Goal: Transaction & Acquisition: Purchase product/service

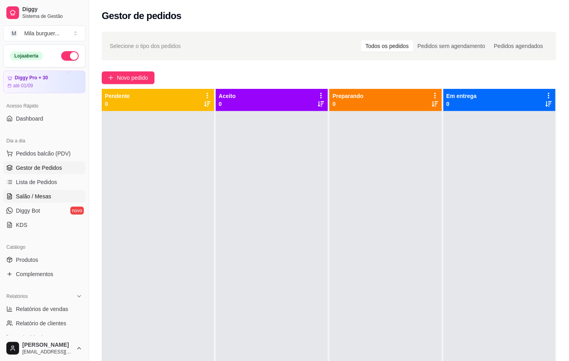
click at [56, 199] on link "Salão / Mesas" at bounding box center [44, 196] width 82 height 13
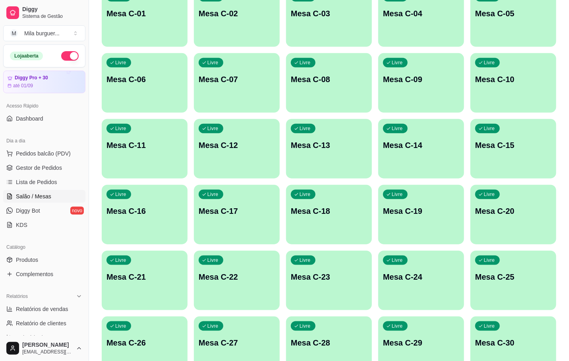
scroll to position [288, 0]
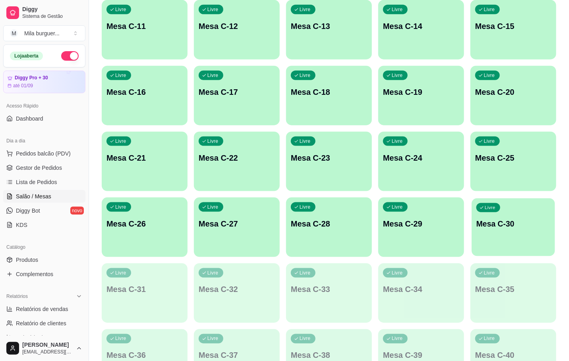
click at [495, 224] on p "Mesa C-30" at bounding box center [513, 224] width 74 height 11
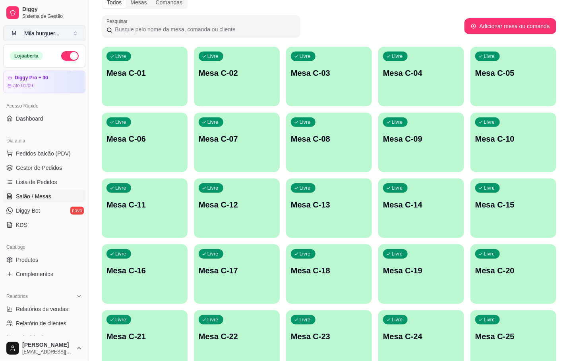
click at [65, 41] on div "Diggy Sistema de Gestão M Mila burguer ..." at bounding box center [44, 22] width 89 height 44
click at [74, 31] on button "M Mila burguer ..." at bounding box center [44, 33] width 82 height 16
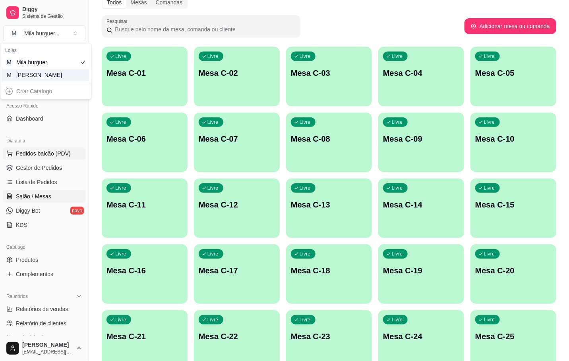
drag, startPoint x: 73, startPoint y: 158, endPoint x: 69, endPoint y: 152, distance: 7.5
click at [70, 153] on button "Pedidos balcão (PDV)" at bounding box center [44, 153] width 82 height 13
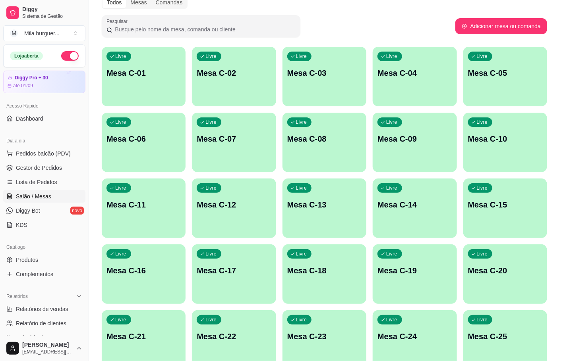
click at [56, 57] on div at bounding box center [200, 54] width 359 height 16
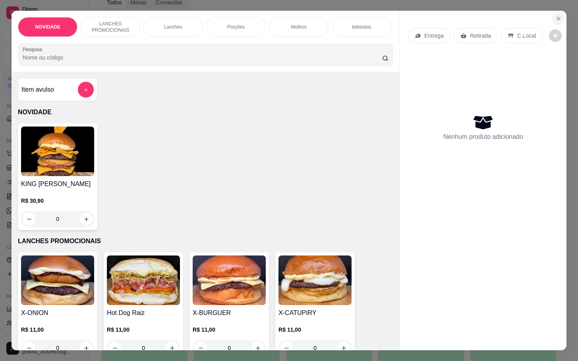
click at [555, 15] on icon "Close" at bounding box center [558, 18] width 6 height 6
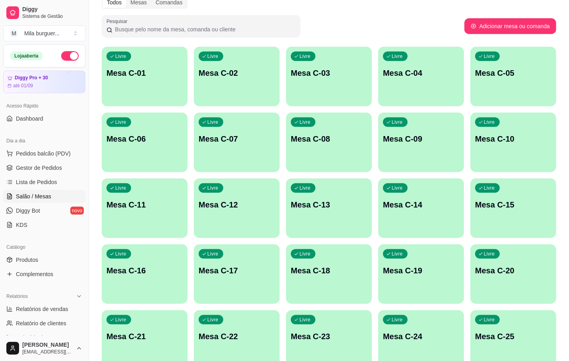
click at [65, 58] on button "button" at bounding box center [69, 56] width 17 height 10
click at [63, 30] on button "M Mila burguer ..." at bounding box center [44, 33] width 82 height 16
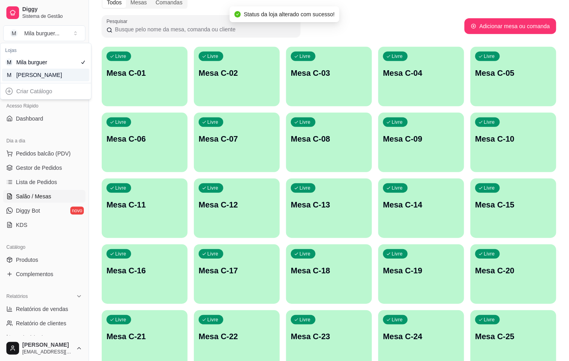
click at [68, 73] on div "M Mila Salgados" at bounding box center [45, 75] width 87 height 13
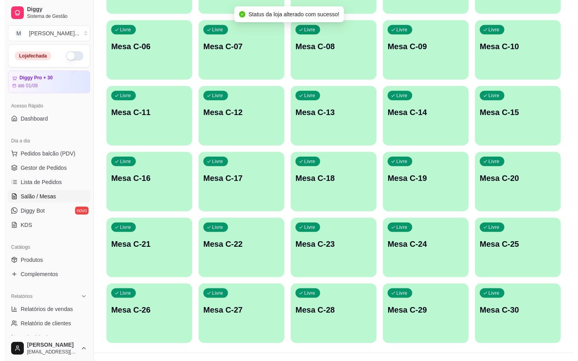
scroll to position [216, 0]
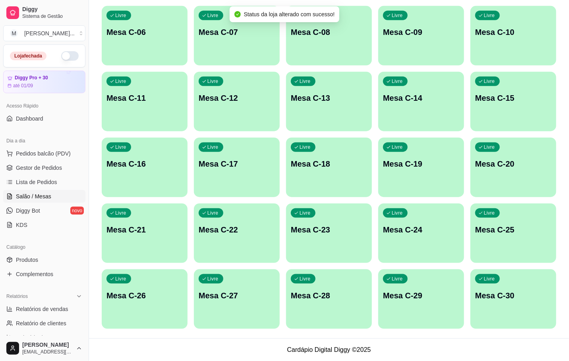
click at [503, 298] on p "Mesa C-30" at bounding box center [513, 295] width 76 height 11
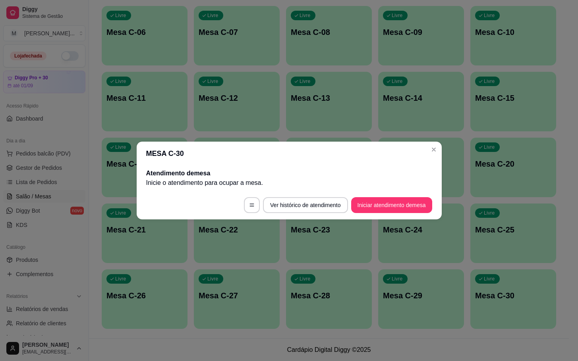
click at [403, 210] on button "Iniciar atendimento de mesa" at bounding box center [391, 205] width 81 height 16
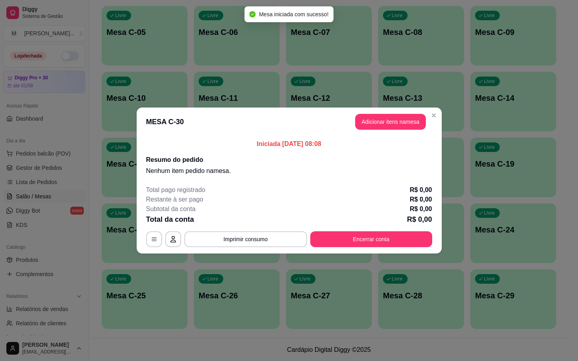
click at [404, 115] on button "Adicionar itens na mesa" at bounding box center [390, 122] width 71 height 16
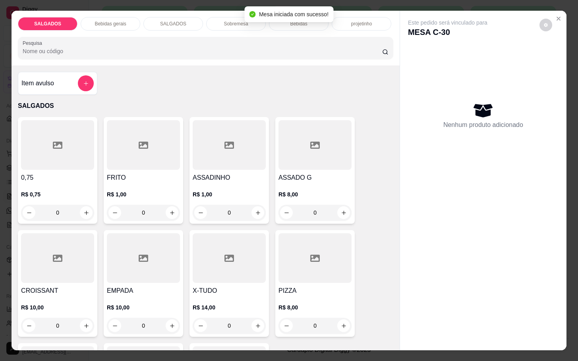
click at [137, 177] on h4 "FRITO" at bounding box center [143, 178] width 73 height 10
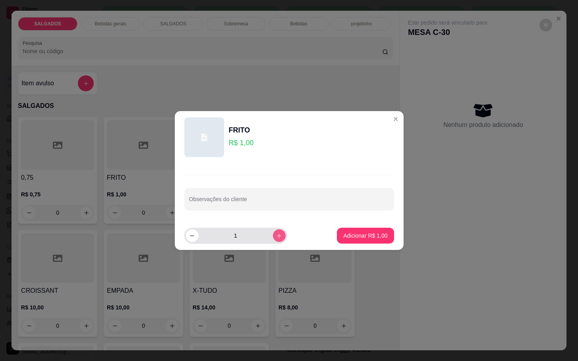
click at [275, 240] on button "increase-product-quantity" at bounding box center [279, 236] width 13 height 13
click at [275, 240] on button "increase-product-quantity" at bounding box center [279, 236] width 12 height 12
click at [275, 240] on button "increase-product-quantity" at bounding box center [279, 236] width 13 height 13
type input "5"
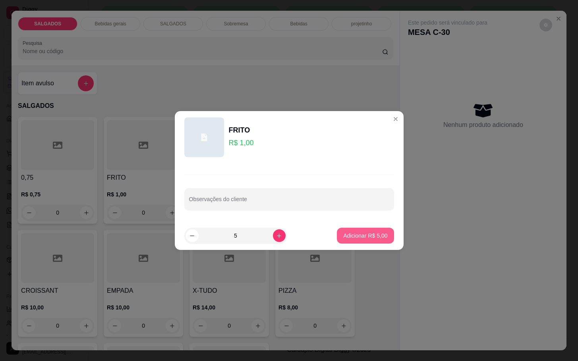
click at [365, 239] on p "Adicionar R$ 5,00" at bounding box center [365, 236] width 44 height 8
type input "5"
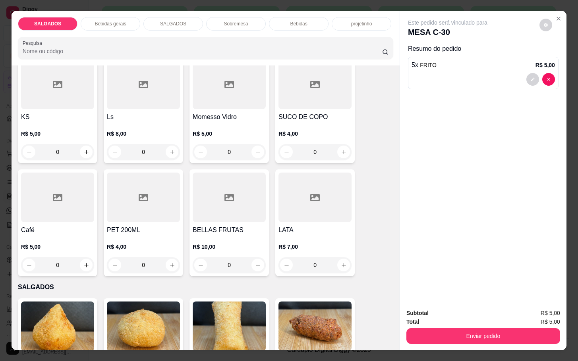
scroll to position [238, 0]
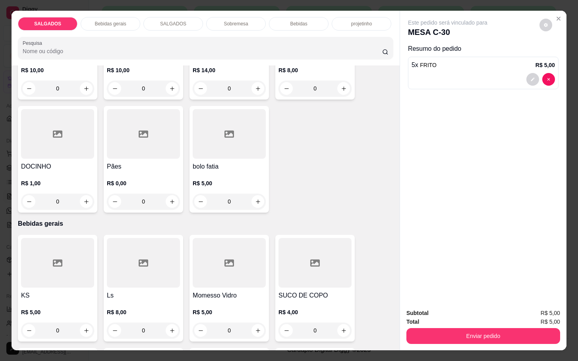
click at [127, 24] on div "Bebidas gerais" at bounding box center [111, 24] width 60 height 14
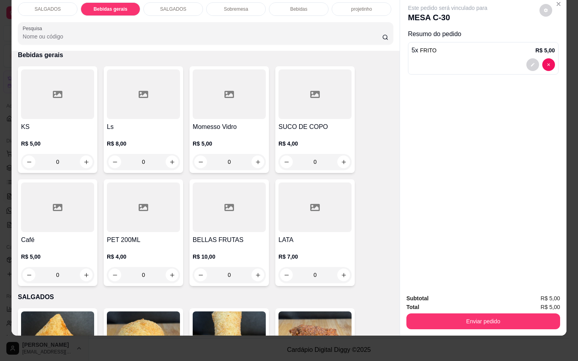
scroll to position [452, 0]
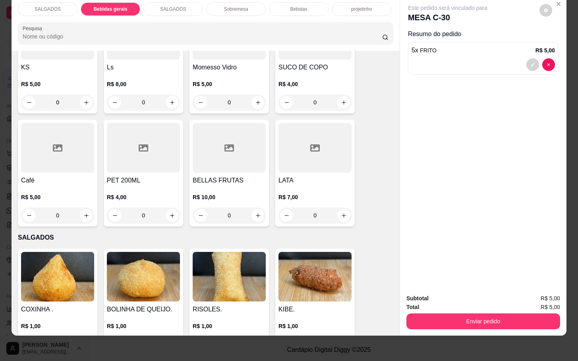
click at [46, 127] on div at bounding box center [57, 148] width 73 height 50
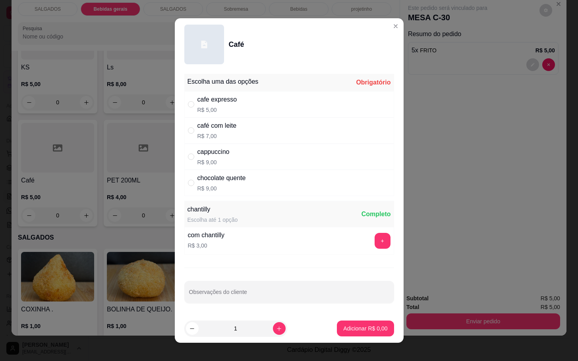
click at [279, 132] on div "café com leite R$ 7,00" at bounding box center [289, 131] width 210 height 26
radio input "true"
click at [355, 337] on footer "1 Adicionar R$ 7,00" at bounding box center [289, 329] width 229 height 29
click at [364, 323] on button "Adicionar R$ 7,00" at bounding box center [365, 329] width 57 height 16
type input "1"
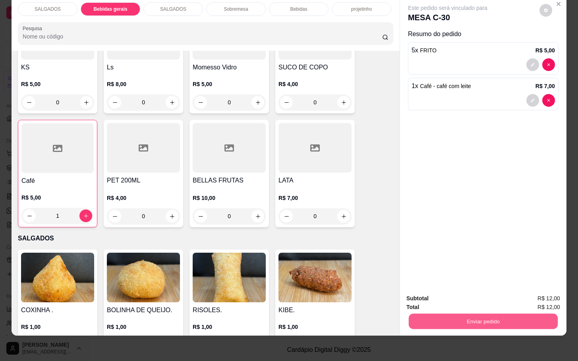
click at [460, 314] on button "Enviar pedido" at bounding box center [483, 321] width 149 height 15
click at [452, 295] on button "Não registrar e enviar pedido" at bounding box center [455, 293] width 80 height 15
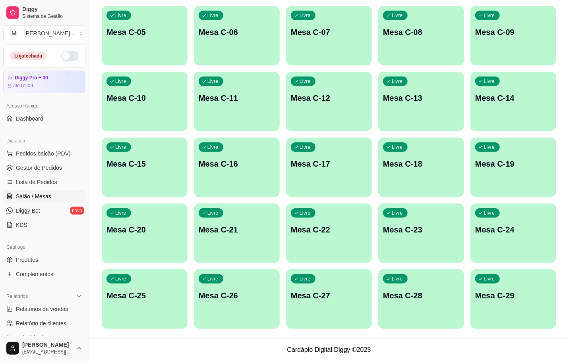
click at [426, 224] on p "Mesa C-23" at bounding box center [421, 229] width 76 height 11
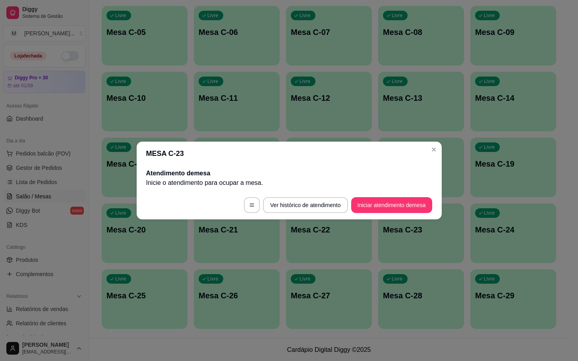
click at [408, 196] on footer "Ver histórico de atendimento Iniciar atendimento de mesa" at bounding box center [289, 205] width 305 height 29
click at [412, 198] on footer "Ver histórico de atendimento Iniciar atendimento de mesa" at bounding box center [289, 205] width 305 height 29
click at [409, 204] on button "Iniciar atendimento de mesa" at bounding box center [391, 205] width 81 height 16
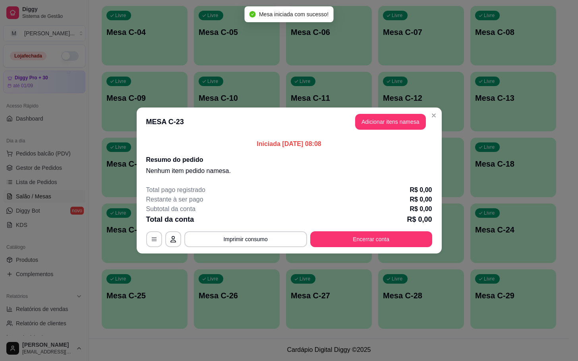
click at [383, 113] on header "MESA C-23 Adicionar itens na mesa" at bounding box center [289, 122] width 305 height 29
click at [387, 122] on button "Adicionar itens na mesa" at bounding box center [390, 122] width 71 height 16
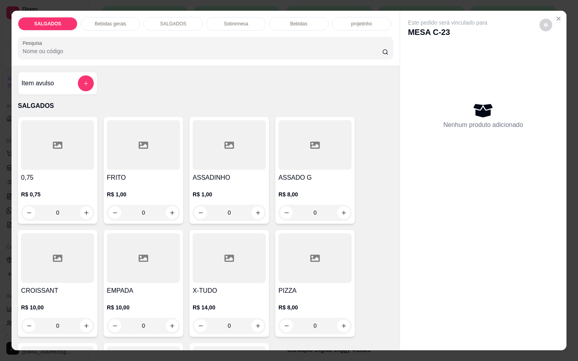
click at [149, 166] on div at bounding box center [143, 145] width 73 height 50
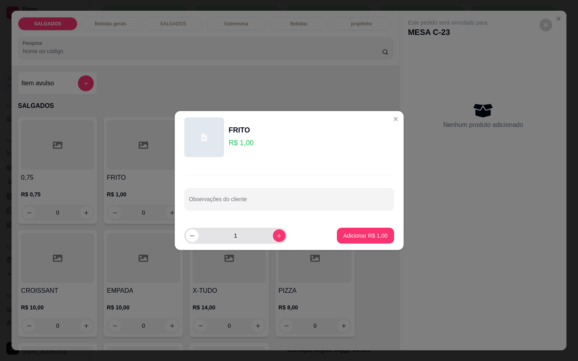
click at [270, 243] on div "1" at bounding box center [236, 236] width 100 height 16
click at [273, 243] on div "1" at bounding box center [236, 236] width 100 height 16
click at [276, 236] on icon "increase-product-quantity" at bounding box center [279, 236] width 6 height 6
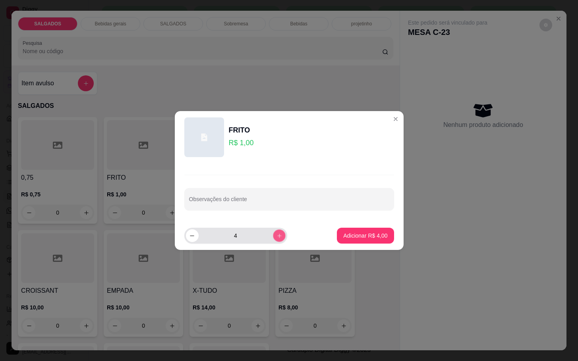
click at [276, 236] on icon "increase-product-quantity" at bounding box center [279, 236] width 6 height 6
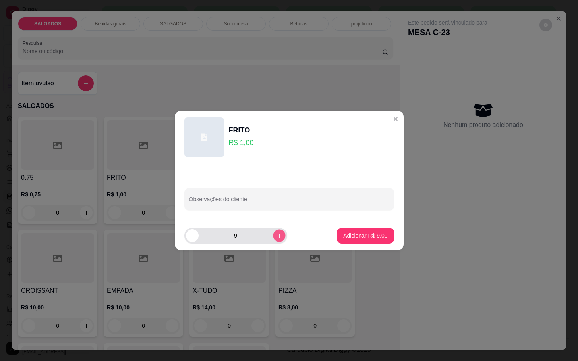
click at [276, 236] on icon "increase-product-quantity" at bounding box center [279, 236] width 6 height 6
type input "12"
click at [354, 234] on p "Adicionar R$ 12,00" at bounding box center [364, 236] width 46 height 8
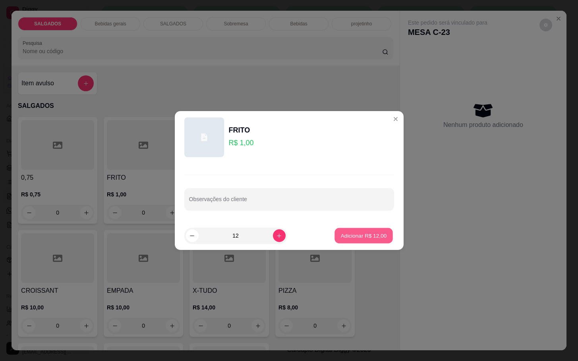
type input "12"
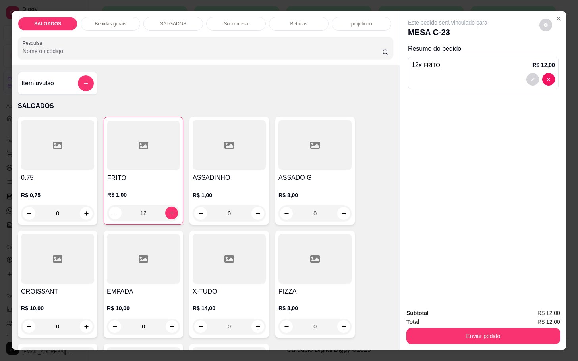
click at [89, 20] on div "Bebidas gerais" at bounding box center [111, 24] width 60 height 14
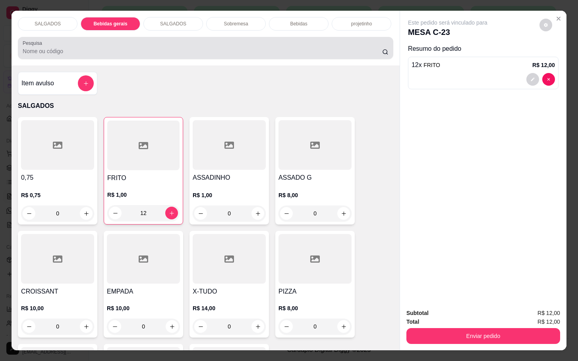
scroll to position [19, 0]
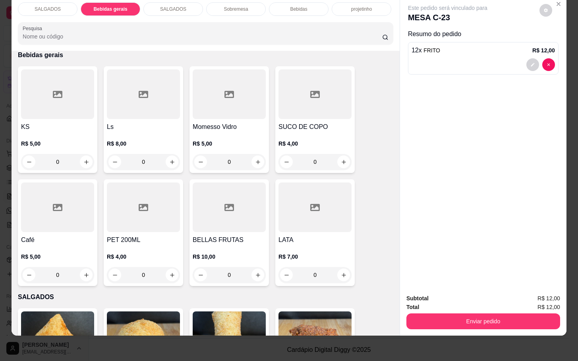
click at [203, 220] on div at bounding box center [229, 208] width 73 height 50
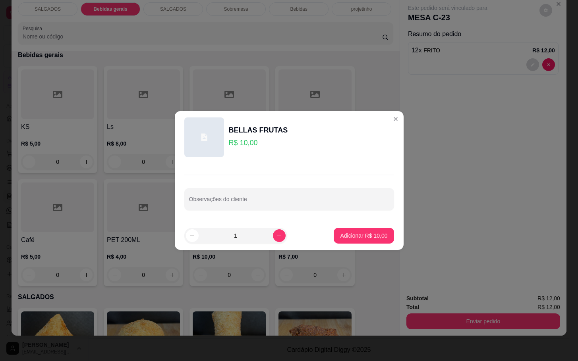
click at [369, 242] on button "Adicionar R$ 10,00" at bounding box center [364, 236] width 60 height 16
type input "1"
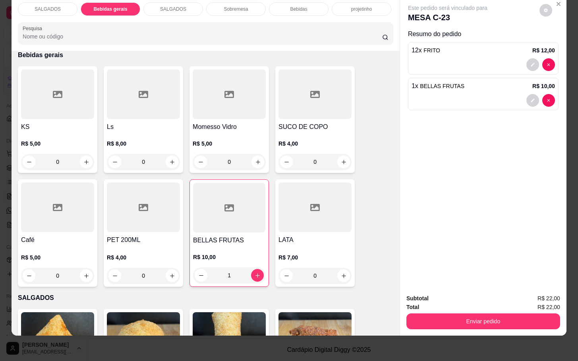
click at [311, 95] on div at bounding box center [314, 94] width 73 height 50
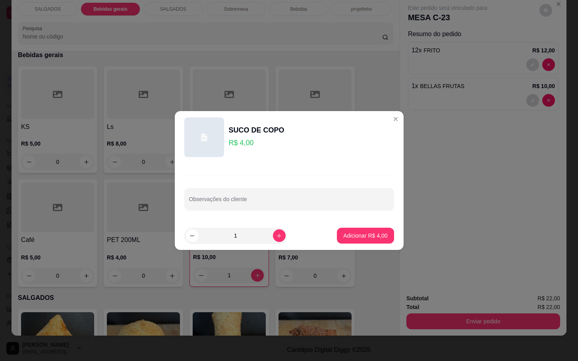
drag, startPoint x: 362, startPoint y: 246, endPoint x: 360, endPoint y: 252, distance: 6.4
click at [363, 246] on footer "1 Adicionar R$ 4,00" at bounding box center [289, 236] width 229 height 29
click at [351, 232] on p "Adicionar R$ 4,00" at bounding box center [365, 236] width 44 height 8
type input "1"
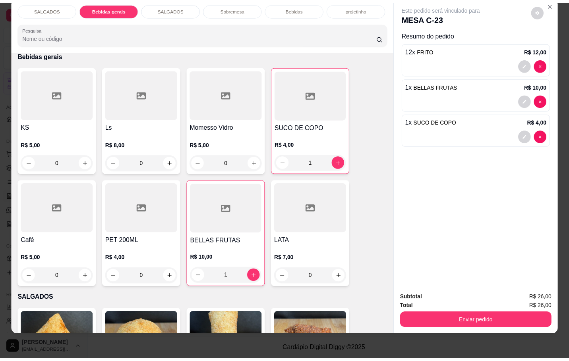
scroll to position [273, 0]
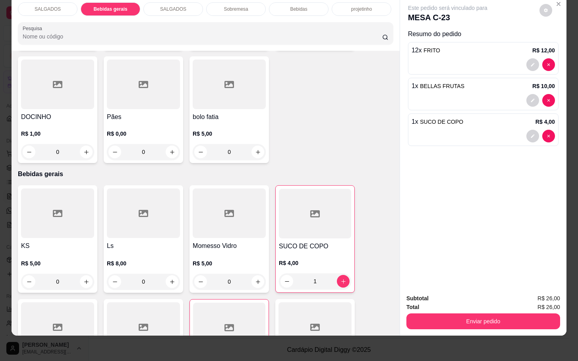
click at [162, 122] on div "R$ 0,00 0" at bounding box center [143, 141] width 73 height 38
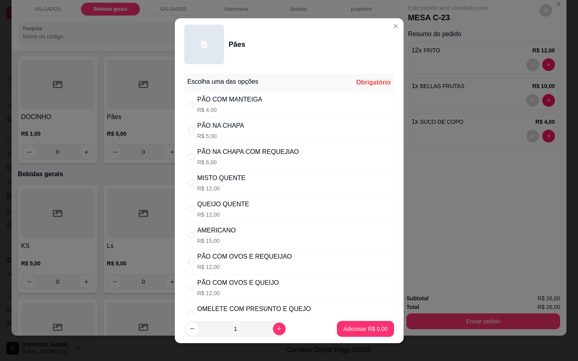
drag, startPoint x: 274, startPoint y: 178, endPoint x: 268, endPoint y: 180, distance: 6.6
click at [276, 177] on div "MISTO QUENTE R$ 12,00" at bounding box center [289, 183] width 210 height 26
radio input "true"
click at [273, 333] on button "increase-product-quantity" at bounding box center [279, 329] width 13 height 13
type input "2"
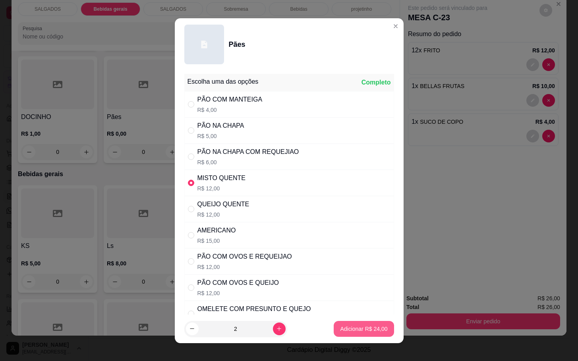
click at [340, 328] on p "Adicionar R$ 24,00" at bounding box center [363, 329] width 47 height 8
type input "2"
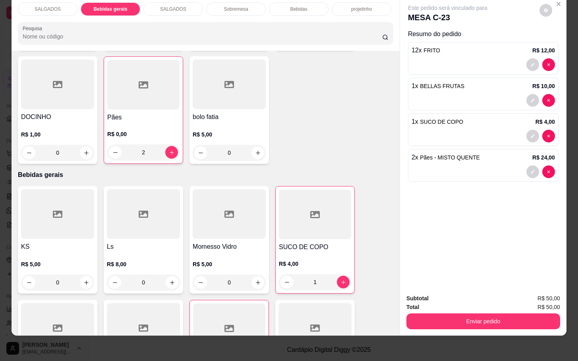
click at [406, 319] on div "Enviar pedido" at bounding box center [483, 321] width 154 height 18
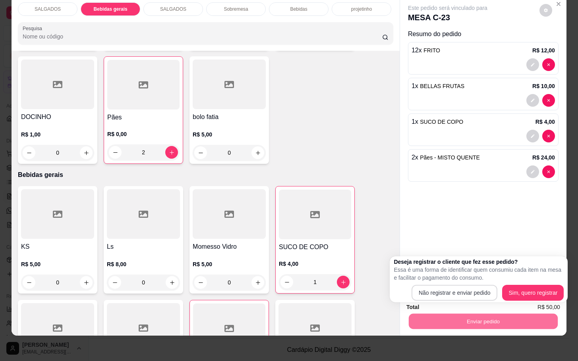
click at [437, 283] on div "Deseja registrar o cliente que fez esse pedido? Essa é uma forma de identificar…" at bounding box center [479, 279] width 170 height 43
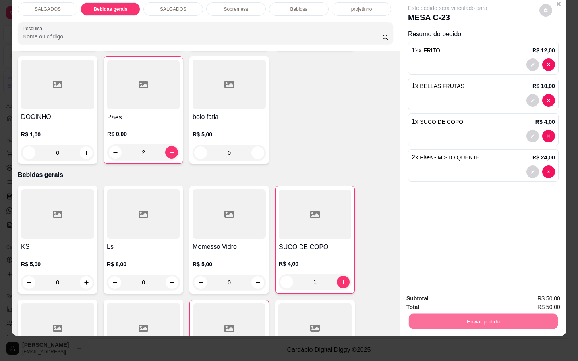
click at [460, 292] on button "Não registrar e enviar pedido" at bounding box center [455, 293] width 83 height 15
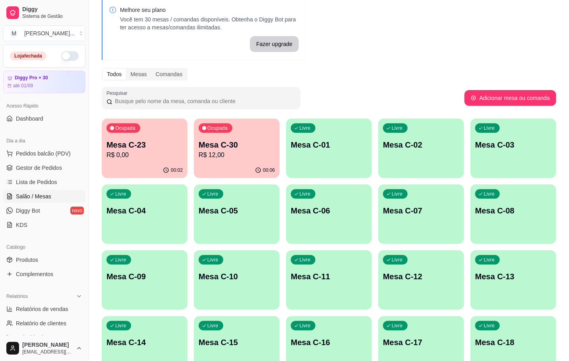
scroll to position [0, 0]
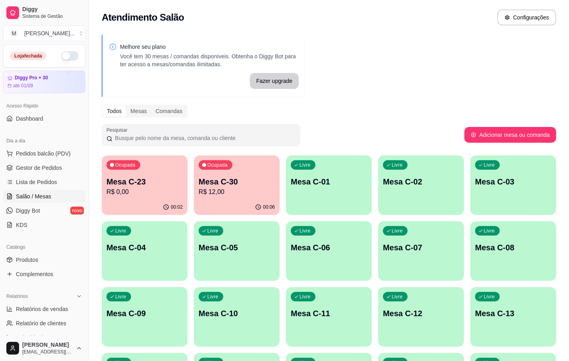
click at [214, 206] on div "00:06" at bounding box center [237, 207] width 86 height 15
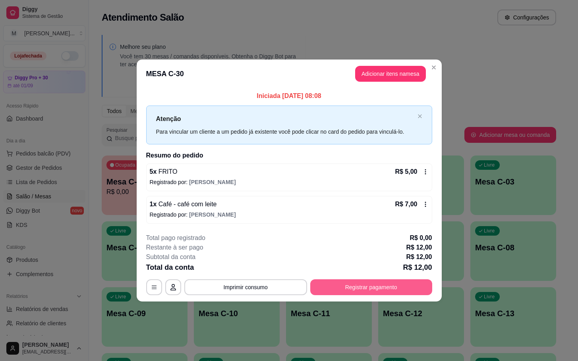
click at [404, 288] on button "Registrar pagamento" at bounding box center [371, 288] width 122 height 16
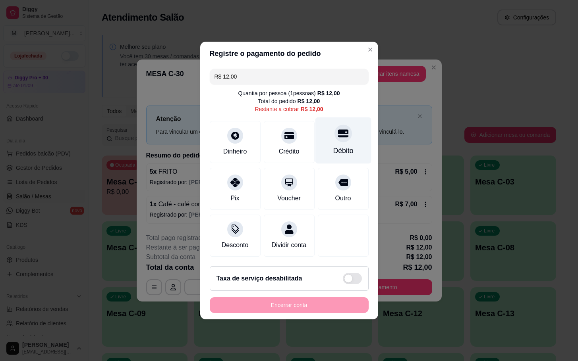
click at [351, 131] on div "Débito" at bounding box center [343, 141] width 56 height 46
type input "R$ 0,00"
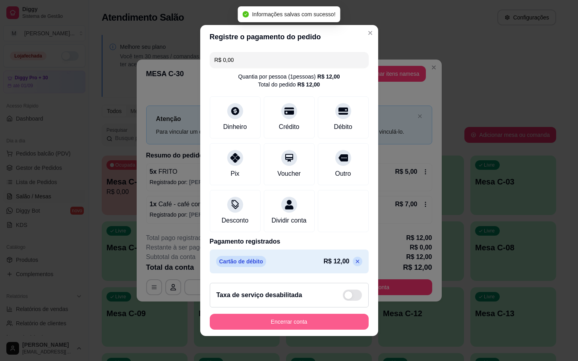
click at [326, 330] on button "Encerrar conta" at bounding box center [289, 322] width 159 height 16
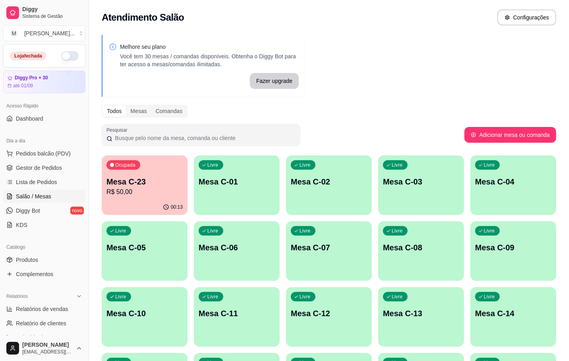
click at [123, 189] on p "R$ 50,00" at bounding box center [144, 192] width 76 height 10
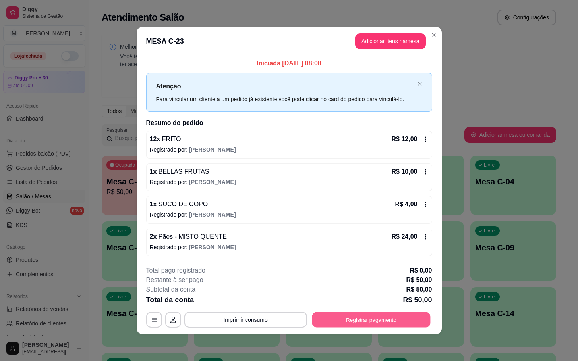
click at [356, 323] on button "Registrar pagamento" at bounding box center [371, 319] width 118 height 15
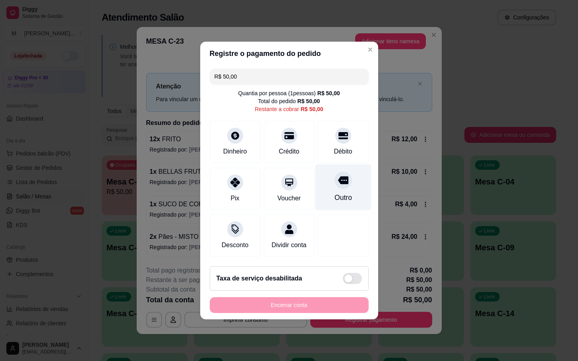
click at [339, 200] on div "Outro" at bounding box center [343, 187] width 56 height 46
click at [340, 195] on div "Outro" at bounding box center [342, 198] width 17 height 10
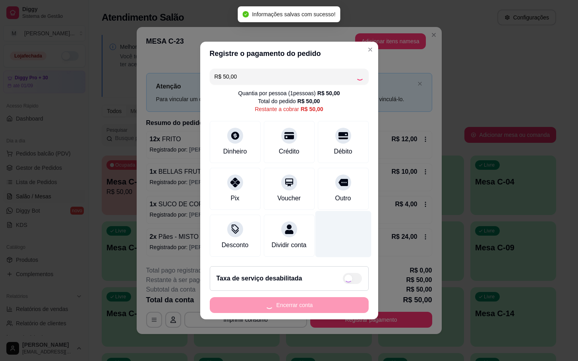
type input "R$ 0,00"
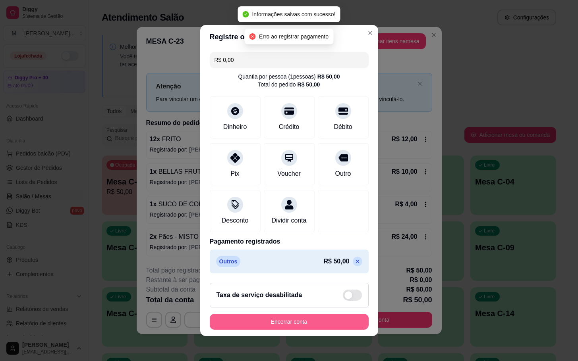
click at [317, 330] on button "Encerrar conta" at bounding box center [289, 322] width 159 height 16
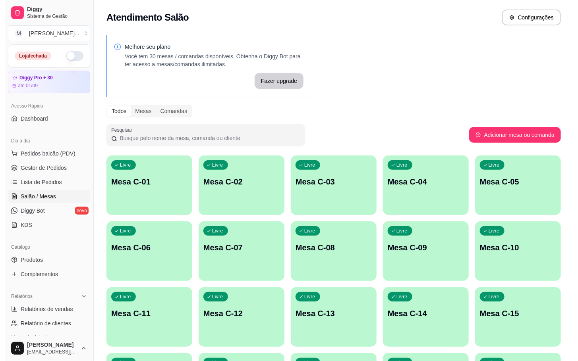
scroll to position [119, 0]
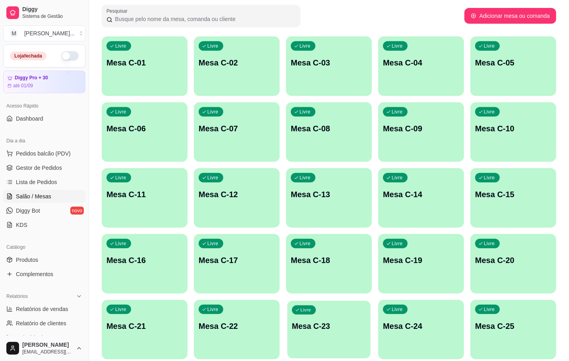
click at [320, 330] on p "Mesa C-23" at bounding box center [329, 326] width 74 height 11
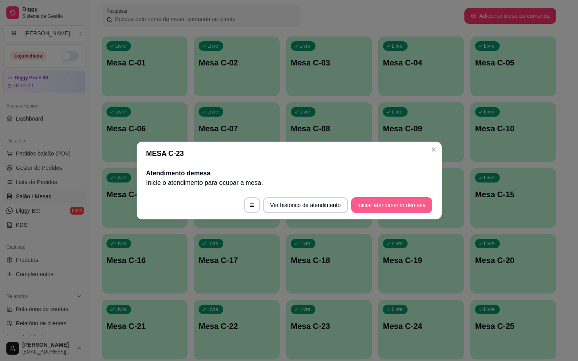
click at [392, 210] on button "Iniciar atendimento de mesa" at bounding box center [391, 205] width 81 height 16
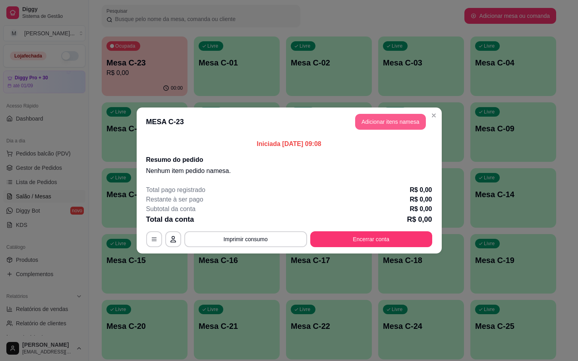
click at [375, 126] on button "Adicionar itens na mesa" at bounding box center [390, 122] width 71 height 16
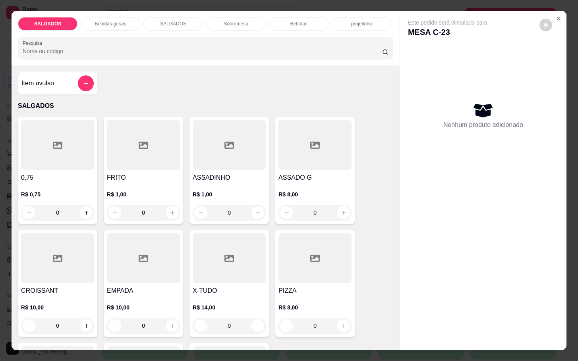
click at [145, 173] on h4 "FRITO" at bounding box center [143, 178] width 73 height 10
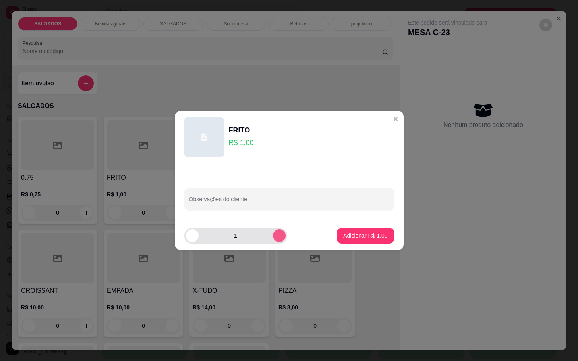
click at [276, 239] on icon "increase-product-quantity" at bounding box center [279, 236] width 6 height 6
click at [277, 239] on button "increase-product-quantity" at bounding box center [279, 236] width 12 height 12
click at [276, 238] on button "increase-product-quantity" at bounding box center [279, 236] width 12 height 12
click at [276, 238] on icon "increase-product-quantity" at bounding box center [279, 236] width 6 height 6
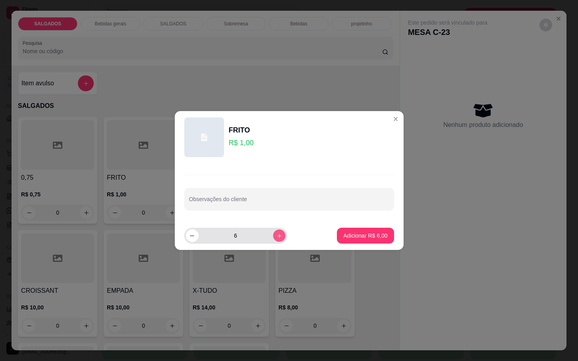
click at [276, 238] on icon "increase-product-quantity" at bounding box center [279, 236] width 6 height 6
click at [276, 237] on icon "increase-product-quantity" at bounding box center [279, 236] width 6 height 6
click at [189, 242] on div "9" at bounding box center [236, 236] width 100 height 16
click at [186, 239] on button "decrease-product-quantity" at bounding box center [192, 236] width 13 height 13
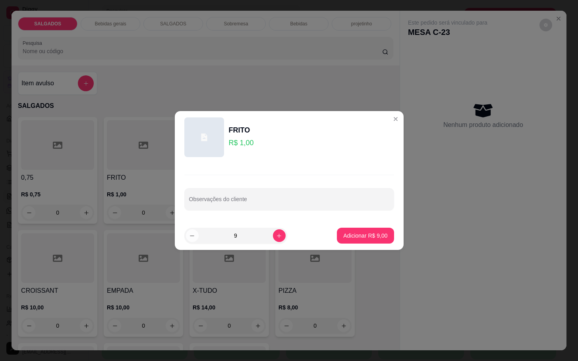
type input "8"
click at [349, 232] on p "Adicionar R$ 8,00" at bounding box center [365, 236] width 43 height 8
type input "8"
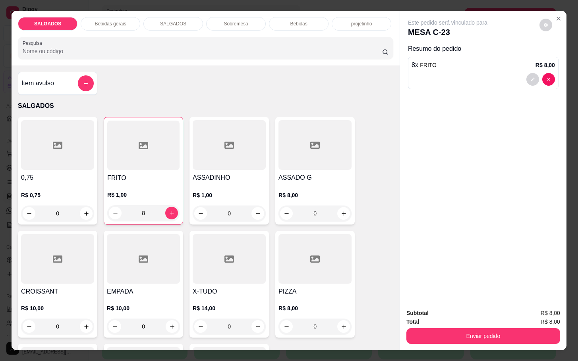
click at [107, 160] on div at bounding box center [143, 146] width 72 height 50
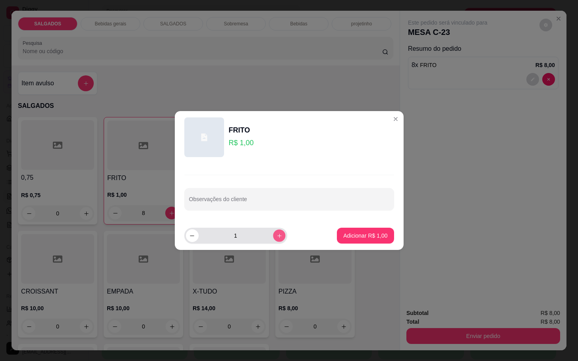
click at [279, 236] on div "1" at bounding box center [236, 236] width 100 height 16
click at [279, 236] on div "2" at bounding box center [236, 236] width 100 height 16
click at [279, 236] on div "3" at bounding box center [236, 236] width 100 height 16
click at [276, 235] on icon "increase-product-quantity" at bounding box center [279, 236] width 6 height 6
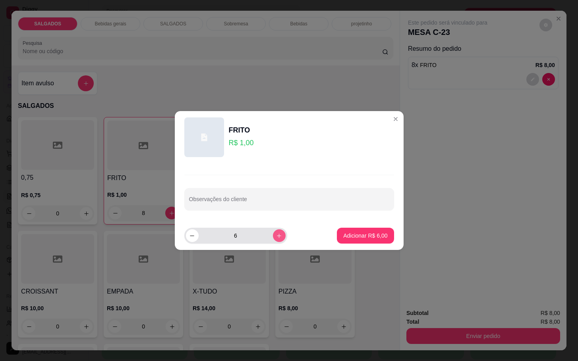
click at [276, 235] on icon "increase-product-quantity" at bounding box center [279, 236] width 6 height 6
type input "8"
click at [369, 238] on p "Adicionar R$ 8,00" at bounding box center [365, 236] width 44 height 8
type input "16"
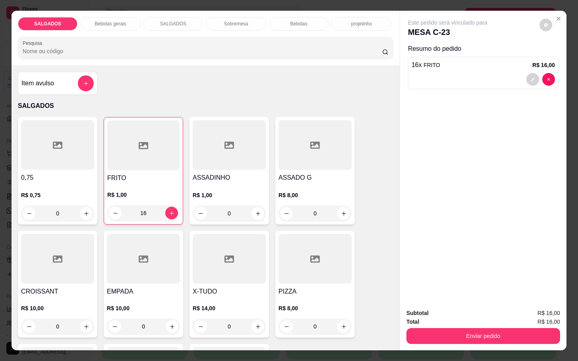
click at [126, 24] on div "Bebidas gerais" at bounding box center [111, 24] width 60 height 14
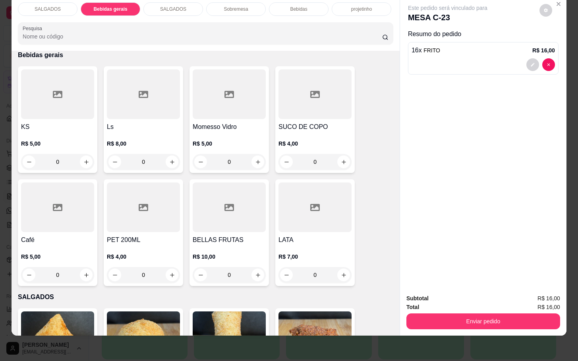
click at [46, 140] on p "R$ 5,00" at bounding box center [57, 144] width 73 height 8
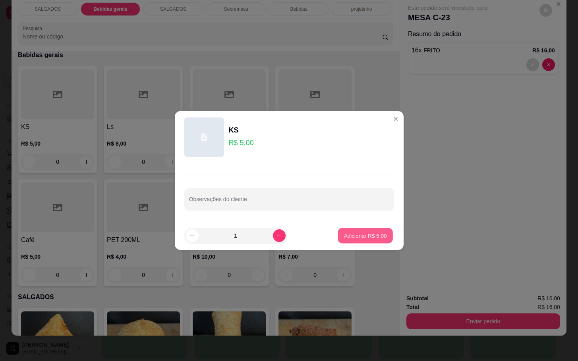
click at [348, 233] on p "Adicionar R$ 5,00" at bounding box center [365, 236] width 43 height 8
type input "1"
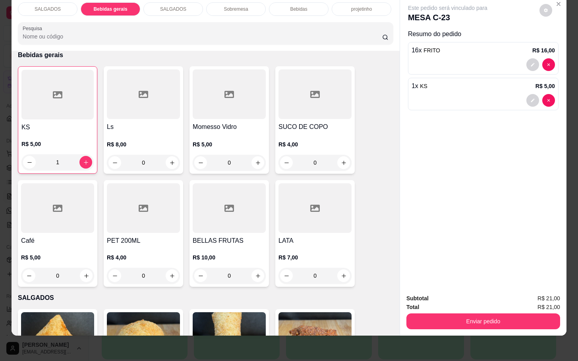
click at [188, 3] on div "SALGADOS" at bounding box center [173, 9] width 60 height 14
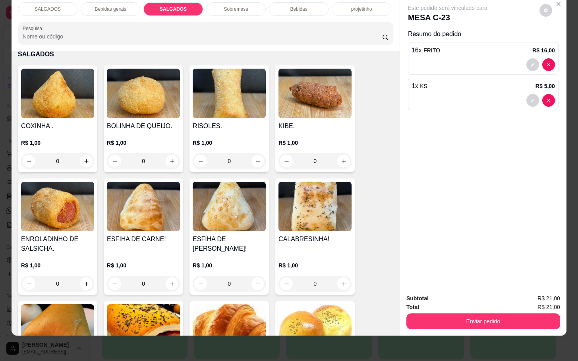
click at [304, 4] on div "Bebidas" at bounding box center [299, 9] width 60 height 14
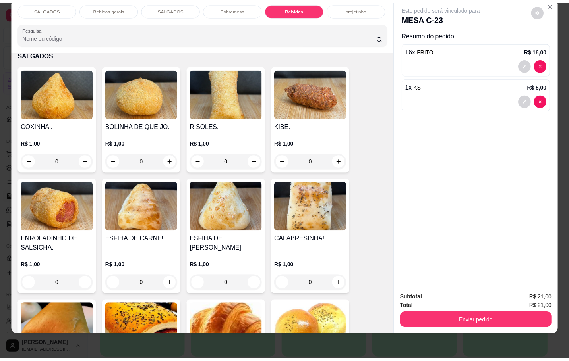
scroll to position [1479, 0]
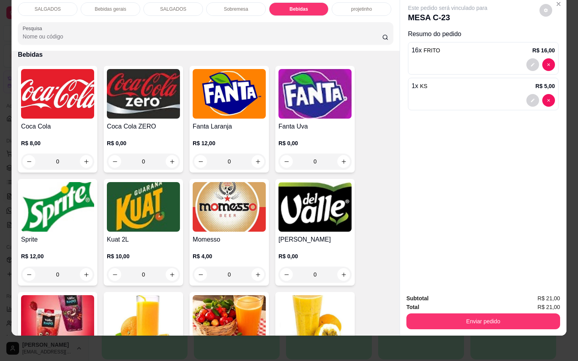
click at [50, 139] on p "R$ 8,00" at bounding box center [57, 143] width 73 height 8
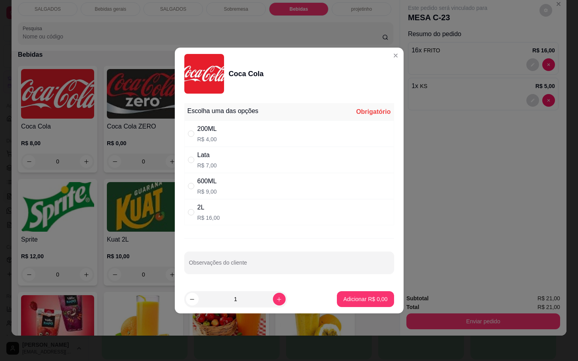
click at [271, 136] on div "200ML R$ 4,00" at bounding box center [289, 134] width 210 height 26
radio input "true"
click at [361, 303] on p "Adicionar R$ 4,00" at bounding box center [365, 299] width 44 height 8
type input "1"
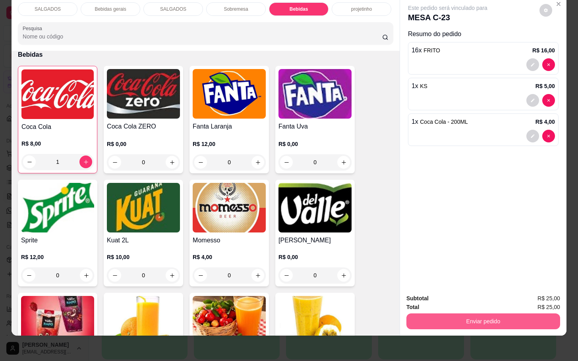
click at [466, 315] on button "Enviar pedido" at bounding box center [483, 322] width 154 height 16
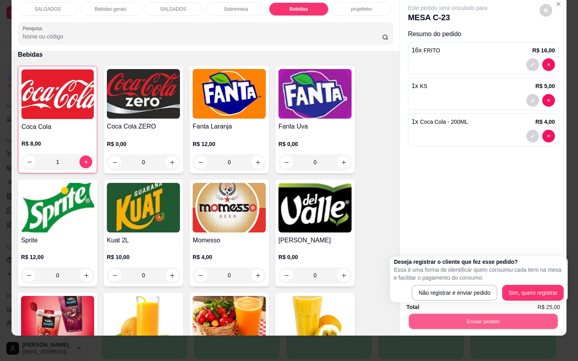
click at [477, 314] on button "Enviar pedido" at bounding box center [483, 321] width 149 height 15
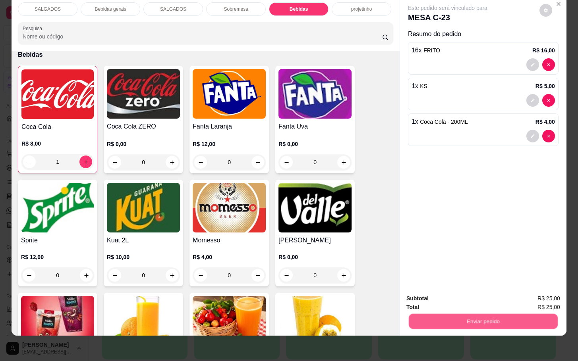
click at [478, 314] on button "Enviar pedido" at bounding box center [483, 321] width 149 height 15
click at [476, 295] on button "Não registrar e enviar pedido" at bounding box center [455, 293] width 83 height 15
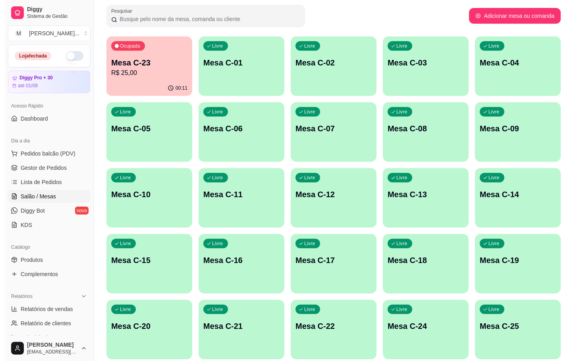
scroll to position [216, 0]
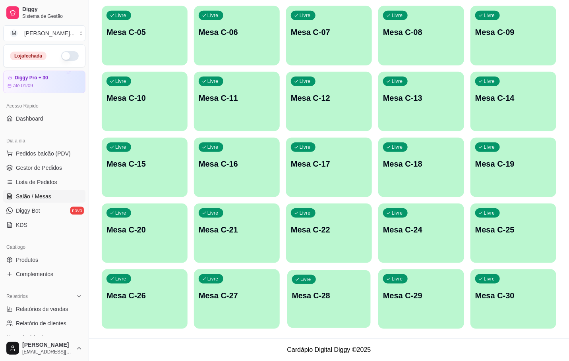
click at [328, 306] on div "Livre Mesa C-28" at bounding box center [328, 294] width 83 height 48
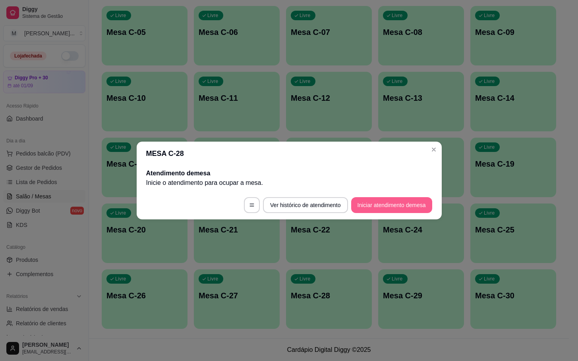
click at [401, 205] on button "Iniciar atendimento de mesa" at bounding box center [391, 205] width 81 height 16
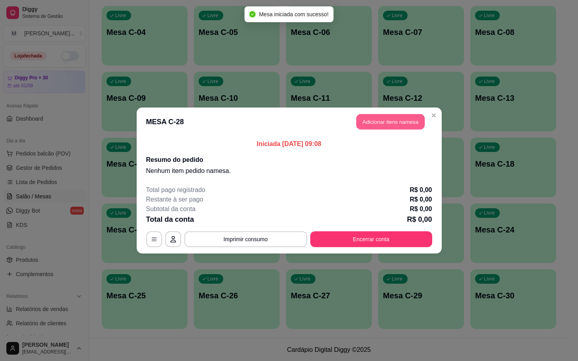
click at [384, 124] on button "Adicionar itens na mesa" at bounding box center [390, 121] width 68 height 15
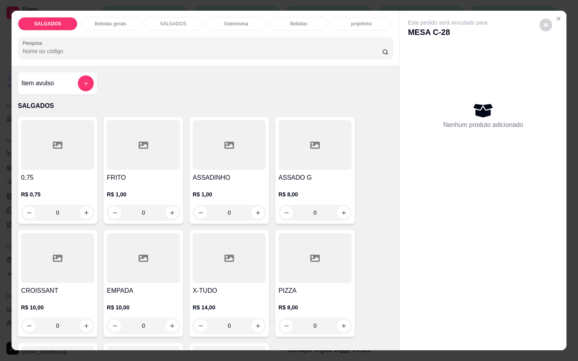
drag, startPoint x: 143, startPoint y: 207, endPoint x: 93, endPoint y: 217, distance: 51.6
click at [93, 217] on div "0,75 R$ 0,75 0 FRITO R$ 1,00 0 ASSADINHO R$ 1,00 0 ASSADO G R$ 8,00 0 CROISSANT…" at bounding box center [205, 283] width 375 height 333
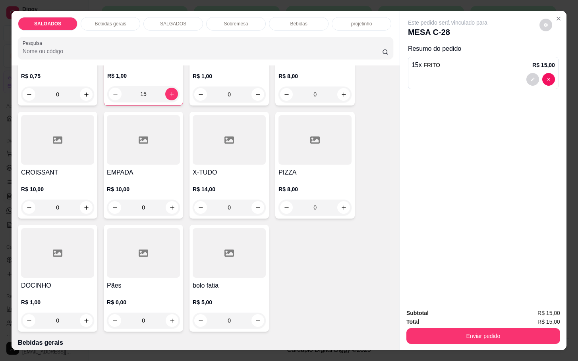
scroll to position [60, 0]
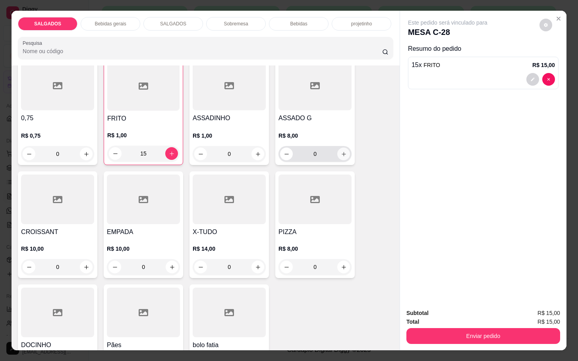
type input "15"
click at [340, 155] on button "increase-product-quantity" at bounding box center [343, 154] width 13 height 13
type input "1"
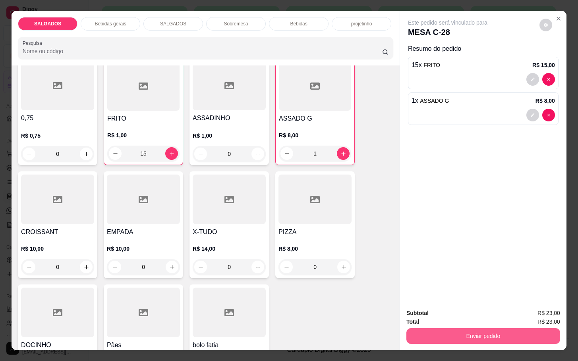
click at [448, 334] on button "Enviar pedido" at bounding box center [483, 336] width 154 height 16
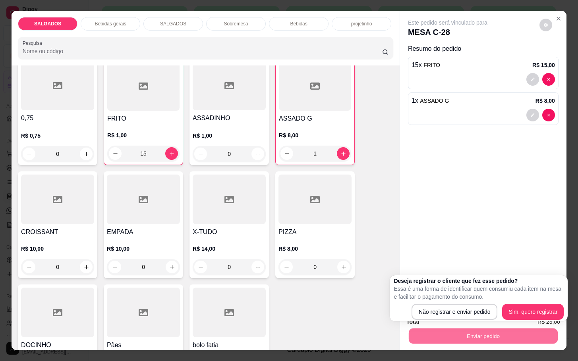
click at [330, 293] on div "0,75 R$ 0,75 0 FRITO R$ 1,00 15 ASSADINHO R$ 1,00 0 ASSADO G R$ 8,00 1 CROISSAN…" at bounding box center [205, 225] width 375 height 334
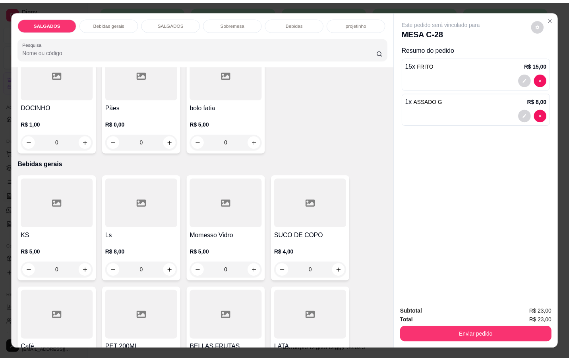
scroll to position [357, 0]
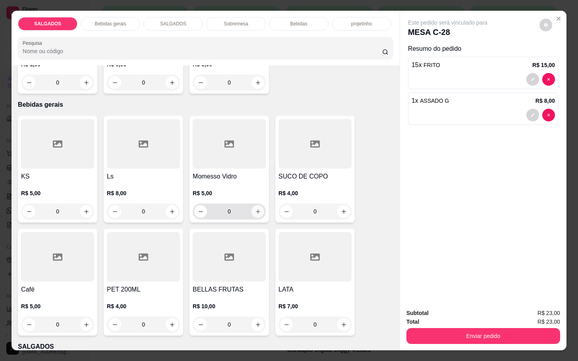
click at [256, 209] on icon "increase-product-quantity" at bounding box center [258, 212] width 6 height 6
type input "1"
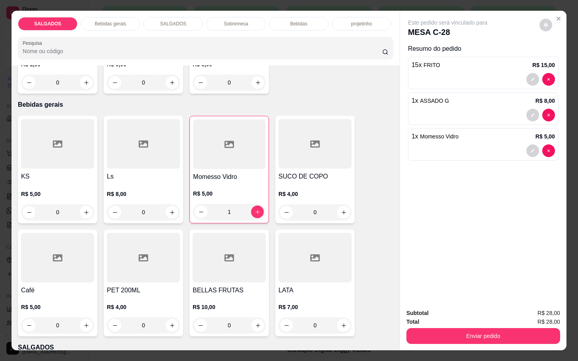
click at [464, 340] on div "Subtotal R$ 28,00 Total R$ 28,00 Enviar pedido" at bounding box center [483, 327] width 166 height 48
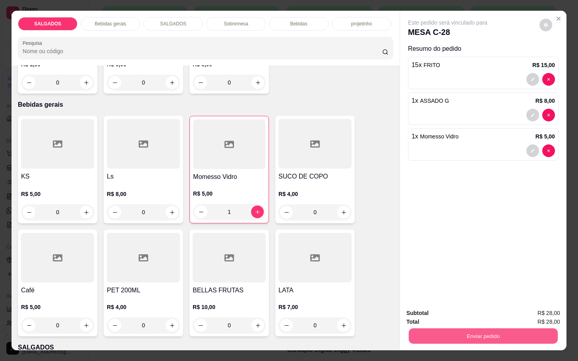
click at [464, 336] on button "Enviar pedido" at bounding box center [483, 335] width 149 height 15
click at [451, 311] on button "Não registrar e enviar pedido" at bounding box center [455, 312] width 83 height 15
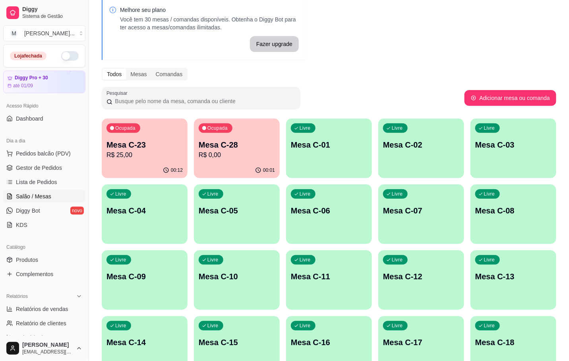
scroll to position [0, 0]
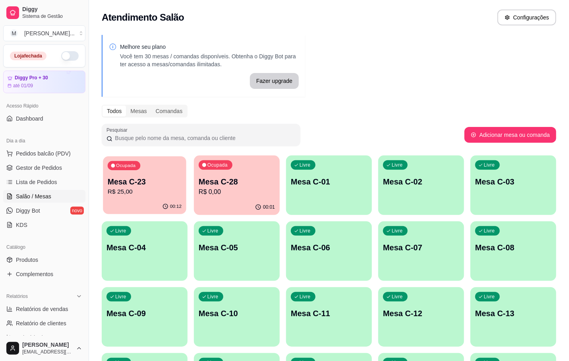
click at [163, 193] on p "R$ 25,00" at bounding box center [145, 191] width 74 height 9
click at [146, 174] on div "Ocupada Mesa C-23 R$ 25,00" at bounding box center [144, 177] width 83 height 43
click at [211, 194] on p "R$ 0,00" at bounding box center [237, 191] width 74 height 9
click at [120, 186] on p "Mesa C-23" at bounding box center [144, 181] width 76 height 11
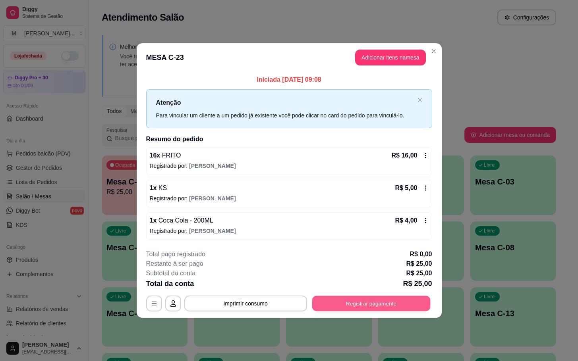
click at [370, 297] on button "Registrar pagamento" at bounding box center [371, 303] width 118 height 15
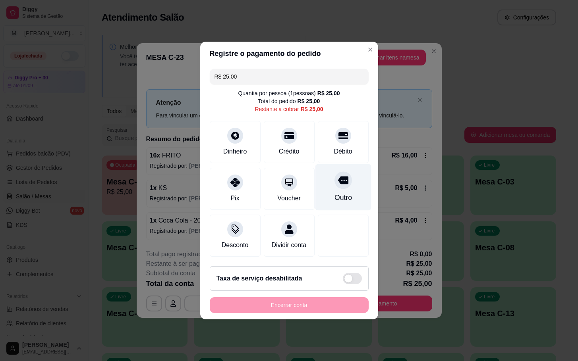
click at [334, 193] on div "Outro" at bounding box center [342, 198] width 17 height 10
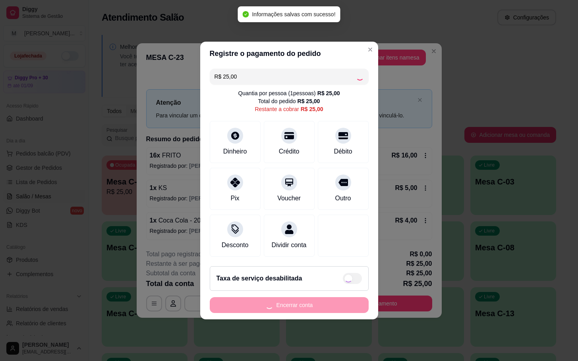
type input "R$ 0,00"
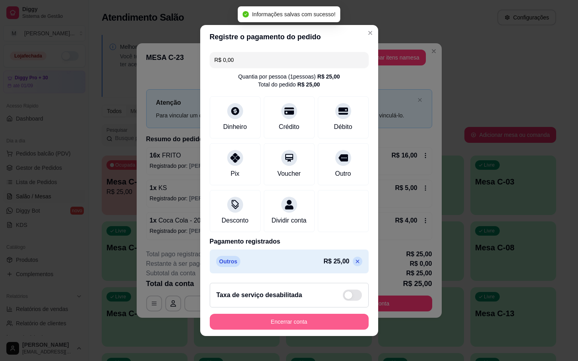
click at [282, 325] on button "Encerrar conta" at bounding box center [289, 322] width 159 height 16
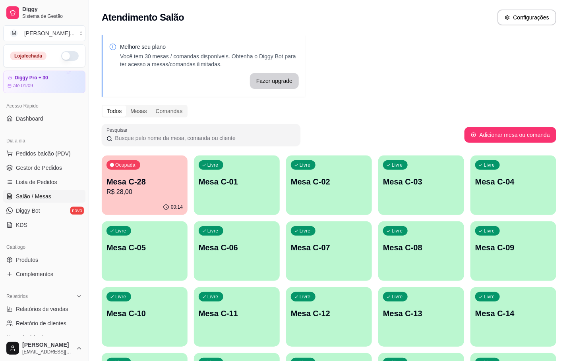
click at [180, 169] on div "Ocupada Mesa C-28 R$ 28,00" at bounding box center [145, 178] width 86 height 44
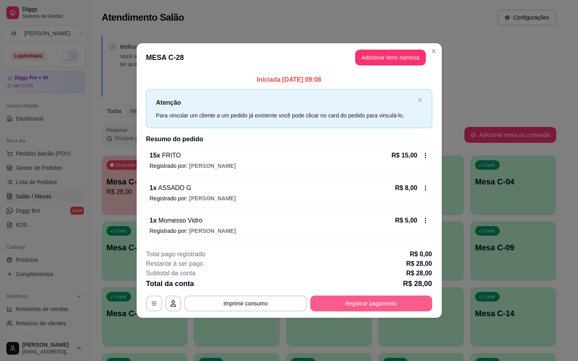
click at [366, 312] on button "Registrar pagamento" at bounding box center [371, 304] width 122 height 16
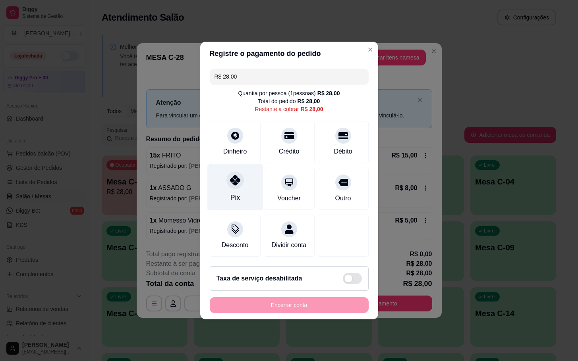
drag, startPoint x: 247, startPoint y: 183, endPoint x: 253, endPoint y: 181, distance: 6.5
click at [253, 181] on div "Pix" at bounding box center [235, 187] width 56 height 46
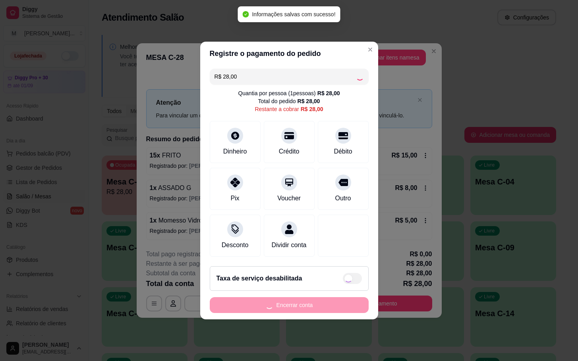
type input "R$ 0,00"
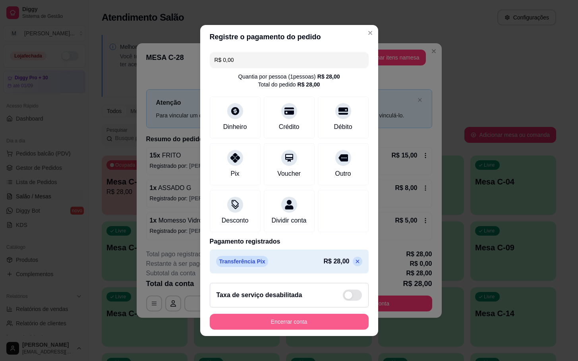
click at [340, 322] on button "Encerrar conta" at bounding box center [289, 322] width 159 height 16
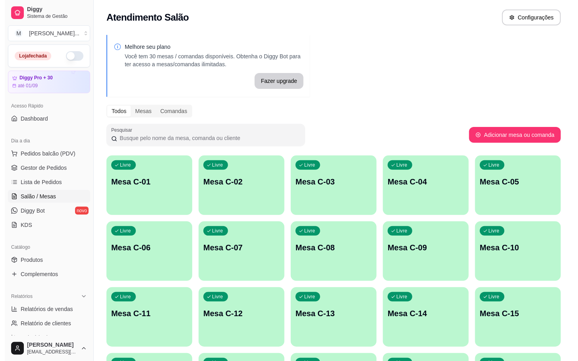
scroll to position [119, 0]
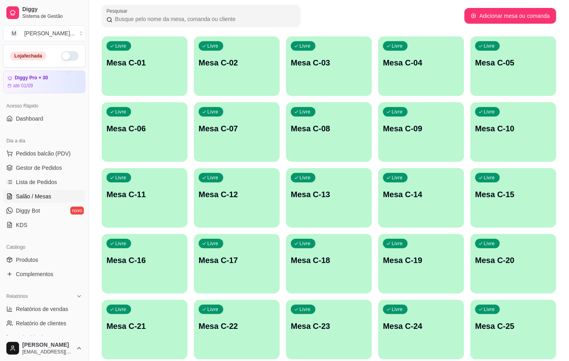
click at [429, 268] on div "Livre Mesa C-19" at bounding box center [421, 259] width 86 height 50
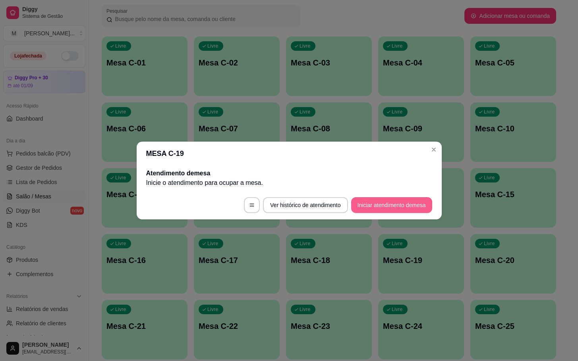
click at [392, 207] on button "Iniciar atendimento de mesa" at bounding box center [391, 205] width 81 height 16
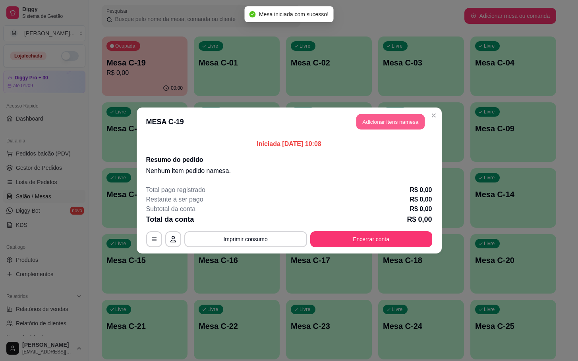
click at [388, 117] on button "Adicionar itens na mesa" at bounding box center [390, 121] width 68 height 15
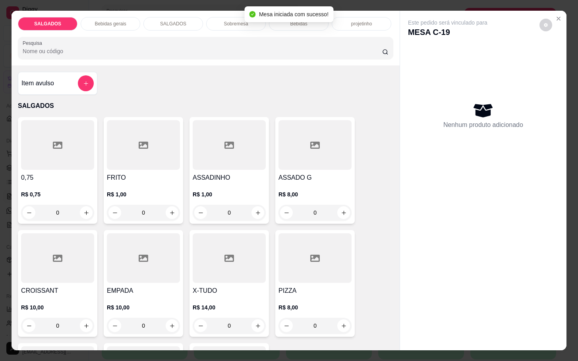
drag, startPoint x: 155, startPoint y: 206, endPoint x: 92, endPoint y: 207, distance: 62.8
click at [92, 207] on div "0,75 R$ 0,75 0 FRITO R$ 1,00 0 ASSADINHO R$ 1,00 0 ASSADO G R$ 8,00 0 CROISSANT…" at bounding box center [205, 283] width 375 height 333
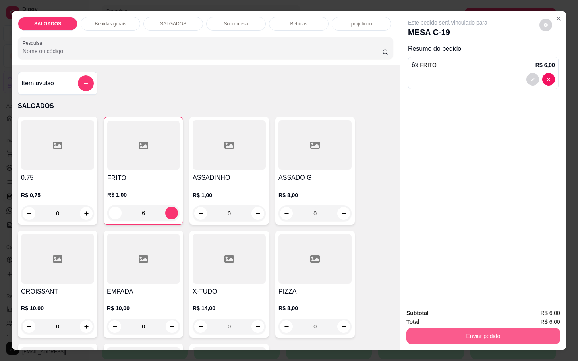
type input "6"
click at [494, 329] on button "Enviar pedido" at bounding box center [483, 336] width 154 height 16
click at [469, 314] on button "Não registrar e enviar pedido" at bounding box center [455, 312] width 83 height 15
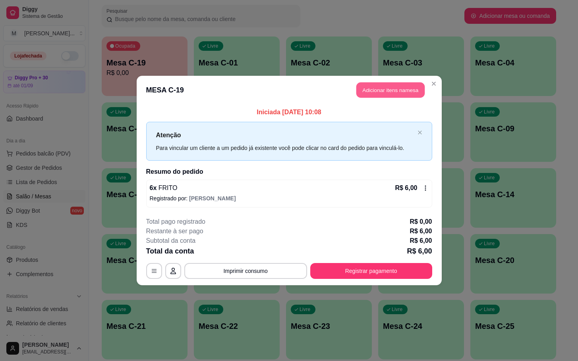
click at [388, 86] on button "Adicionar itens na mesa" at bounding box center [390, 90] width 68 height 15
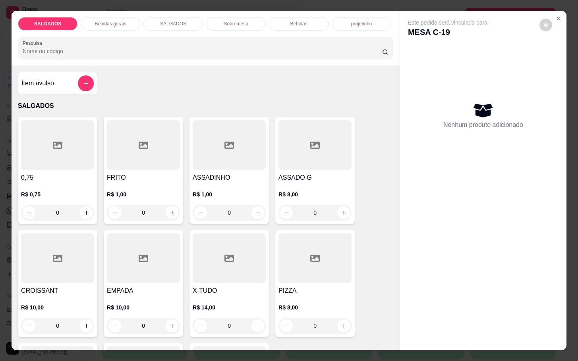
click at [53, 149] on div at bounding box center [57, 145] width 73 height 50
click at [164, 178] on div "FRITO R$ 1,00 0" at bounding box center [143, 170] width 79 height 107
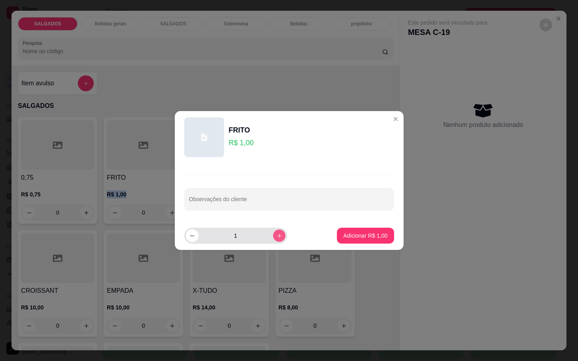
click at [273, 236] on button "increase-product-quantity" at bounding box center [279, 236] width 12 height 12
type input "3"
click at [343, 243] on button "Adicionar R$ 3,00" at bounding box center [365, 235] width 55 height 15
type input "3"
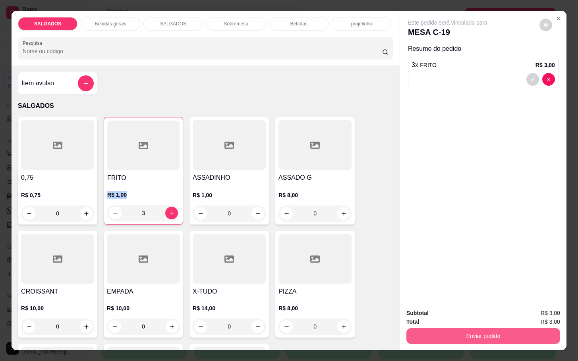
click at [425, 330] on button "Enviar pedido" at bounding box center [483, 336] width 154 height 16
click at [425, 315] on button "Não registrar e enviar pedido" at bounding box center [455, 312] width 83 height 15
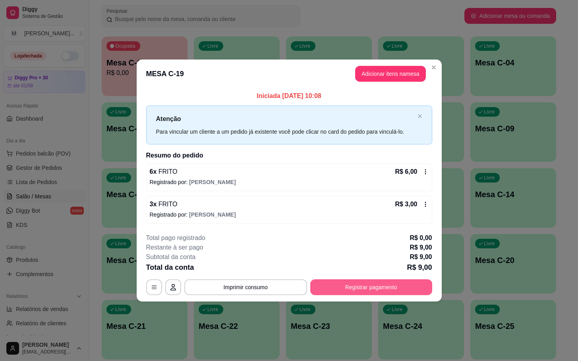
click at [347, 286] on button "Registrar pagamento" at bounding box center [371, 288] width 122 height 16
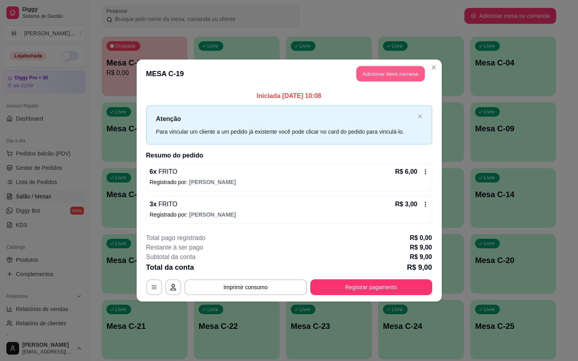
click at [388, 69] on button "Adicionar itens na mesa" at bounding box center [390, 73] width 68 height 15
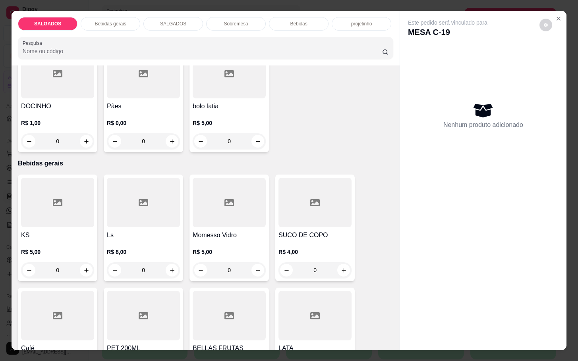
scroll to position [417, 0]
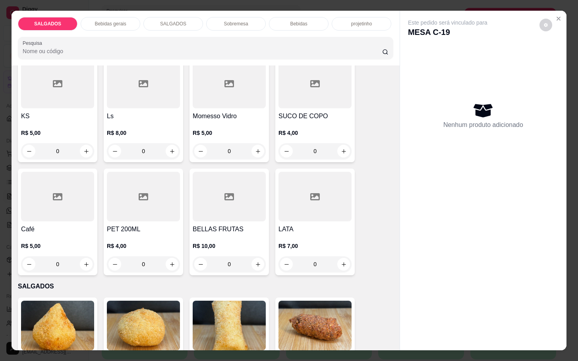
click at [83, 259] on div "0" at bounding box center [57, 265] width 73 height 16
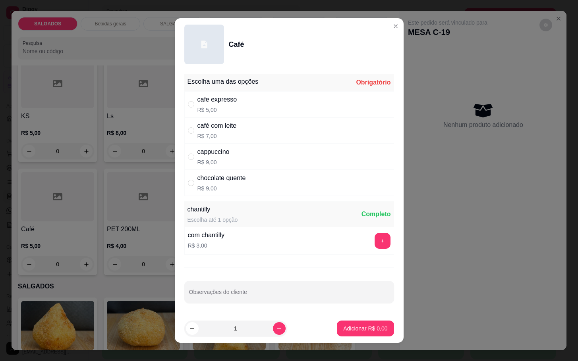
click at [207, 98] on div "cafe expresso" at bounding box center [217, 100] width 40 height 10
radio input "true"
click at [344, 328] on p "Adicionar R$ 5,00" at bounding box center [365, 329] width 43 height 8
type input "1"
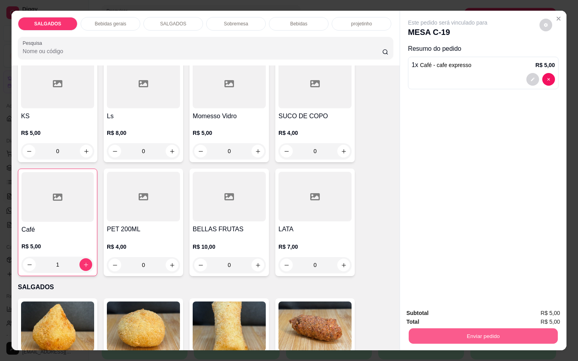
click at [415, 335] on button "Enviar pedido" at bounding box center [483, 335] width 149 height 15
click at [421, 317] on button "Não registrar e enviar pedido" at bounding box center [455, 312] width 80 height 15
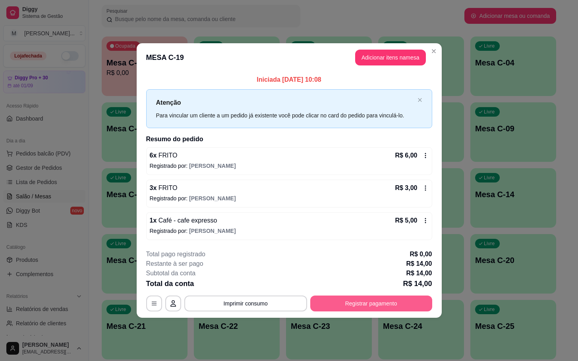
click at [360, 304] on button "Registrar pagamento" at bounding box center [371, 304] width 122 height 16
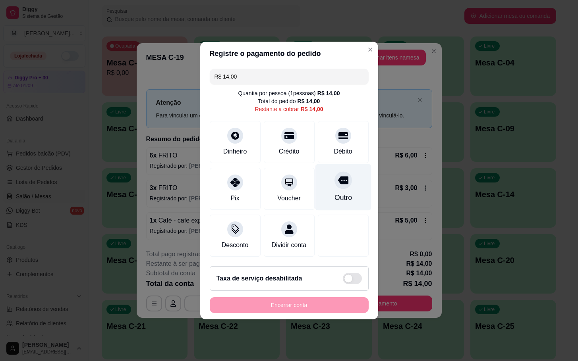
click at [338, 193] on div "Outro" at bounding box center [342, 198] width 17 height 10
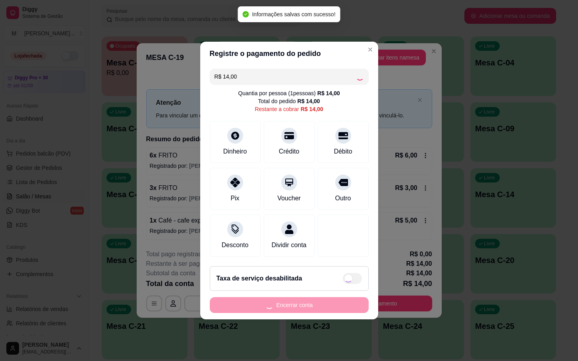
type input "R$ 0,00"
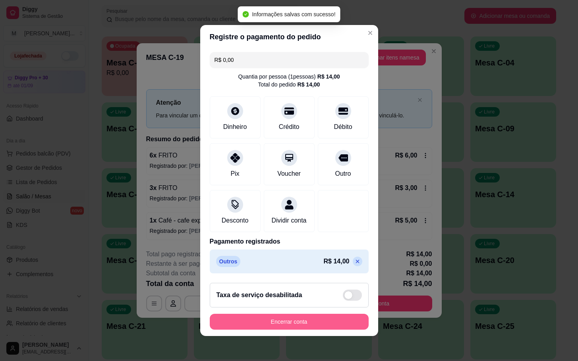
click at [280, 330] on button "Encerrar conta" at bounding box center [289, 322] width 159 height 16
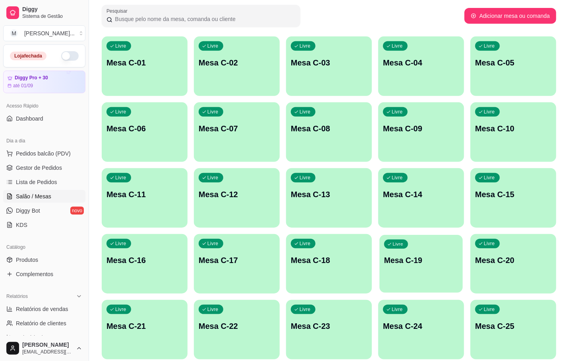
click at [429, 282] on div "Livre Mesa C-19" at bounding box center [420, 259] width 83 height 48
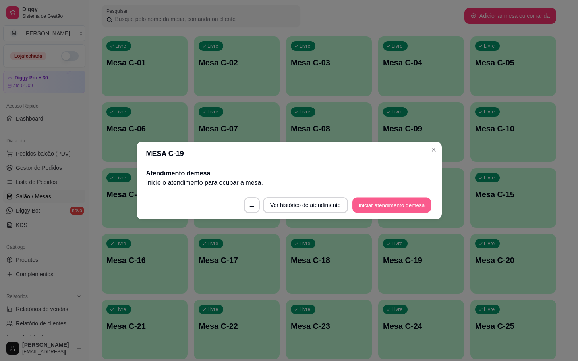
click at [372, 207] on button "Iniciar atendimento de mesa" at bounding box center [391, 205] width 79 height 15
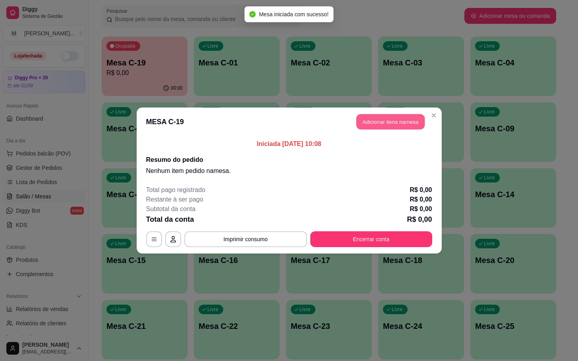
click at [376, 116] on button "Adicionar itens na mesa" at bounding box center [390, 121] width 68 height 15
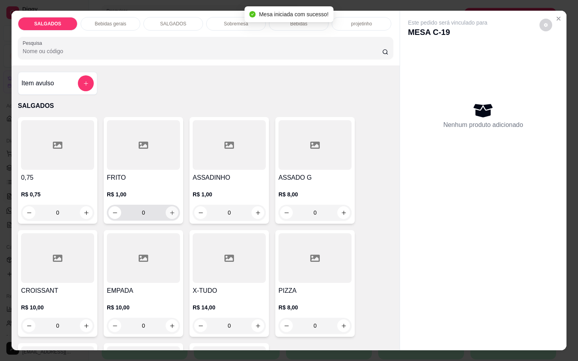
click at [170, 212] on icon "increase-product-quantity" at bounding box center [172, 213] width 6 height 6
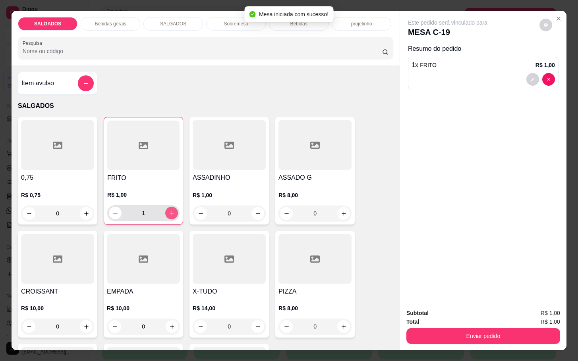
click at [170, 212] on icon "increase-product-quantity" at bounding box center [172, 213] width 6 height 6
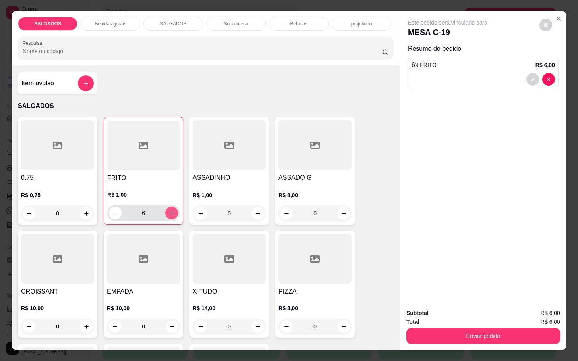
click at [170, 212] on icon "increase-product-quantity" at bounding box center [172, 213] width 6 height 6
type input "8"
drag, startPoint x: 241, startPoint y: 213, endPoint x: 188, endPoint y: 218, distance: 52.7
click at [189, 218] on div "ASSADINHO R$ 1,00 0" at bounding box center [228, 171] width 79 height 108
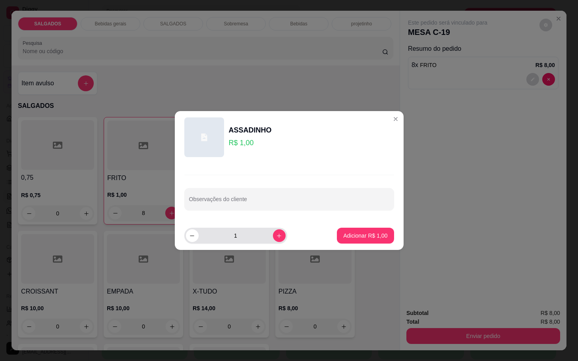
click at [245, 236] on input "1" at bounding box center [236, 236] width 74 height 16
type input "9"
click at [367, 236] on p "Adicionar R$ 9,00" at bounding box center [365, 236] width 44 height 8
type input "9"
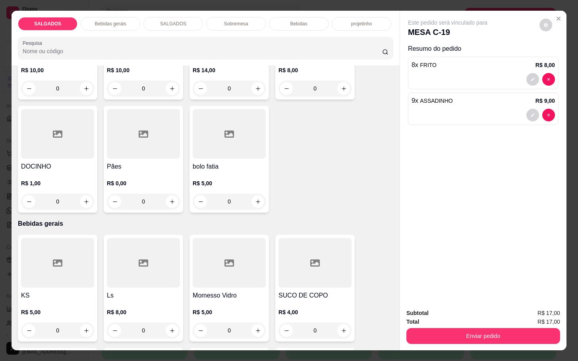
scroll to position [357, 0]
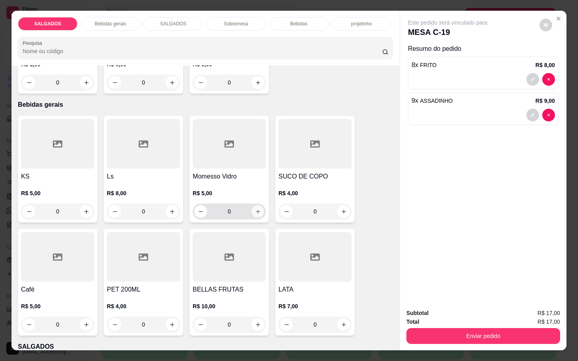
click at [254, 212] on button "increase-product-quantity" at bounding box center [258, 212] width 12 height 12
type input "1"
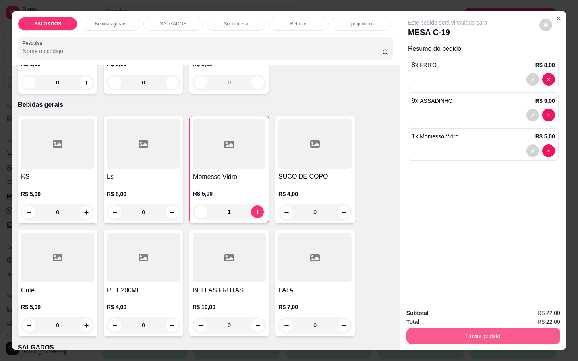
click at [435, 334] on button "Enviar pedido" at bounding box center [483, 336] width 154 height 16
click at [438, 317] on button "Não registrar e enviar pedido" at bounding box center [455, 312] width 83 height 15
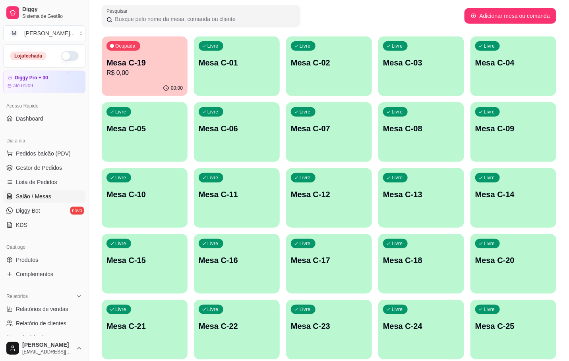
click at [559, 263] on div "Melhore seu plano Você tem 30 mesas / comandas disponíveis. Obtenha o Diggy Bot…" at bounding box center [329, 173] width 480 height 524
click at [556, 263] on div "Ocupada Mesa C-19 R$ 0,00 00:00 Livre Mesa C-01 Livre Mesa C-02 Livre Mesa C-03…" at bounding box center [329, 231] width 454 height 389
click at [506, 212] on div "Livre Mesa C-14" at bounding box center [513, 193] width 86 height 50
click at [515, 260] on p "Mesa C-20" at bounding box center [513, 260] width 74 height 11
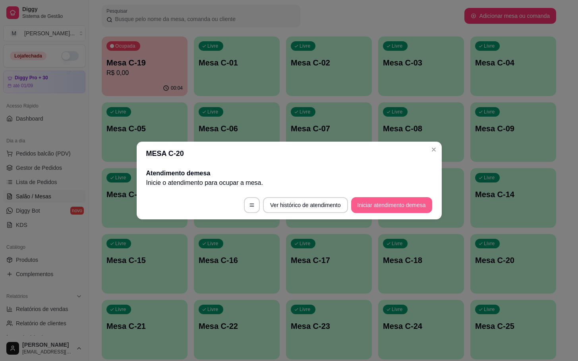
click at [424, 210] on button "Iniciar atendimento de mesa" at bounding box center [391, 205] width 81 height 16
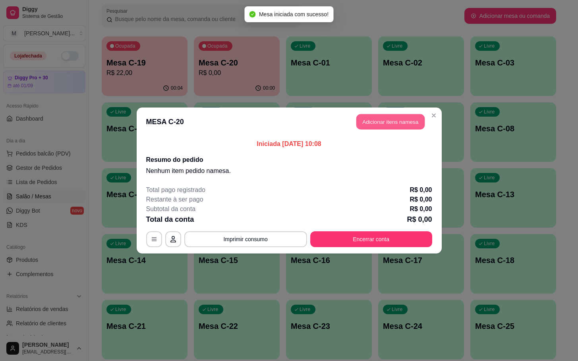
click at [367, 120] on button "Adicionar itens na mesa" at bounding box center [390, 121] width 68 height 15
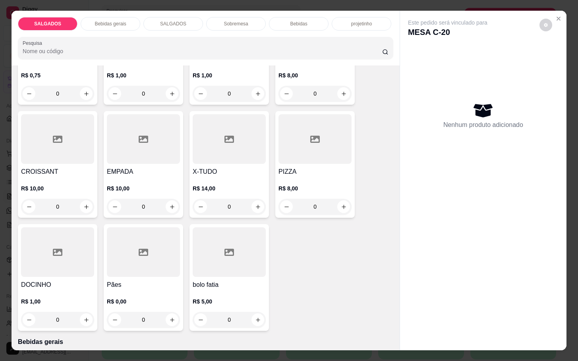
scroll to position [60, 0]
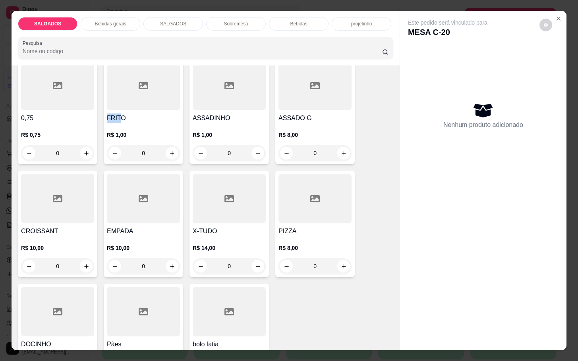
drag, startPoint x: 114, startPoint y: 112, endPoint x: 116, endPoint y: 105, distance: 7.2
click at [116, 105] on div "FRITO R$ 1,00 0" at bounding box center [143, 111] width 79 height 107
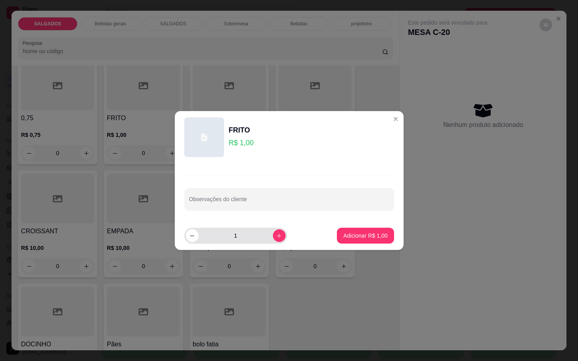
click at [274, 243] on div "1" at bounding box center [236, 236] width 100 height 16
click at [273, 241] on button "increase-product-quantity" at bounding box center [279, 236] width 13 height 13
click at [273, 241] on button "increase-product-quantity" at bounding box center [279, 236] width 12 height 12
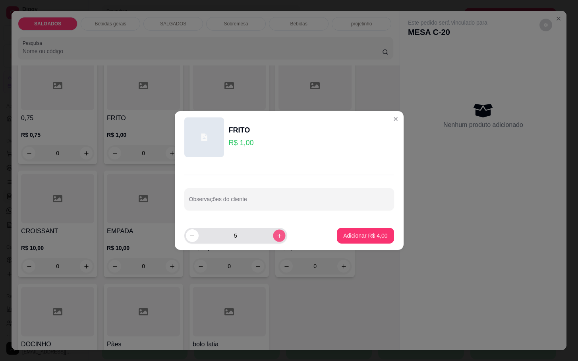
click at [273, 241] on button "increase-product-quantity" at bounding box center [279, 236] width 12 height 12
type input "6"
click at [359, 242] on button "Adicionar R$ 6,00" at bounding box center [365, 236] width 57 height 16
type input "6"
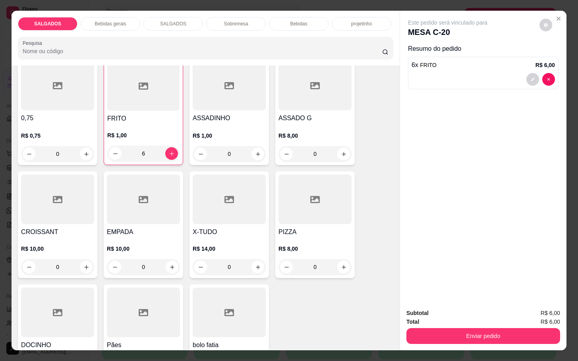
click at [95, 22] on p "Bebidas gerais" at bounding box center [110, 24] width 31 height 6
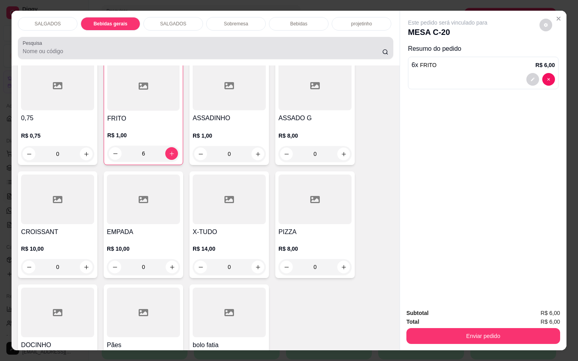
scroll to position [19, 0]
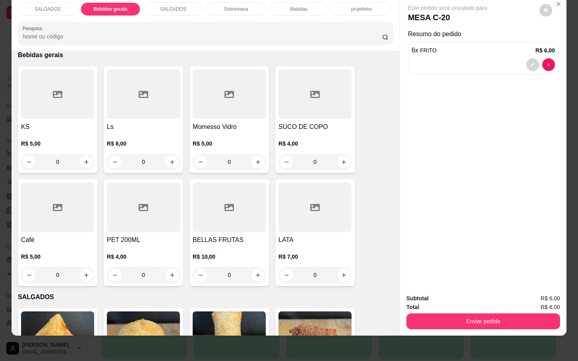
click at [285, 89] on div at bounding box center [314, 94] width 73 height 50
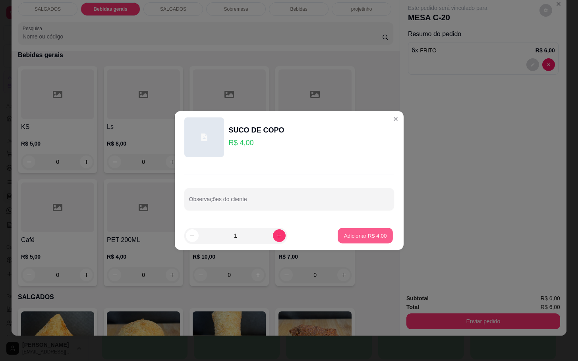
click at [355, 235] on p "Adicionar R$ 4,00" at bounding box center [365, 236] width 43 height 8
type input "1"
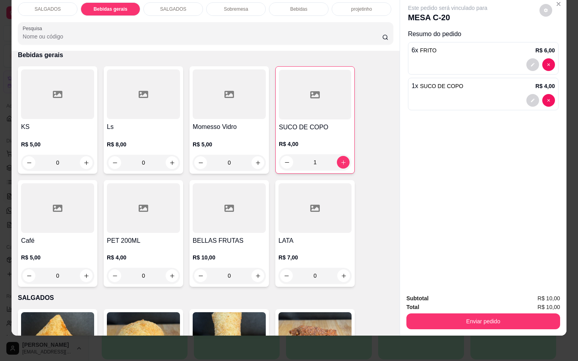
click at [485, 334] on div "SALGADOS Bebidas gerais SALGADOS Sobremesa Bebidas projetinho Pesquisa Item avu…" at bounding box center [289, 180] width 578 height 361
click at [508, 303] on div "Total R$ 10,00" at bounding box center [483, 307] width 154 height 9
click at [497, 314] on button "Enviar pedido" at bounding box center [483, 322] width 154 height 16
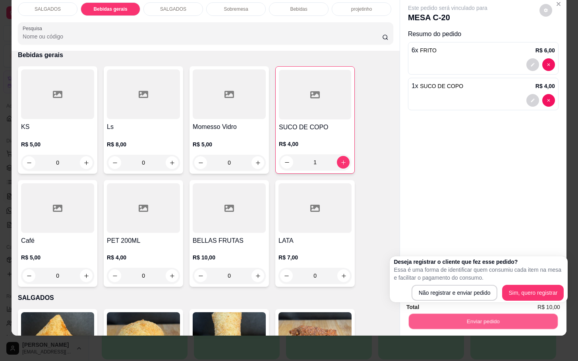
click at [474, 301] on div "Deseja registrar o cliente que fez esse pedido? Essa é uma forma de identificar…" at bounding box center [479, 280] width 178 height 46
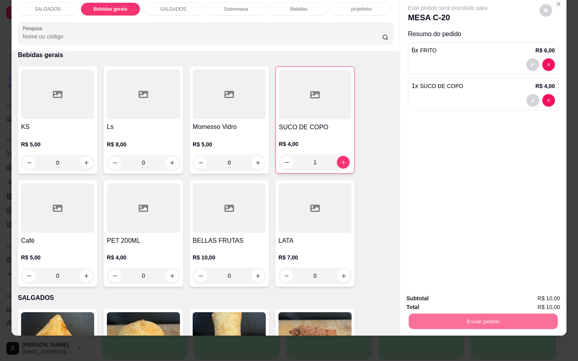
click at [442, 293] on button "Não registrar e enviar pedido" at bounding box center [455, 293] width 83 height 15
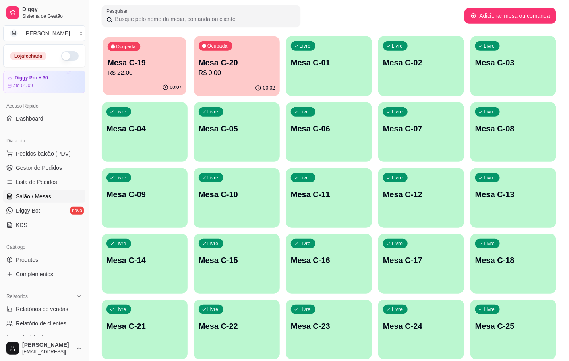
click at [167, 54] on div "Ocupada Mesa C-19 R$ 22,00" at bounding box center [144, 58] width 83 height 43
click at [230, 84] on div "00:07" at bounding box center [237, 88] width 86 height 15
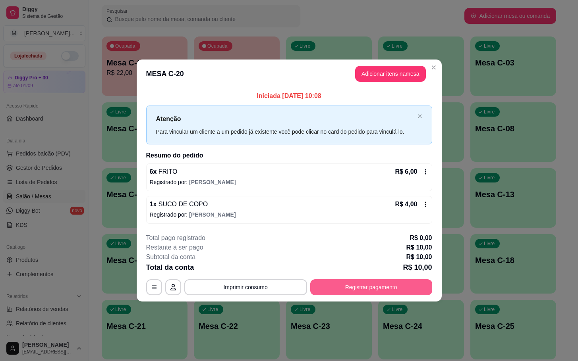
click at [389, 291] on button "Registrar pagamento" at bounding box center [371, 288] width 122 height 16
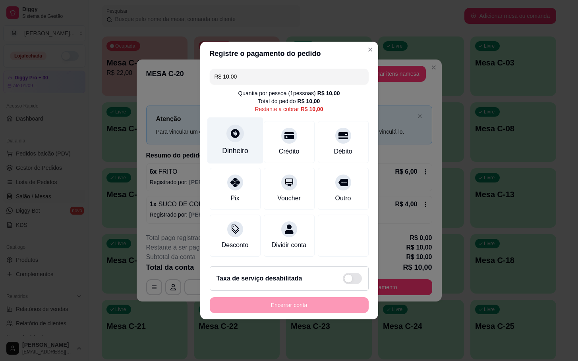
click at [233, 137] on div "Dinheiro" at bounding box center [235, 141] width 56 height 46
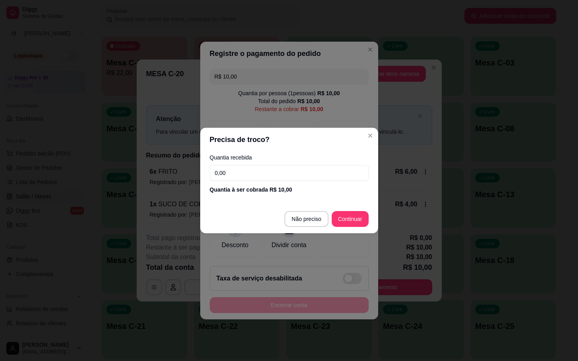
click at [296, 172] on input "0,00" at bounding box center [289, 173] width 159 height 16
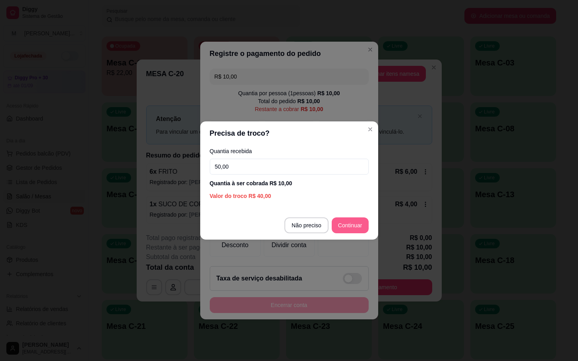
type input "50,00"
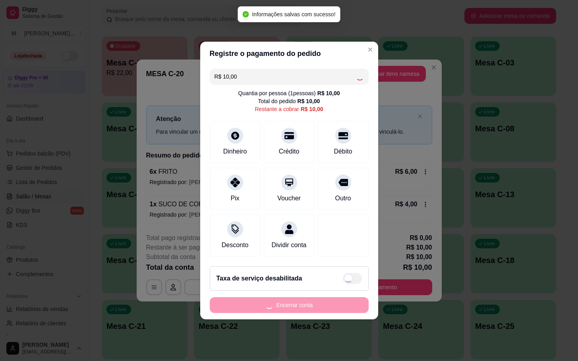
type input "R$ 0,00"
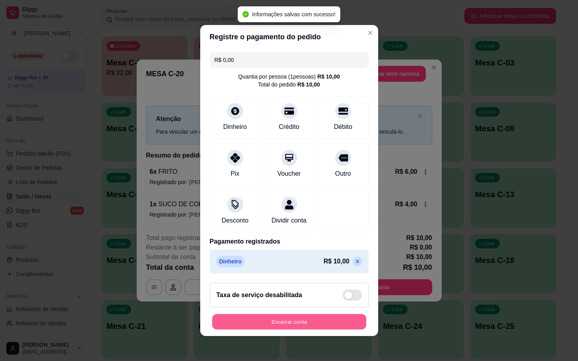
click at [334, 327] on button "Encerrar conta" at bounding box center [289, 322] width 154 height 15
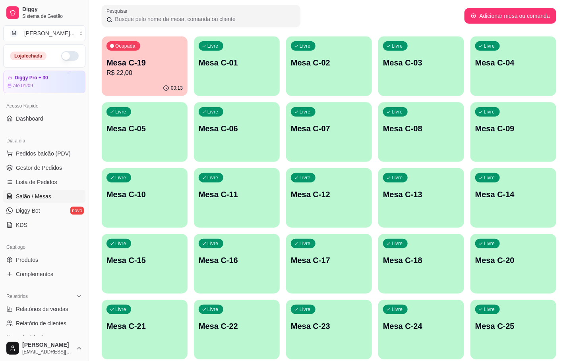
click at [124, 50] on div "Ocupada" at bounding box center [123, 46] width 34 height 10
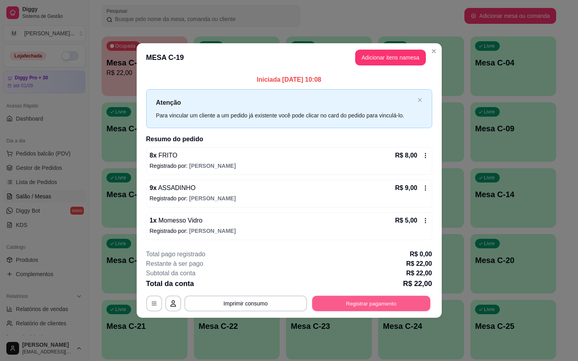
click at [329, 299] on button "Registrar pagamento" at bounding box center [371, 303] width 118 height 15
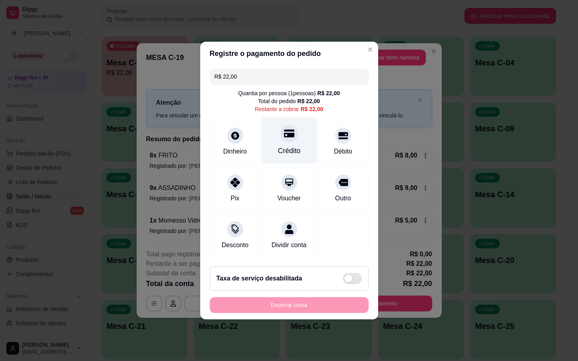
click at [267, 140] on div "Dinheiro Crédito Débito" at bounding box center [289, 142] width 159 height 42
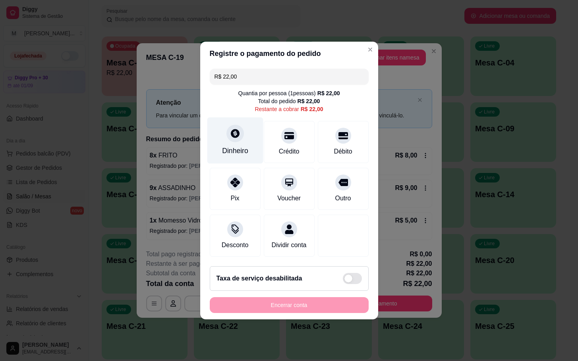
click at [259, 143] on div "Dinheiro" at bounding box center [235, 141] width 56 height 46
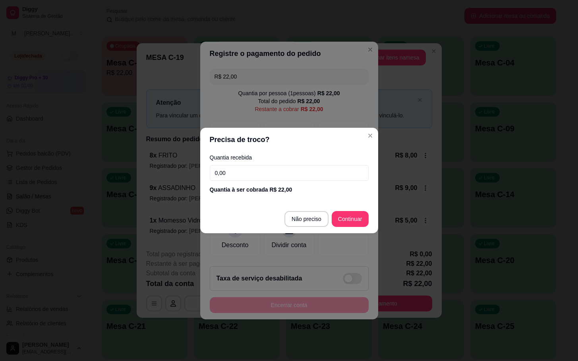
click at [301, 210] on footer "Não preciso Continuar" at bounding box center [289, 219] width 178 height 29
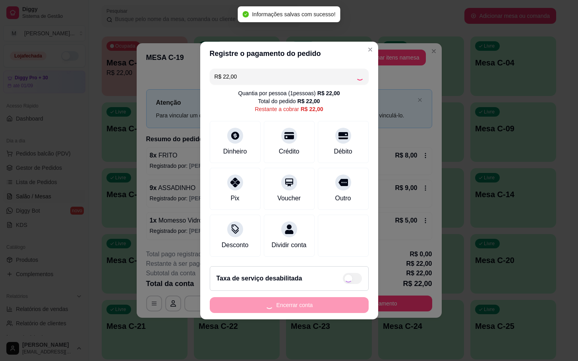
type input "R$ 0,00"
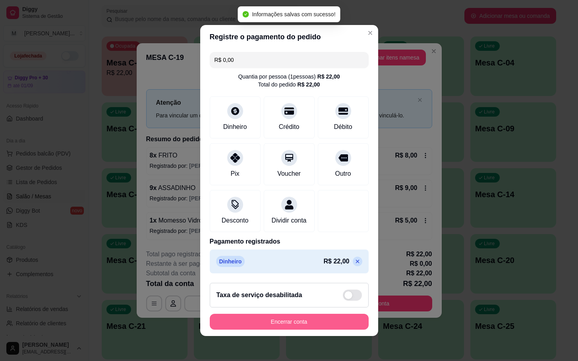
click at [315, 326] on button "Encerrar conta" at bounding box center [289, 322] width 159 height 16
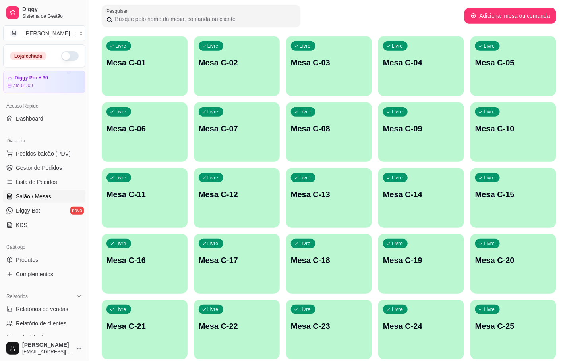
click at [545, 264] on p "Mesa C-20" at bounding box center [513, 260] width 76 height 11
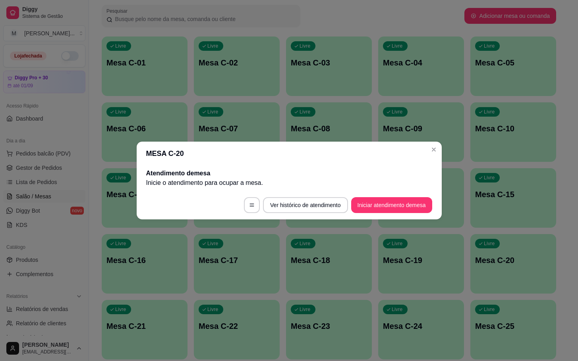
click at [388, 214] on footer "Ver histórico de atendimento Iniciar atendimento de mesa" at bounding box center [289, 205] width 305 height 29
click at [390, 212] on button "Iniciar atendimento de mesa" at bounding box center [391, 205] width 79 height 15
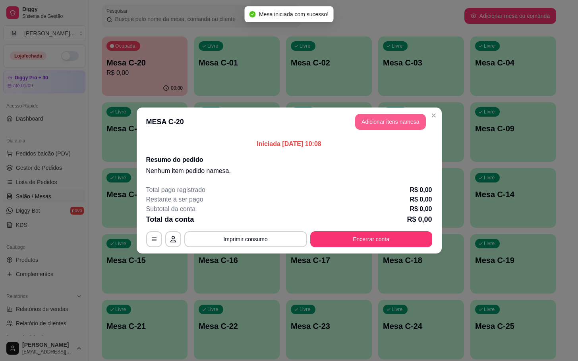
click at [399, 120] on button "Adicionar itens na mesa" at bounding box center [390, 122] width 71 height 16
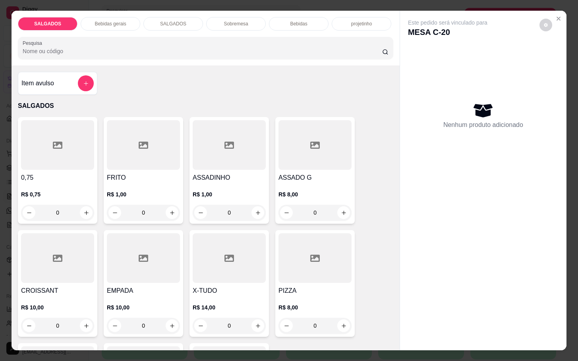
scroll to position [60, 0]
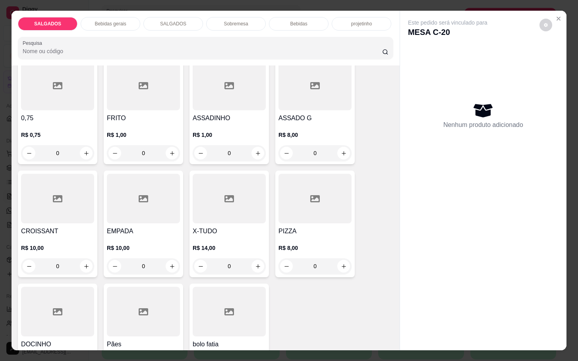
click at [287, 97] on div at bounding box center [314, 86] width 73 height 50
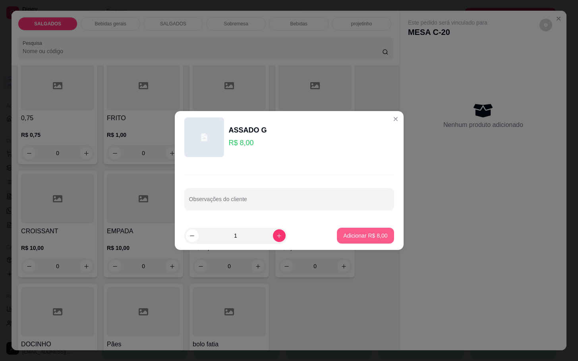
click at [374, 235] on p "Adicionar R$ 8,00" at bounding box center [365, 236] width 44 height 8
type input "1"
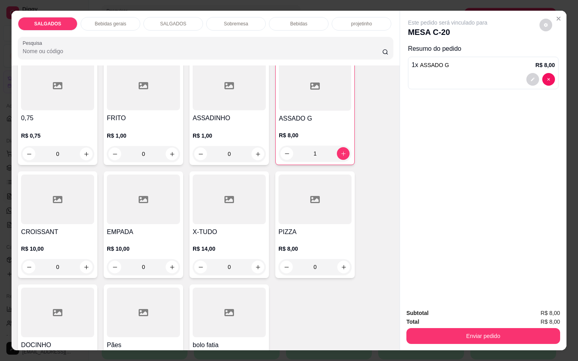
click at [110, 21] on p "Bebidas gerais" at bounding box center [110, 24] width 31 height 6
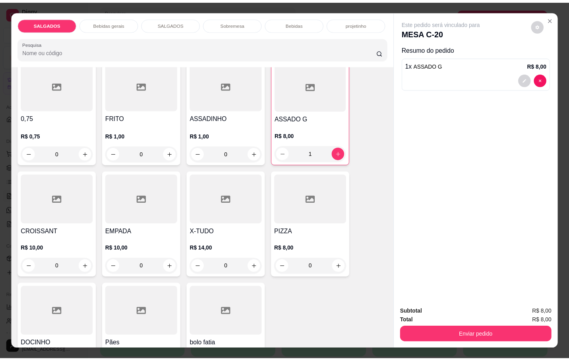
scroll to position [19, 0]
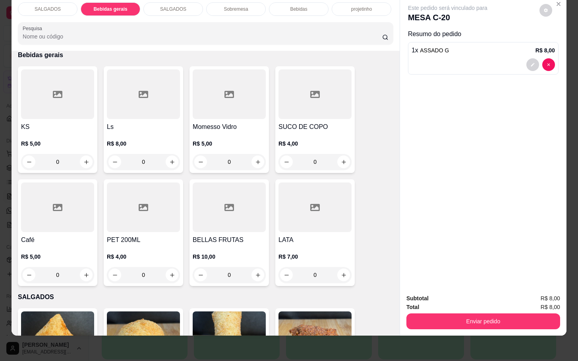
click at [276, 114] on div "SUCO DE COPO R$ 4,00 0" at bounding box center [314, 119] width 79 height 107
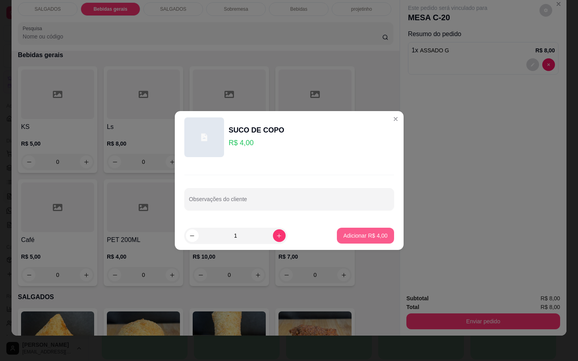
click at [373, 232] on p "Adicionar R$ 4,00" at bounding box center [365, 236] width 44 height 8
type input "1"
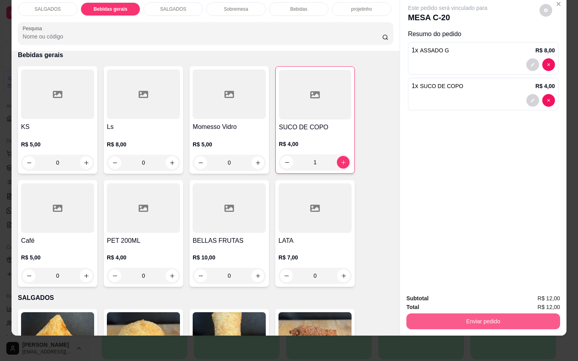
click at [470, 314] on button "Enviar pedido" at bounding box center [483, 322] width 154 height 16
click at [458, 290] on button "Não registrar e enviar pedido" at bounding box center [455, 293] width 83 height 15
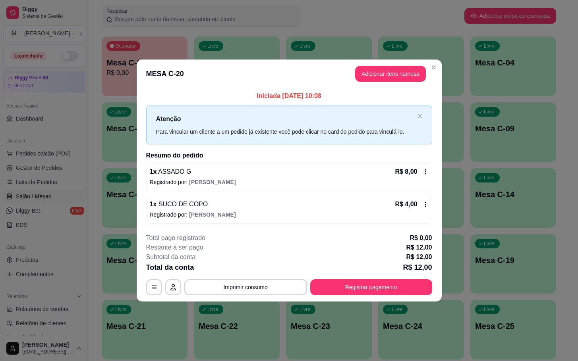
click at [385, 270] on div "Total da conta R$ 12,00" at bounding box center [289, 267] width 286 height 11
click at [391, 282] on button "Registrar pagamento" at bounding box center [371, 288] width 122 height 16
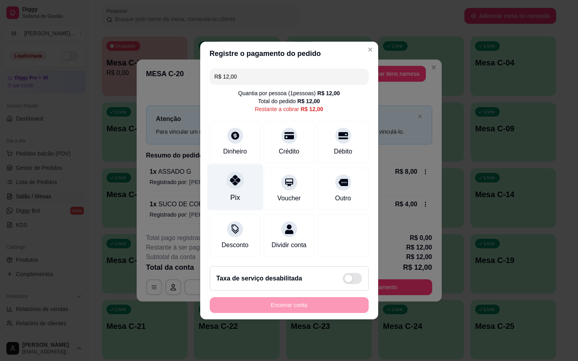
click at [238, 170] on div "Pix" at bounding box center [235, 187] width 56 height 46
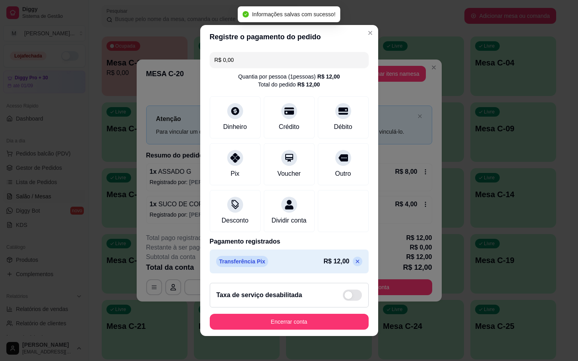
click at [354, 265] on icon at bounding box center [357, 262] width 6 height 6
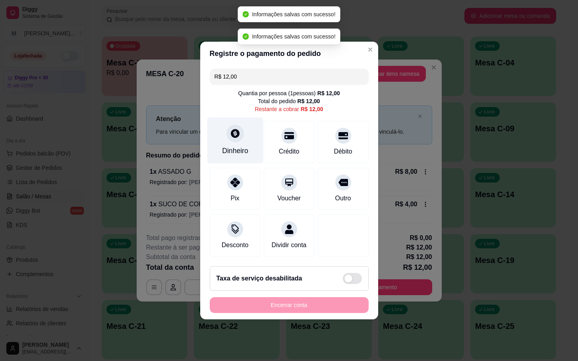
click at [223, 146] on div "Dinheiro" at bounding box center [235, 151] width 26 height 10
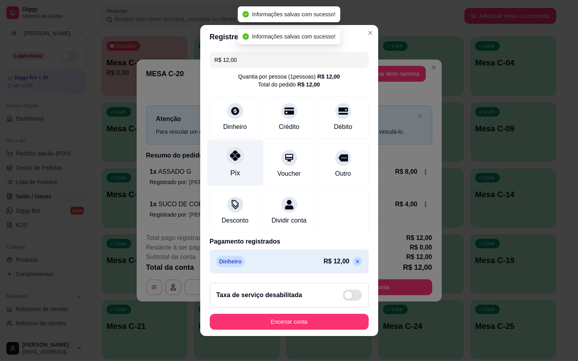
type input "R$ 0,00"
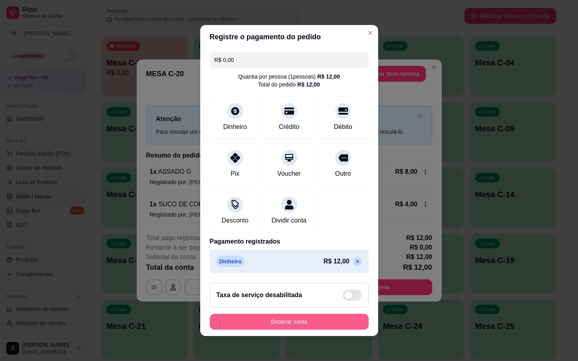
click at [266, 329] on button "Encerrar conta" at bounding box center [289, 322] width 159 height 16
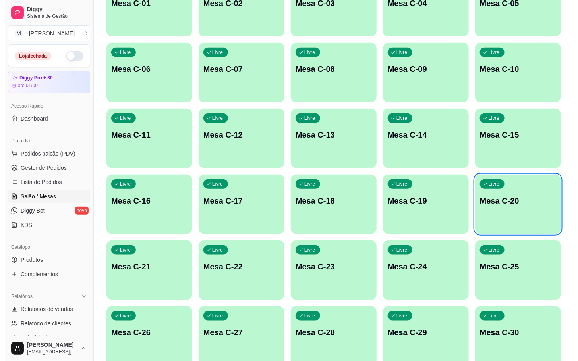
scroll to position [216, 0]
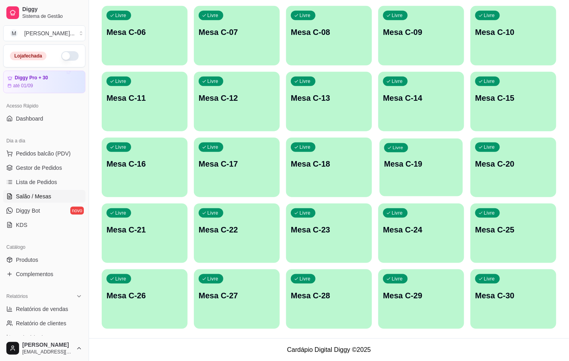
click at [417, 158] on div "Livre Mesa C-19" at bounding box center [420, 163] width 83 height 48
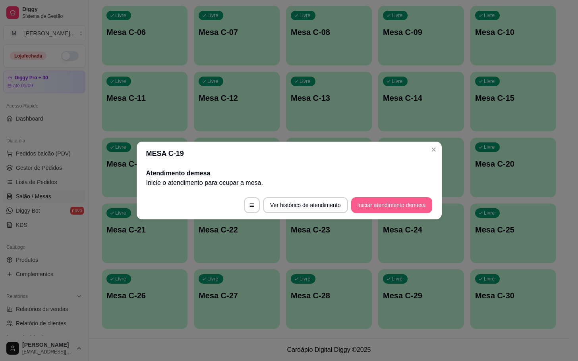
click at [367, 211] on button "Iniciar atendimento de mesa" at bounding box center [391, 205] width 81 height 16
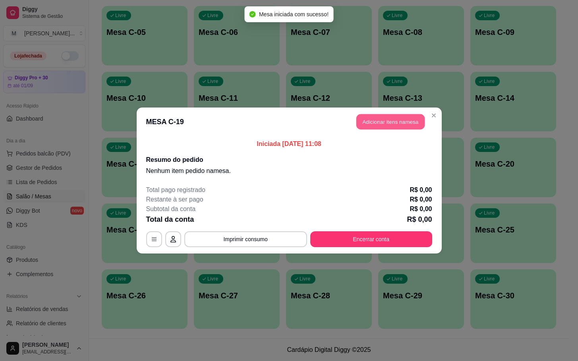
click at [391, 120] on button "Adicionar itens na mesa" at bounding box center [390, 121] width 68 height 15
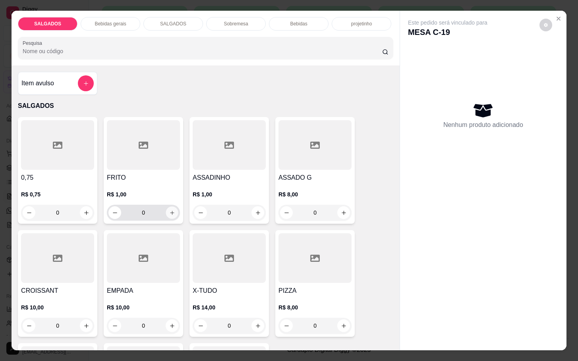
click at [170, 210] on icon "increase-product-quantity" at bounding box center [172, 213] width 6 height 6
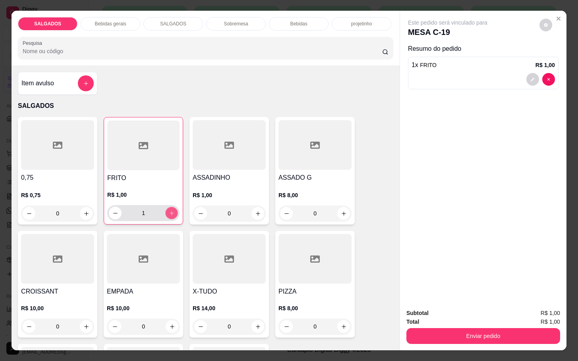
click at [170, 207] on button "increase-product-quantity" at bounding box center [172, 213] width 12 height 12
type input "5"
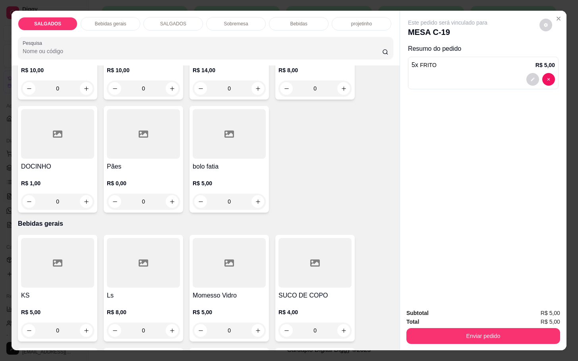
scroll to position [298, 0]
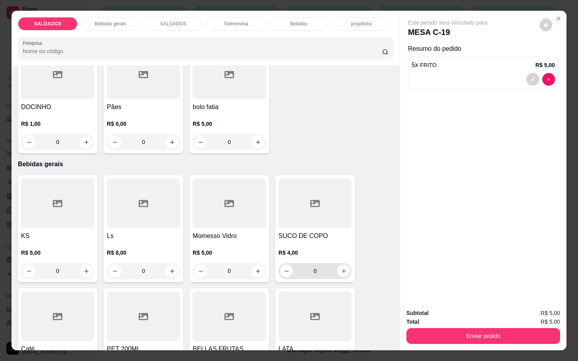
click at [341, 268] on icon "increase-product-quantity" at bounding box center [344, 271] width 6 height 6
type input "1"
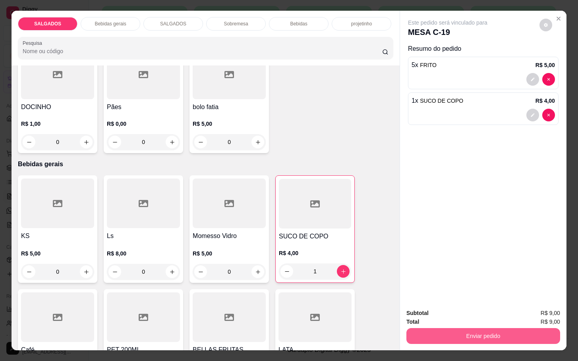
click at [450, 334] on button "Enviar pedido" at bounding box center [483, 336] width 154 height 16
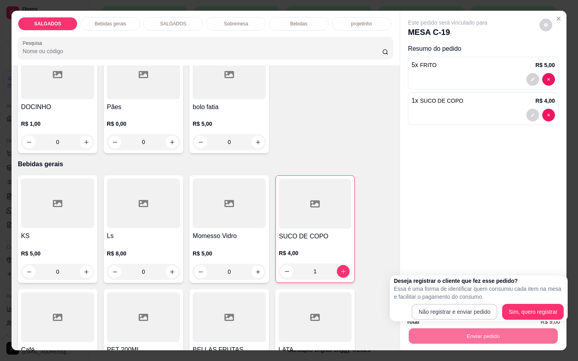
click at [450, 304] on div "Deseja registrar o cliente que fez esse pedido? Essa é uma forma de identificar…" at bounding box center [479, 298] width 170 height 43
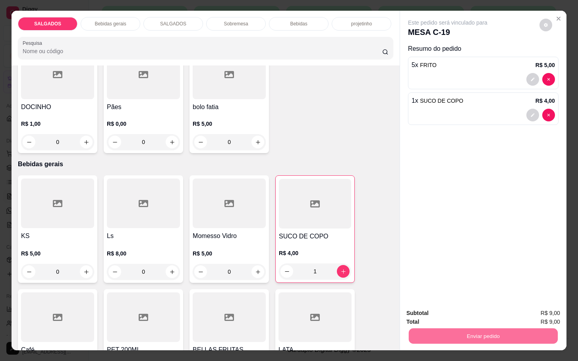
click at [452, 308] on button "Não registrar e enviar pedido" at bounding box center [455, 312] width 83 height 15
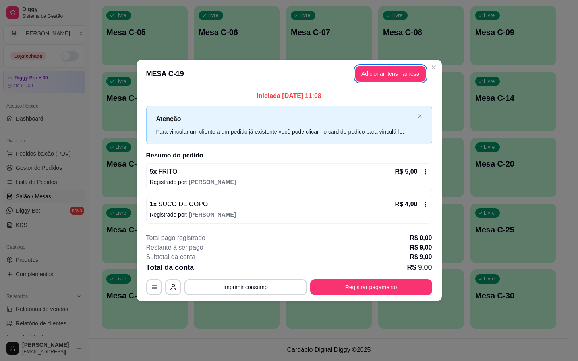
drag, startPoint x: 392, startPoint y: 83, endPoint x: 389, endPoint y: 110, distance: 27.6
click at [396, 81] on header "MESA C-19 Adicionar itens na mesa" at bounding box center [289, 74] width 305 height 29
click at [376, 62] on div "**********" at bounding box center [289, 180] width 578 height 361
click at [379, 76] on button "Adicionar itens na mesa" at bounding box center [390, 74] width 71 height 16
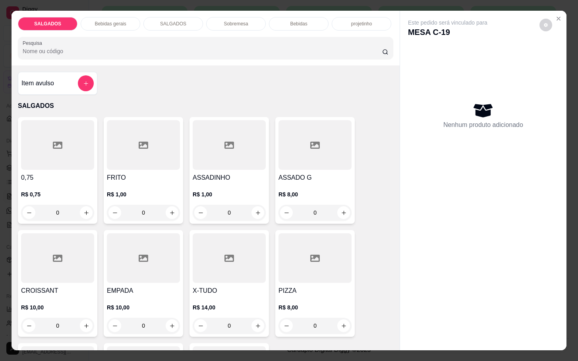
click at [151, 183] on div "R$ 1,00 0" at bounding box center [143, 202] width 73 height 38
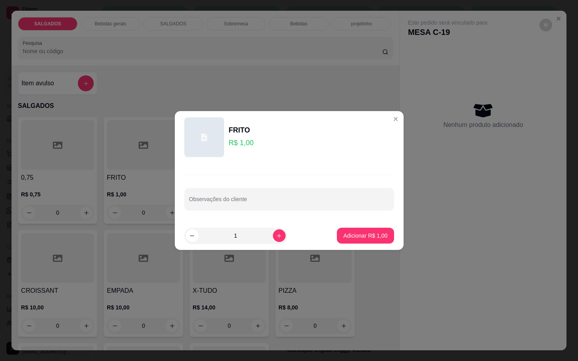
click at [276, 235] on button "increase-product-quantity" at bounding box center [279, 236] width 13 height 13
click at [279, 234] on div "2" at bounding box center [236, 236] width 100 height 16
type input "3"
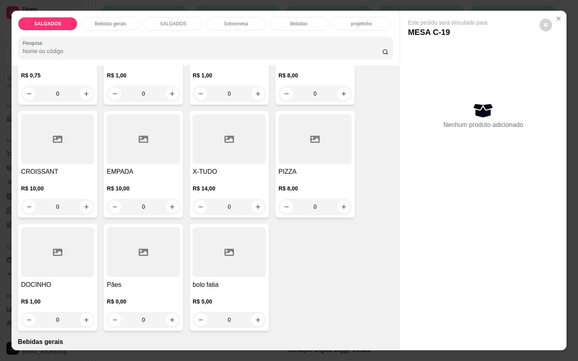
scroll to position [0, 0]
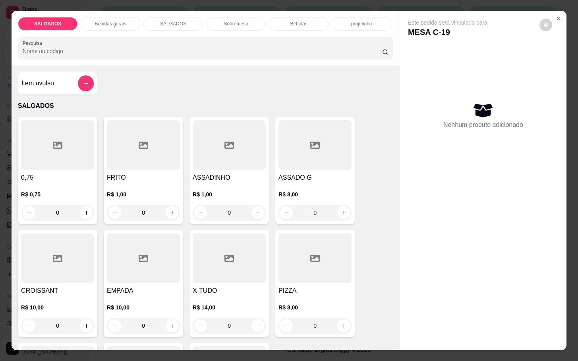
click at [161, 137] on div at bounding box center [143, 145] width 73 height 50
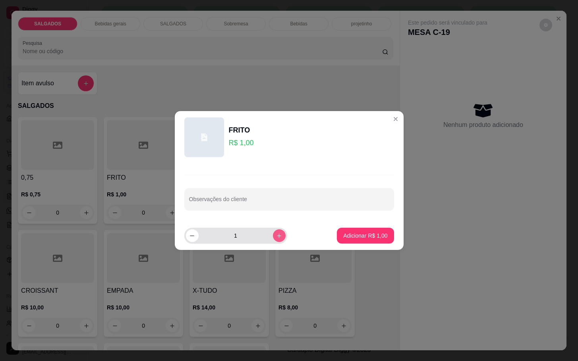
click at [276, 235] on icon "increase-product-quantity" at bounding box center [279, 236] width 6 height 6
click at [278, 235] on button "increase-product-quantity" at bounding box center [279, 236] width 12 height 12
type input "3"
click at [341, 229] on button "Adicionar R$ 3,00" at bounding box center [365, 236] width 57 height 16
type input "3"
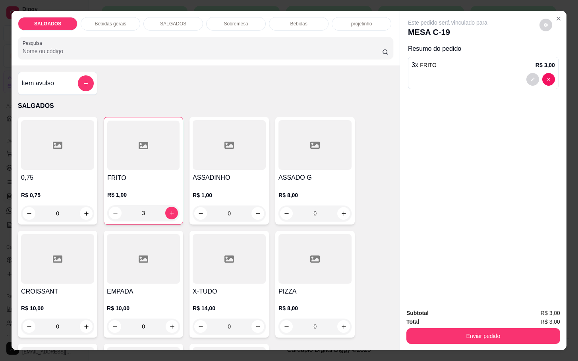
drag, startPoint x: 452, startPoint y: 347, endPoint x: 453, endPoint y: 355, distance: 8.8
click at [453, 355] on div "SALGADOS Bebidas gerais SALGADOS Sobremesa Bebidas projetinho Pesquisa Item avu…" at bounding box center [289, 180] width 578 height 361
click at [453, 326] on div "Enviar pedido" at bounding box center [483, 335] width 154 height 18
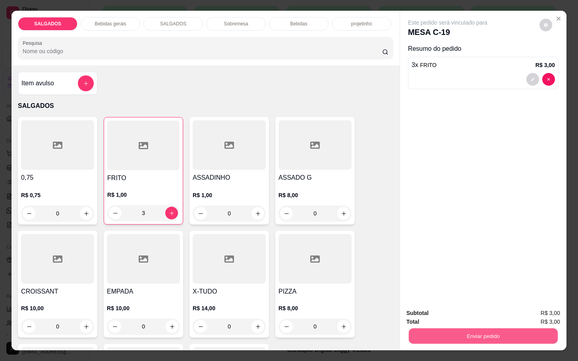
click at [429, 338] on button "Enviar pedido" at bounding box center [483, 335] width 149 height 15
click at [441, 319] on button "Não registrar e enviar pedido" at bounding box center [455, 312] width 83 height 15
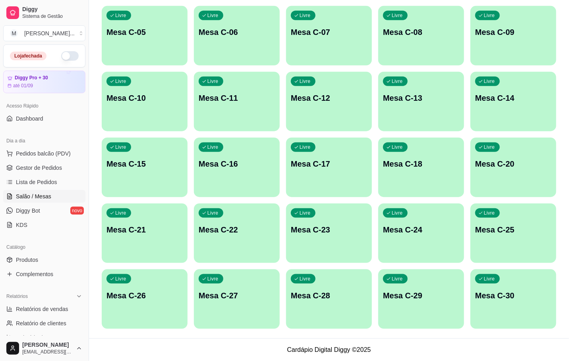
click at [535, 172] on div "Livre Mesa C-20" at bounding box center [513, 163] width 86 height 50
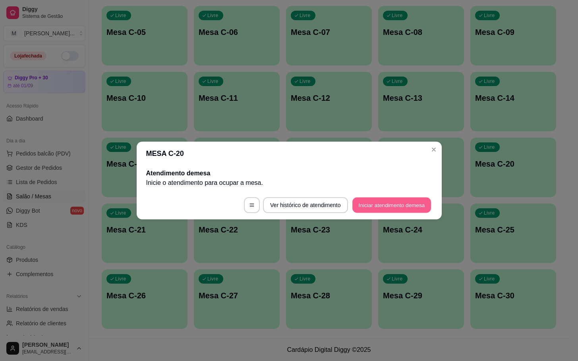
click at [398, 202] on button "Iniciar atendimento de mesa" at bounding box center [391, 205] width 79 height 15
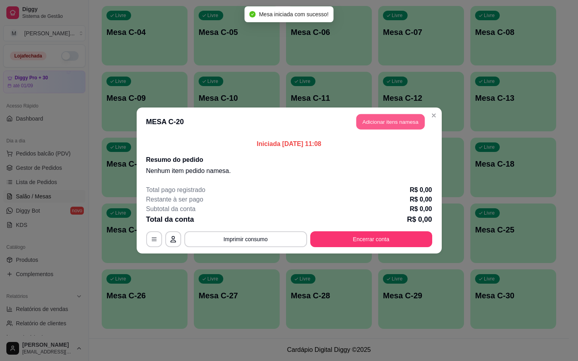
click at [402, 120] on button "Adicionar itens na mesa" at bounding box center [390, 121] width 68 height 15
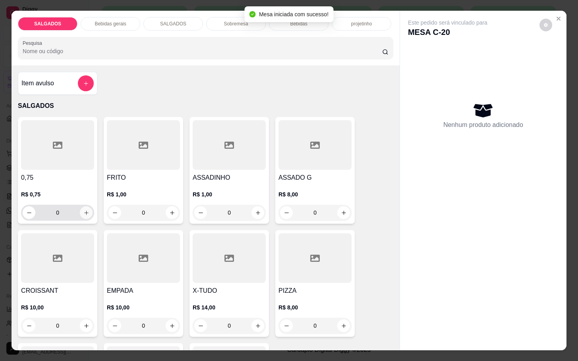
drag, startPoint x: 156, startPoint y: 205, endPoint x: 48, endPoint y: 202, distance: 108.1
click at [56, 207] on div "0,75 R$ 0,75 0 FRITO R$ 1,00 0 ASSADINHO R$ 1,00 0 ASSADO G R$ 8,00 0 CROISSANT…" at bounding box center [205, 283] width 375 height 333
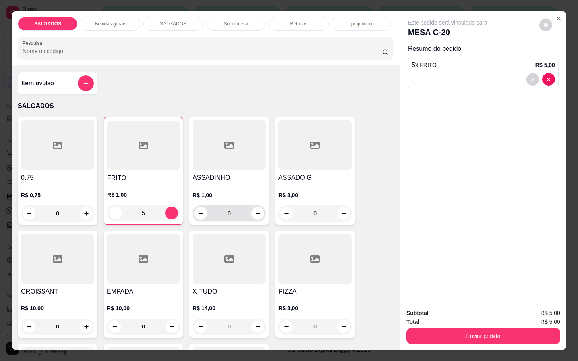
type input "5"
click at [236, 207] on input "0" at bounding box center [229, 214] width 44 height 16
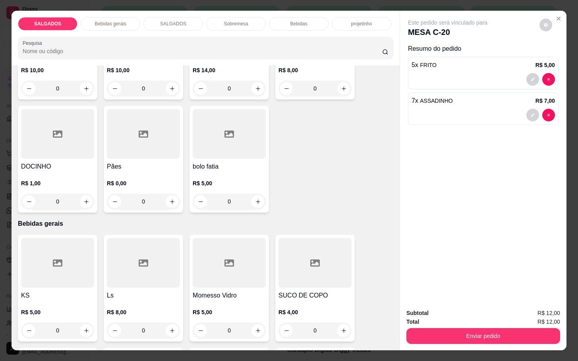
scroll to position [357, 0]
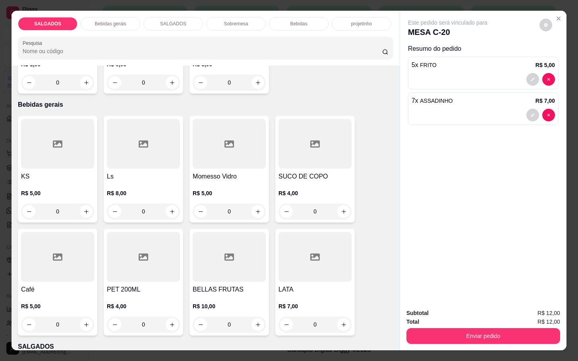
type input "7"
click at [64, 266] on div at bounding box center [57, 257] width 73 height 50
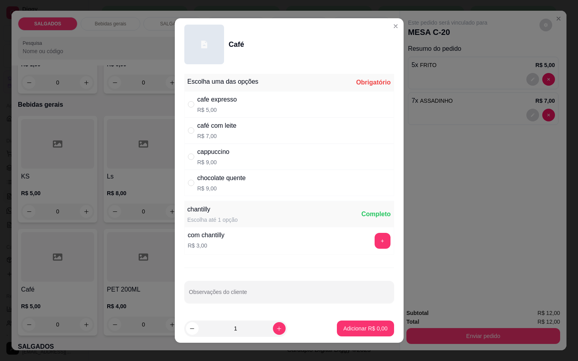
click at [234, 150] on div "cappuccino R$ 9,00" at bounding box center [289, 157] width 210 height 26
radio input "true"
click at [276, 332] on icon "increase-product-quantity" at bounding box center [279, 329] width 6 height 6
type input "2"
click at [348, 328] on p "Adicionar R$ 18,00" at bounding box center [364, 329] width 46 height 8
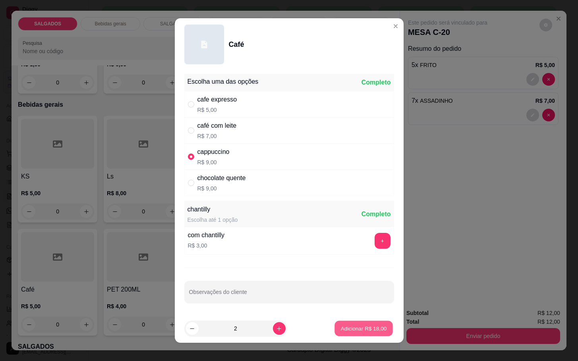
type input "2"
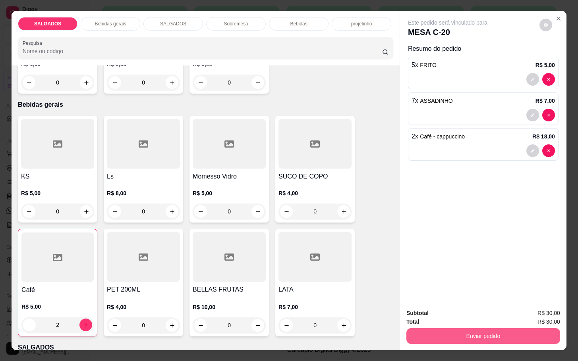
click at [491, 329] on button "Enviar pedido" at bounding box center [483, 336] width 154 height 16
click at [481, 315] on button "Não registrar e enviar pedido" at bounding box center [455, 312] width 83 height 15
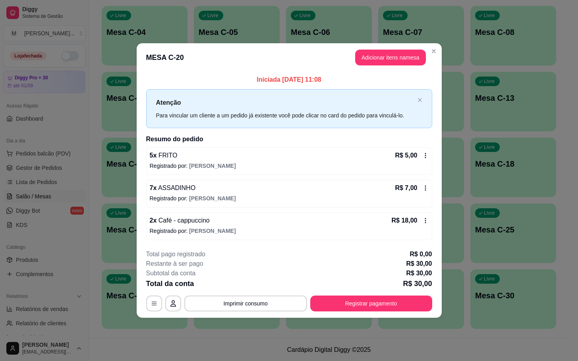
click at [396, 47] on header "MESA C-20 Adicionar itens na mesa" at bounding box center [289, 57] width 305 height 29
click at [396, 57] on button "Adicionar itens na mesa" at bounding box center [390, 58] width 71 height 16
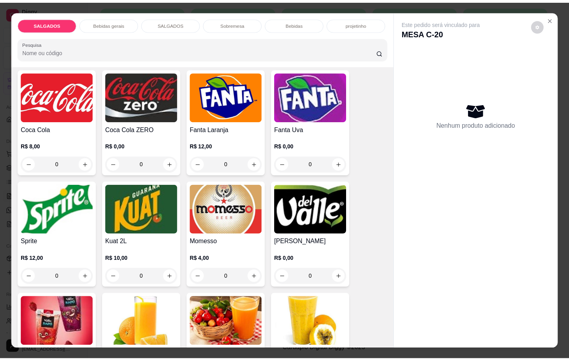
scroll to position [1608, 0]
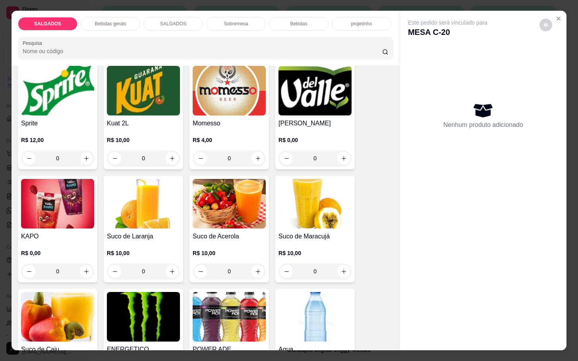
click at [290, 119] on h4 "[PERSON_NAME]" at bounding box center [314, 124] width 73 height 10
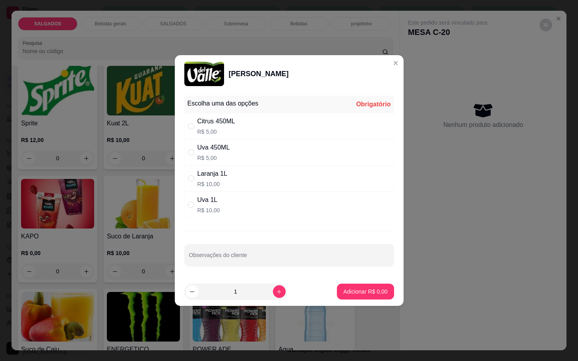
click at [220, 123] on div "Citrus 450ML" at bounding box center [216, 122] width 38 height 10
radio input "true"
click at [347, 293] on p "Adicionar R$ 5,00" at bounding box center [365, 292] width 43 height 8
type input "1"
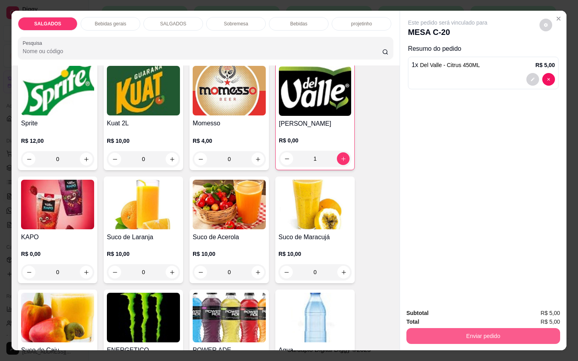
click at [425, 335] on button "Enviar pedido" at bounding box center [483, 336] width 154 height 16
click at [436, 306] on button "Não registrar e enviar pedido" at bounding box center [455, 312] width 83 height 15
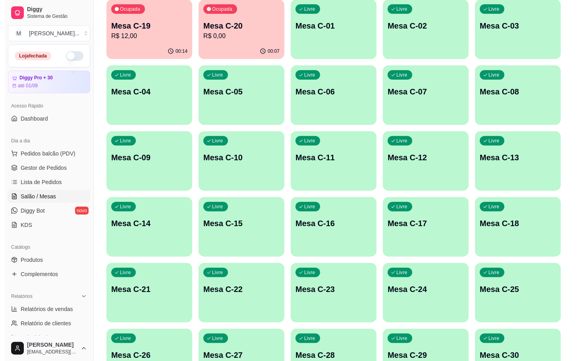
scroll to position [37, 0]
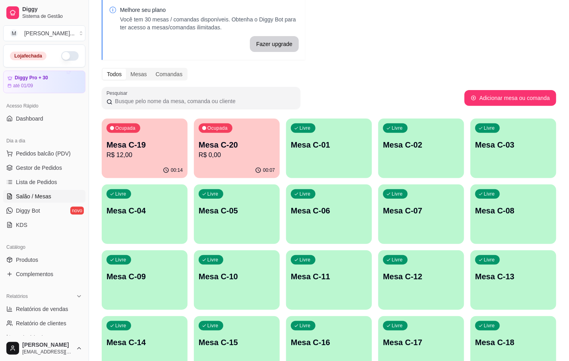
click at [147, 149] on p "Mesa C-19" at bounding box center [144, 144] width 76 height 11
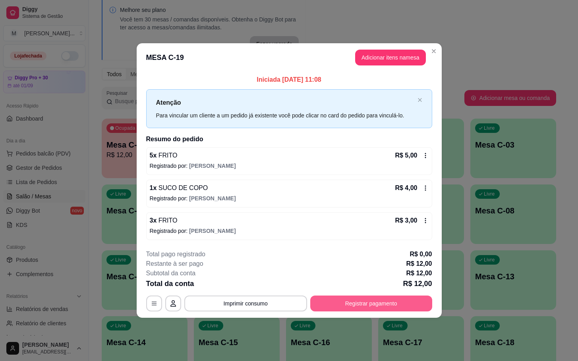
click at [351, 304] on button "Registrar pagamento" at bounding box center [371, 304] width 122 height 16
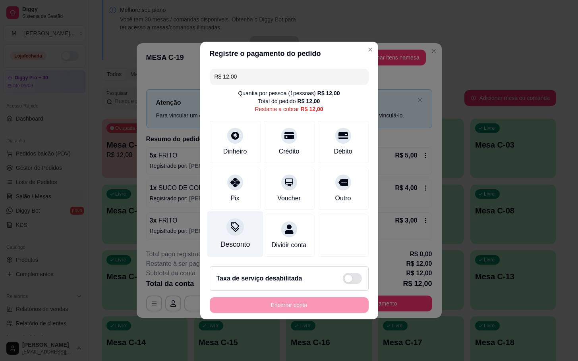
click at [251, 211] on div "Desconto" at bounding box center [235, 234] width 56 height 46
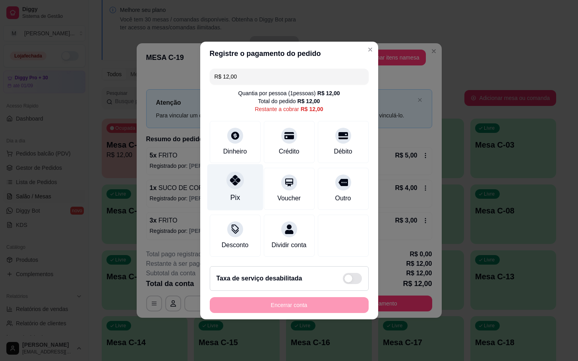
click at [230, 179] on icon at bounding box center [235, 180] width 10 height 10
type input "R$ 0,00"
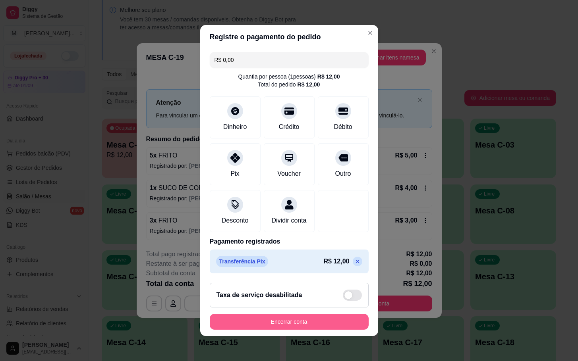
click at [271, 324] on button "Encerrar conta" at bounding box center [289, 322] width 159 height 16
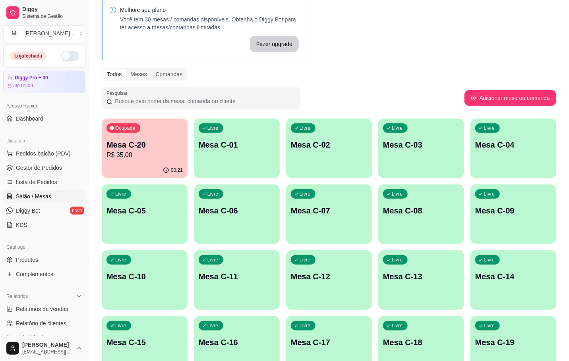
click at [426, 222] on div "Livre Mesa C-08" at bounding box center [421, 210] width 86 height 50
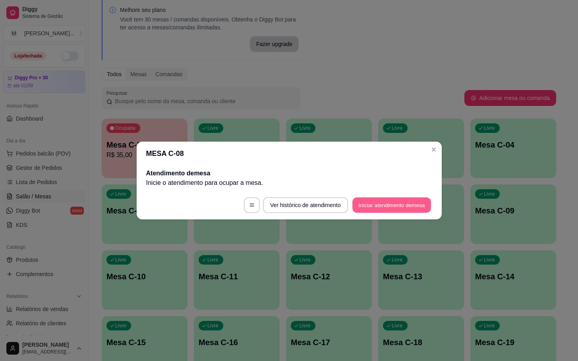
click at [412, 208] on button "Iniciar atendimento de mesa" at bounding box center [391, 205] width 79 height 15
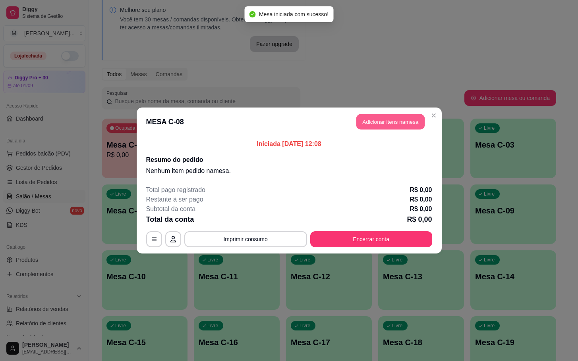
click at [402, 118] on button "Adicionar itens na mesa" at bounding box center [390, 121] width 68 height 15
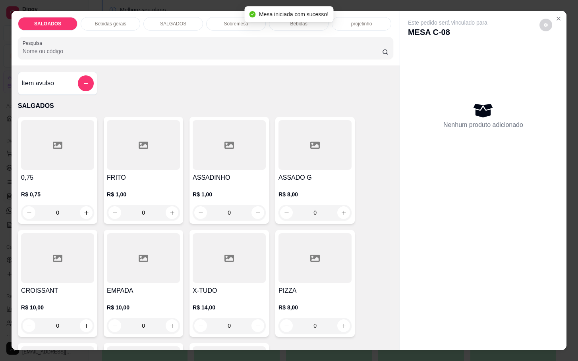
click at [131, 143] on div at bounding box center [143, 145] width 73 height 50
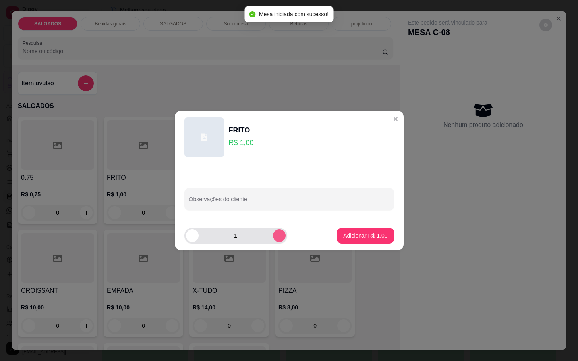
click at [276, 236] on icon "increase-product-quantity" at bounding box center [279, 236] width 6 height 6
click at [273, 232] on button "increase-product-quantity" at bounding box center [279, 236] width 13 height 13
click at [274, 229] on div "3" at bounding box center [236, 236] width 100 height 16
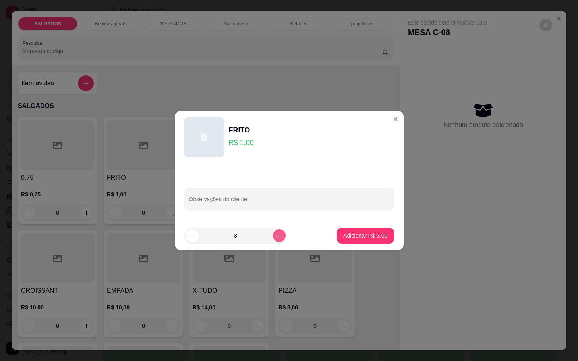
click at [273, 240] on button "increase-product-quantity" at bounding box center [279, 236] width 13 height 13
type input "4"
click at [340, 242] on button "Adicionar R$ 4,00" at bounding box center [365, 235] width 55 height 15
type input "4"
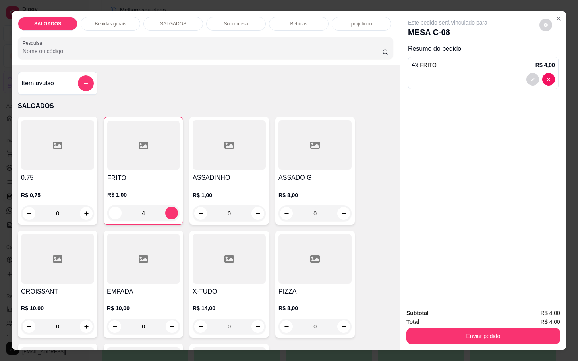
click at [282, 17] on div "Bebidas" at bounding box center [299, 24] width 60 height 14
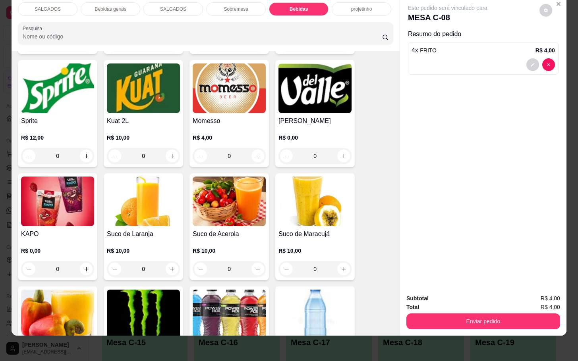
scroll to position [1656, 0]
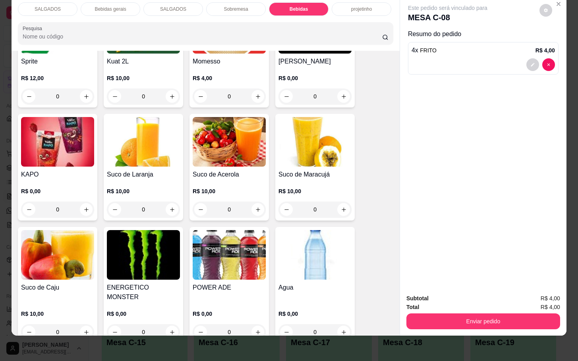
click at [151, 242] on img at bounding box center [143, 255] width 73 height 50
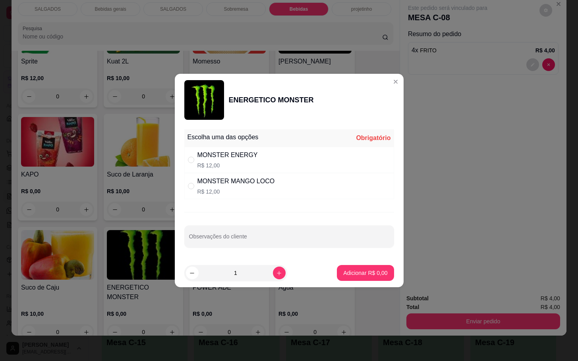
click at [277, 156] on div "MONSTER ENERGY R$ 12,00" at bounding box center [289, 160] width 210 height 26
radio input "true"
click at [359, 276] on p "Adicionar R$ 12,00" at bounding box center [364, 273] width 46 height 8
type input "1"
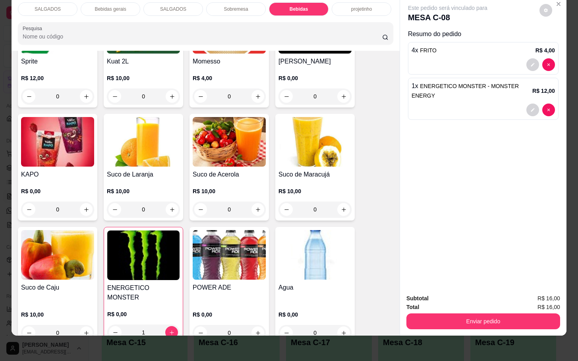
click at [450, 321] on div "Subtotal R$ 16,00 Total R$ 16,00 Enviar pedido" at bounding box center [483, 312] width 166 height 48
click at [457, 314] on button "Enviar pedido" at bounding box center [483, 322] width 154 height 16
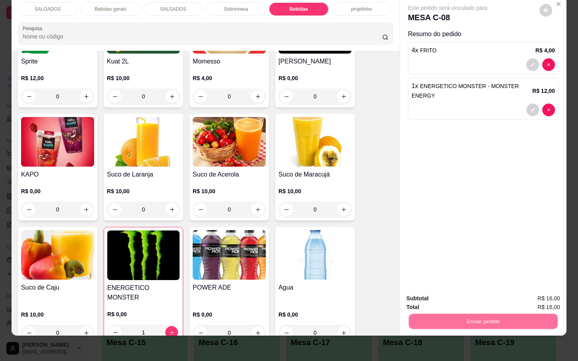
click at [462, 288] on button "Não registrar e enviar pedido" at bounding box center [455, 293] width 83 height 15
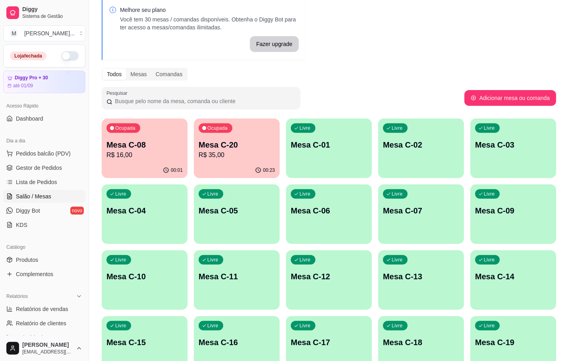
click at [481, 275] on p "Mesa C-14" at bounding box center [513, 276] width 76 height 11
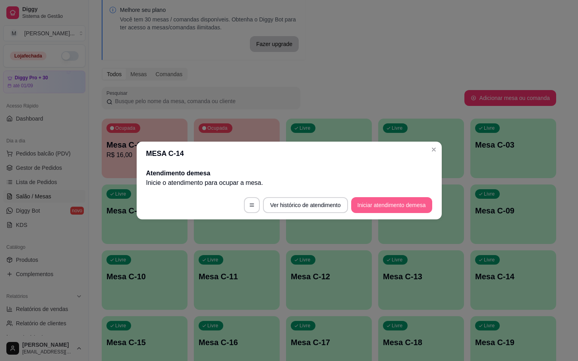
click at [384, 210] on button "Iniciar atendimento de mesa" at bounding box center [391, 205] width 81 height 16
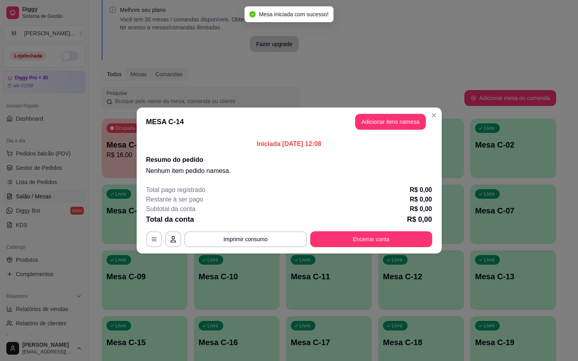
click at [374, 131] on header "MESA C-14 Adicionar itens na mesa" at bounding box center [289, 122] width 305 height 29
click at [384, 120] on button "Adicionar itens na mesa" at bounding box center [390, 121] width 68 height 15
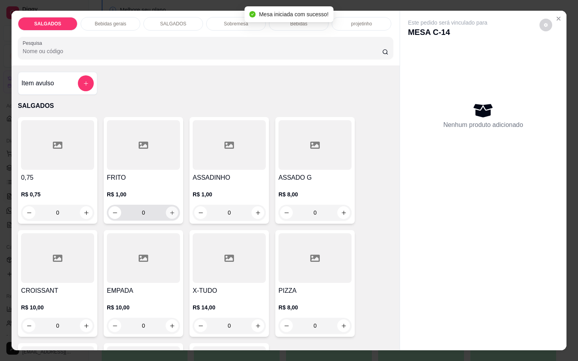
click at [68, 199] on div "0,75 R$ 0,75 0 FRITO R$ 1,00 0 ASSADINHO R$ 1,00 0 ASSADO G R$ 8,00 0 CROISSANT…" at bounding box center [205, 283] width 375 height 333
drag, startPoint x: 148, startPoint y: 205, endPoint x: 90, endPoint y: 214, distance: 58.6
click at [90, 214] on div "0,75 R$ 0,75 0 FRITO R$ 1,00 0 ASSADINHO R$ 1,00 0 ASSADO G R$ 8,00 0 CROISSANT…" at bounding box center [205, 283] width 375 height 333
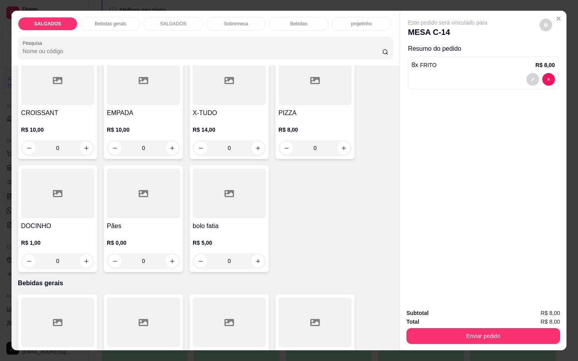
scroll to position [298, 0]
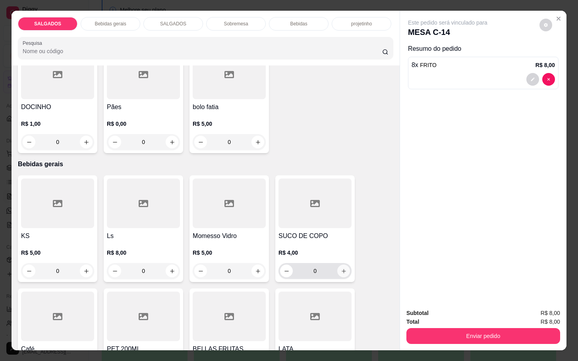
type input "8"
click at [344, 272] on div "0" at bounding box center [315, 271] width 70 height 16
type input "1"
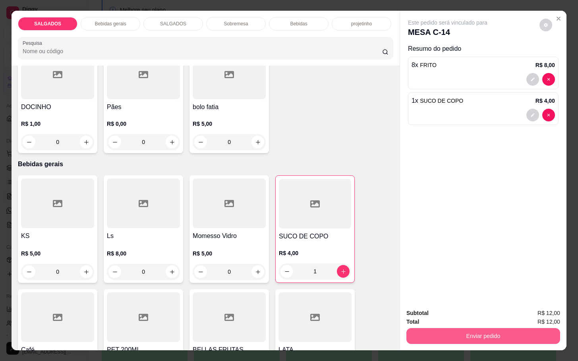
click at [490, 336] on button "Enviar pedido" at bounding box center [483, 336] width 154 height 16
click at [478, 315] on button "Não registrar e enviar pedido" at bounding box center [454, 312] width 83 height 15
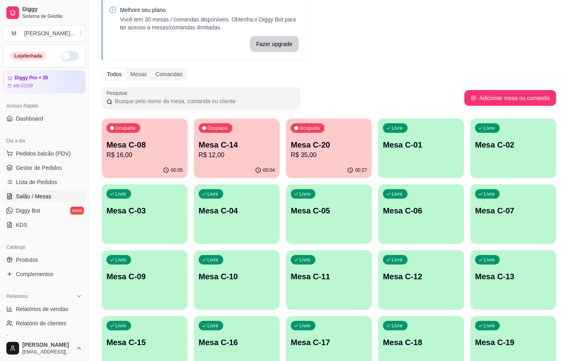
click at [158, 160] on div "Ocupada Mesa C-08 R$ 16,00" at bounding box center [145, 141] width 86 height 44
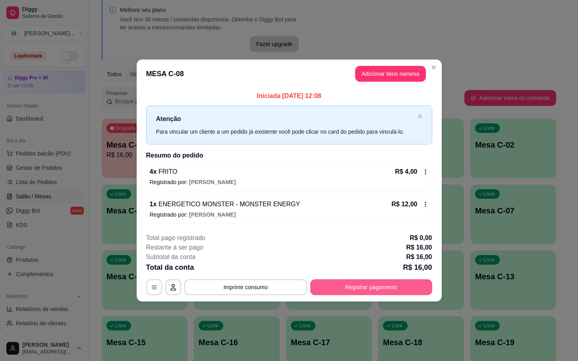
click at [386, 286] on button "Registrar pagamento" at bounding box center [371, 288] width 122 height 16
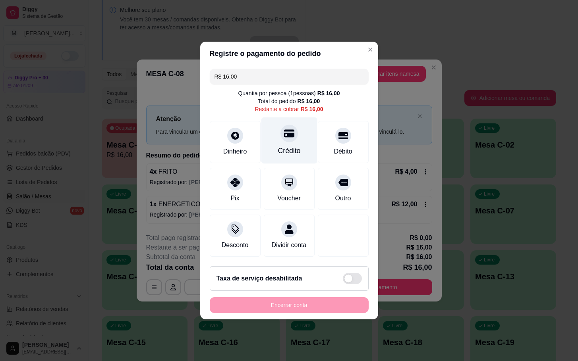
click at [304, 146] on div "Crédito" at bounding box center [289, 141] width 56 height 46
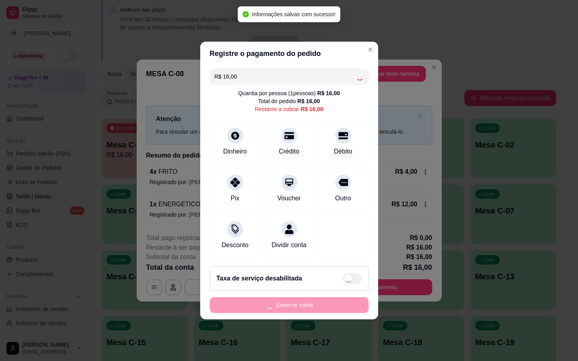
type input "R$ 0,00"
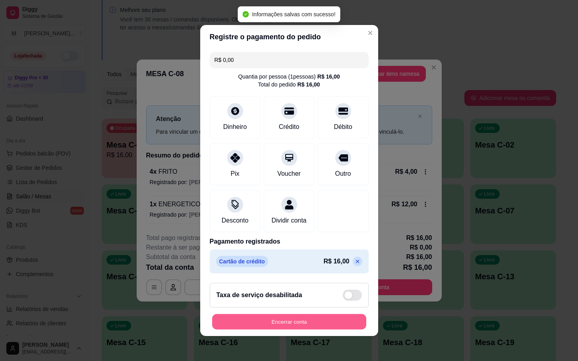
click at [316, 326] on button "Encerrar conta" at bounding box center [289, 322] width 154 height 15
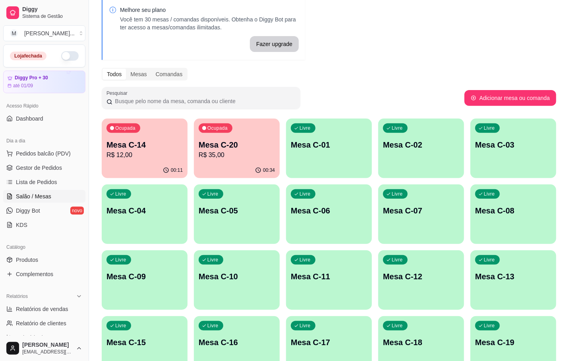
click at [244, 134] on div "Ocupada Mesa C-20 R$ 35,00" at bounding box center [237, 141] width 86 height 44
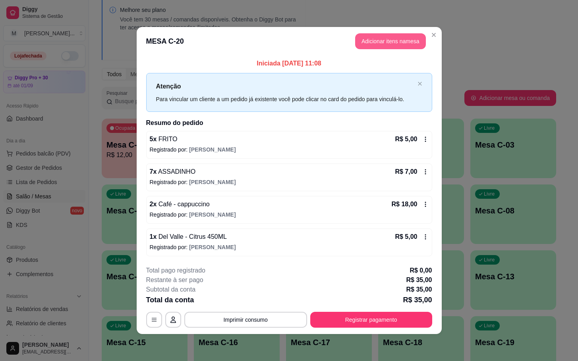
click at [400, 44] on button "Adicionar itens na mesa" at bounding box center [390, 41] width 71 height 16
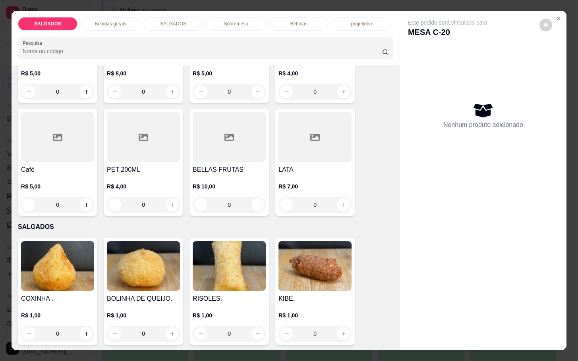
scroll to position [357, 0]
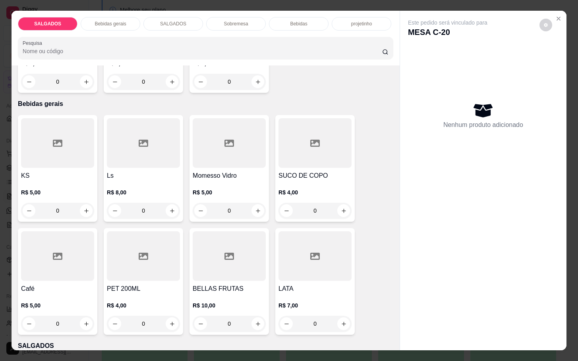
click at [42, 248] on div at bounding box center [57, 257] width 73 height 50
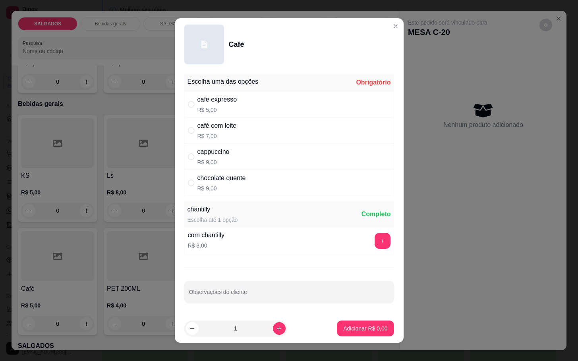
click at [238, 167] on div "cappuccino R$ 9,00" at bounding box center [289, 157] width 210 height 26
radio input "true"
click at [273, 330] on button "increase-product-quantity" at bounding box center [279, 328] width 13 height 13
click at [359, 254] on div "com chantilly R$ 3,00 +" at bounding box center [289, 241] width 210 height 28
click at [375, 249] on button "+" at bounding box center [382, 241] width 15 height 15
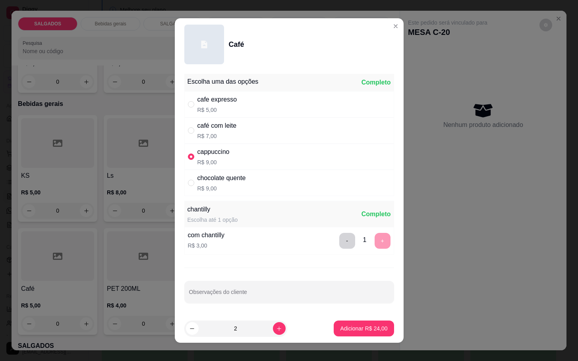
click at [339, 237] on button "-" at bounding box center [347, 241] width 16 height 16
click at [189, 332] on button "decrease-product-quantity" at bounding box center [192, 328] width 13 height 13
type input "1"
click at [354, 326] on p "Adicionar R$ 9,00" at bounding box center [365, 329] width 44 height 8
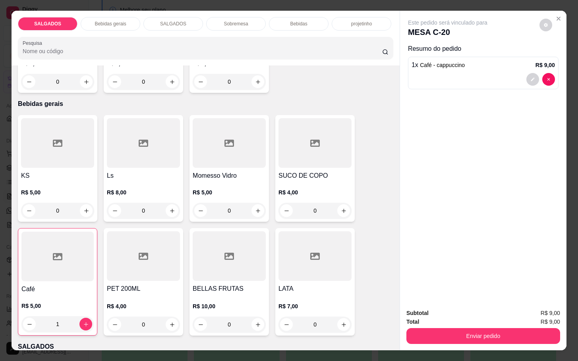
click at [87, 278] on div "Café R$ 5,00 1" at bounding box center [57, 282] width 79 height 108
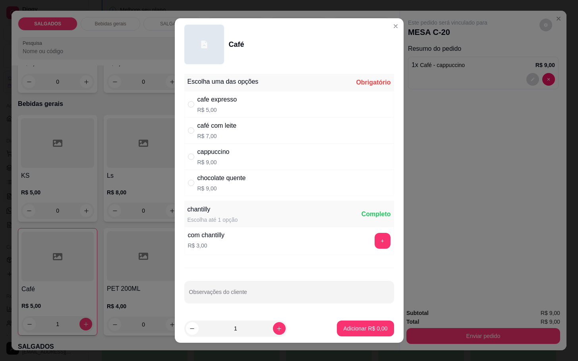
click at [375, 237] on button "+" at bounding box center [383, 241] width 16 height 16
click at [357, 320] on footer "1 Adicionar R$ 3,00" at bounding box center [289, 329] width 229 height 29
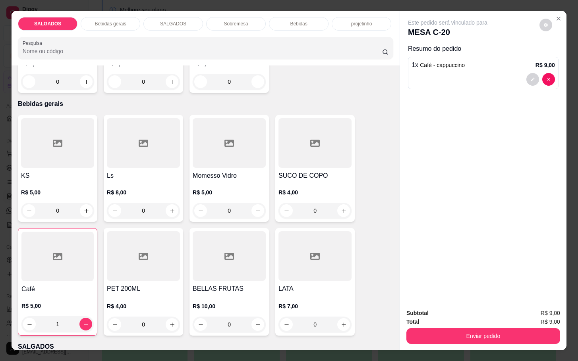
type input "0"
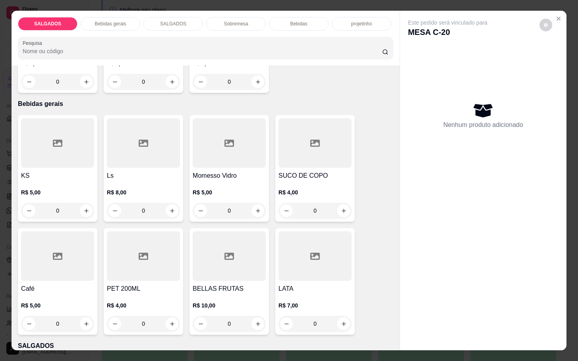
drag, startPoint x: 70, startPoint y: 263, endPoint x: 75, endPoint y: 260, distance: 5.7
click at [75, 260] on div at bounding box center [57, 257] width 73 height 50
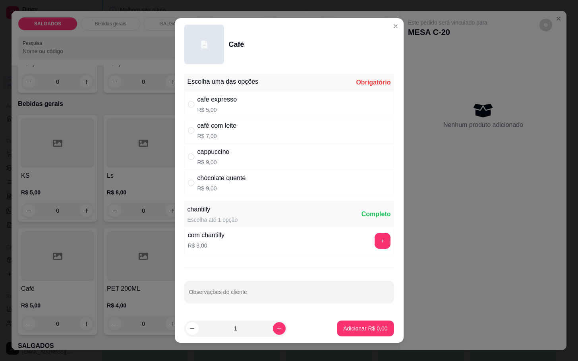
click at [248, 155] on div "cappuccino R$ 9,00" at bounding box center [289, 157] width 210 height 26
radio input "true"
click at [375, 240] on button "+" at bounding box center [382, 241] width 15 height 15
click at [346, 325] on p "Adicionar R$ 12,00" at bounding box center [363, 329] width 47 height 8
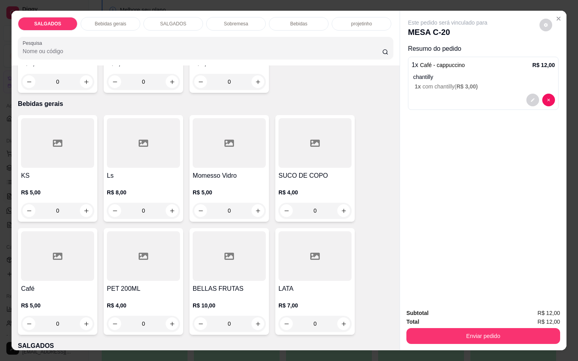
click at [60, 255] on div at bounding box center [57, 257] width 73 height 50
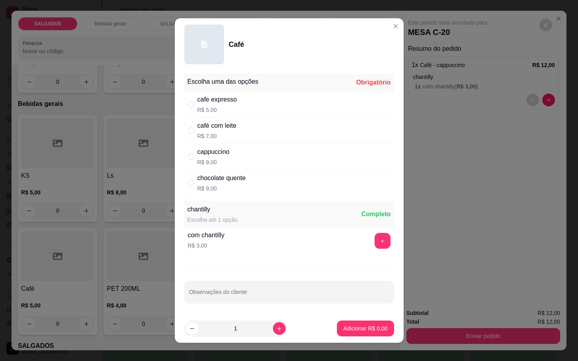
drag, startPoint x: 246, startPoint y: 165, endPoint x: 248, endPoint y: 178, distance: 12.9
click at [248, 164] on div "cappuccino R$ 9,00" at bounding box center [289, 157] width 210 height 26
radio input "true"
click at [375, 239] on button "+" at bounding box center [383, 241] width 16 height 16
click at [357, 332] on p "Adicionar R$ 12,00" at bounding box center [363, 329] width 47 height 8
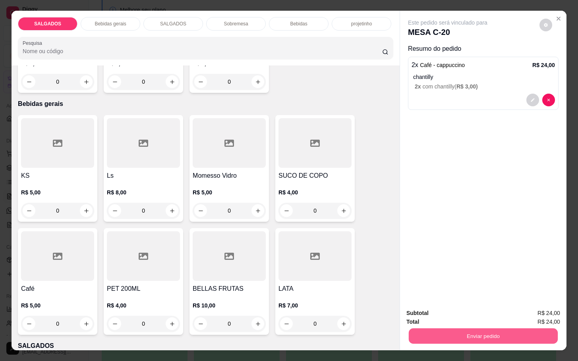
click at [452, 328] on button "Enviar pedido" at bounding box center [483, 335] width 149 height 15
click at [447, 308] on button "Não registrar e enviar pedido" at bounding box center [455, 312] width 83 height 15
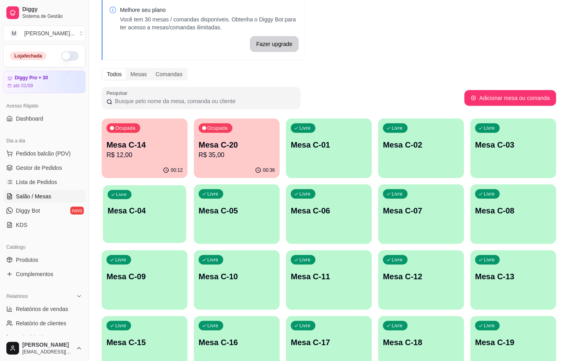
click at [163, 185] on div "Ocupada Mesa C-14 R$ 12,00 00:12 Ocupada Mesa C-20 R$ 35,00 00:36 Livre Mesa C-…" at bounding box center [329, 313] width 454 height 389
click at [156, 168] on div "00:12" at bounding box center [144, 169] width 83 height 15
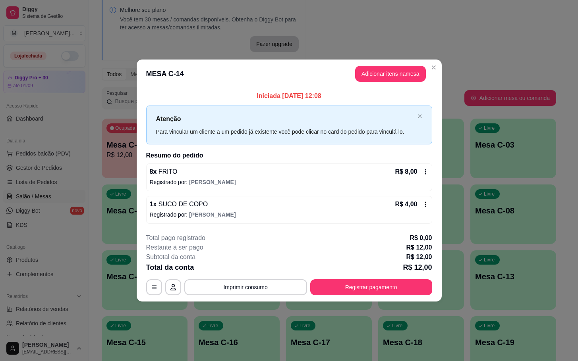
click at [358, 297] on footer "**********" at bounding box center [289, 264] width 305 height 75
click at [348, 301] on footer "**********" at bounding box center [289, 264] width 305 height 75
click at [349, 296] on footer "**********" at bounding box center [289, 264] width 305 height 75
click at [348, 292] on button "Registrar pagamento" at bounding box center [371, 288] width 122 height 16
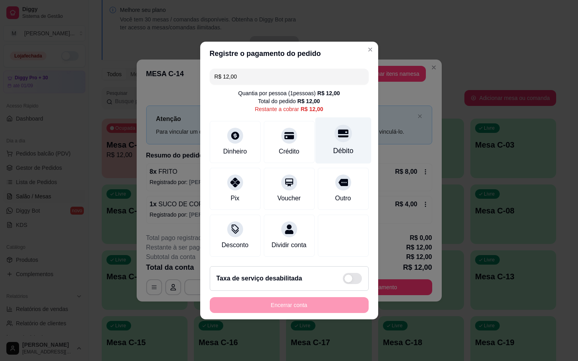
click at [345, 126] on div "Débito" at bounding box center [343, 141] width 56 height 46
type input "R$ 0,00"
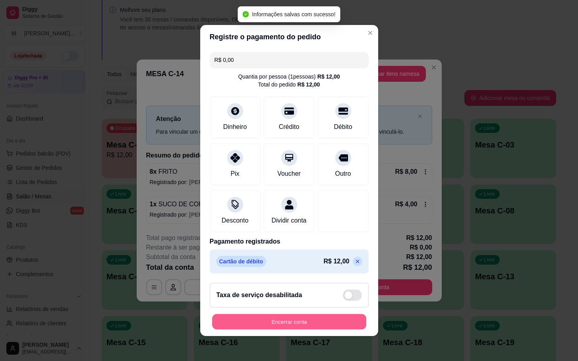
click at [316, 328] on button "Encerrar conta" at bounding box center [289, 322] width 154 height 15
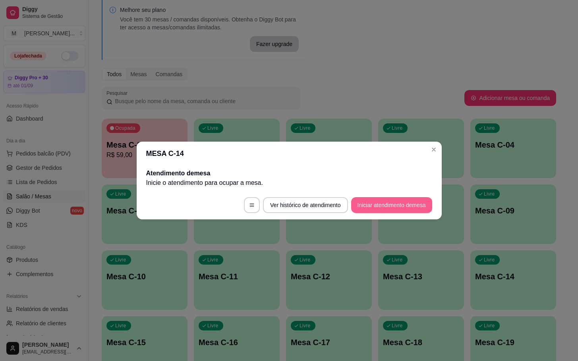
click at [392, 203] on button "Iniciar atendimento de mesa" at bounding box center [391, 205] width 81 height 16
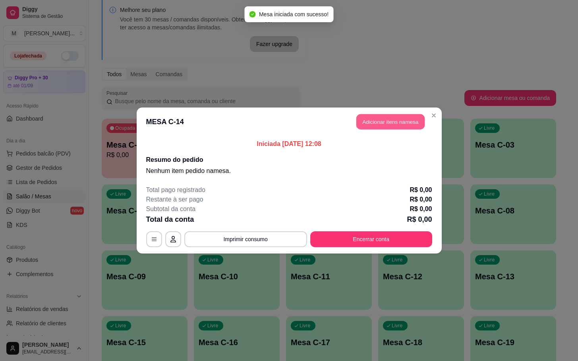
click at [382, 124] on button "Adicionar itens na mesa" at bounding box center [390, 121] width 68 height 15
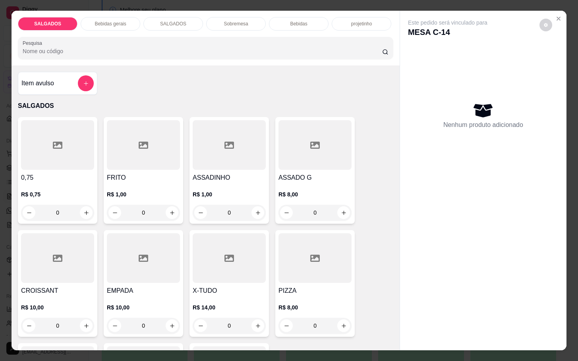
drag, startPoint x: 154, startPoint y: 210, endPoint x: 21, endPoint y: 203, distance: 132.4
click at [21, 203] on div "0,75 R$ 0,75 0 FRITO R$ 1,00 0 ASSADINHO R$ 1,00 0 ASSADO G R$ 8,00 0 CROISSANT…" at bounding box center [205, 283] width 375 height 333
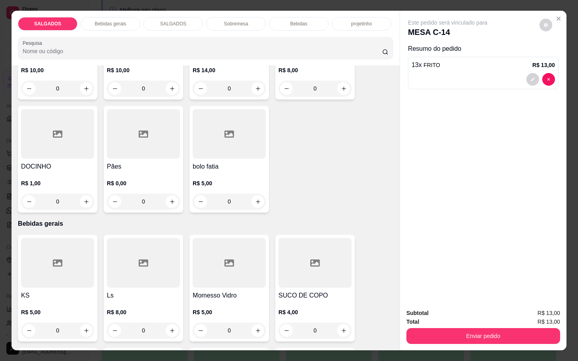
scroll to position [298, 0]
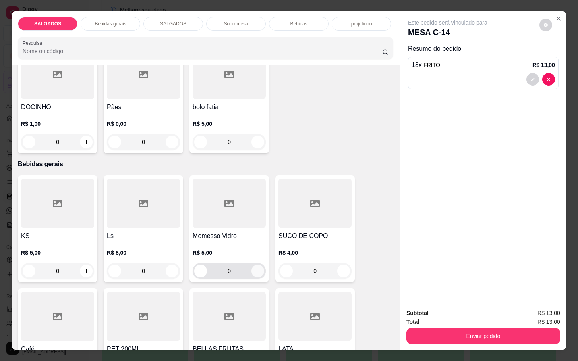
type input "13"
click at [255, 268] on icon "increase-product-quantity" at bounding box center [258, 271] width 6 height 6
type input "1"
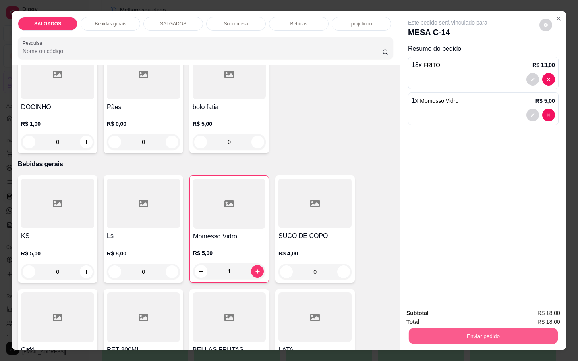
click at [489, 331] on button "Enviar pedido" at bounding box center [483, 335] width 149 height 15
click at [484, 315] on button "Não registrar e enviar pedido" at bounding box center [455, 312] width 83 height 15
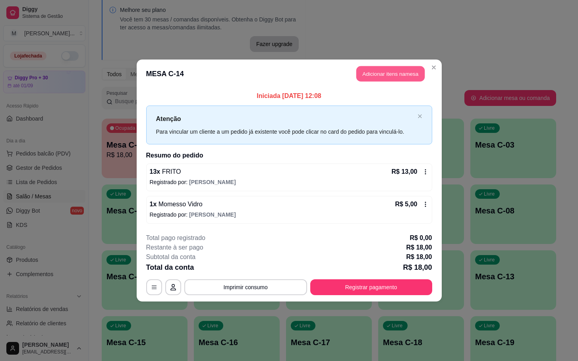
click at [380, 67] on button "Adicionar itens na mesa" at bounding box center [390, 73] width 68 height 15
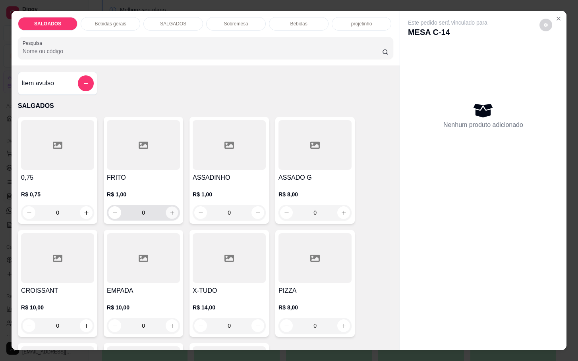
click at [169, 210] on icon "increase-product-quantity" at bounding box center [172, 213] width 6 height 6
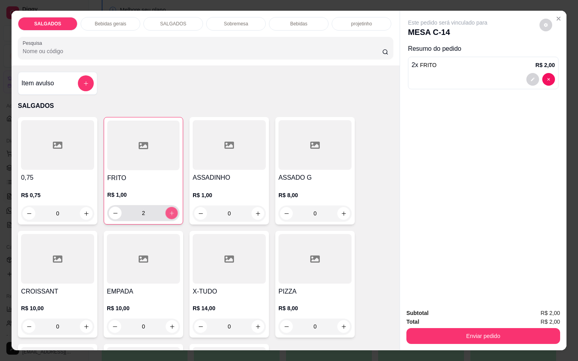
click at [169, 210] on icon "increase-product-quantity" at bounding box center [172, 213] width 6 height 6
type input "3"
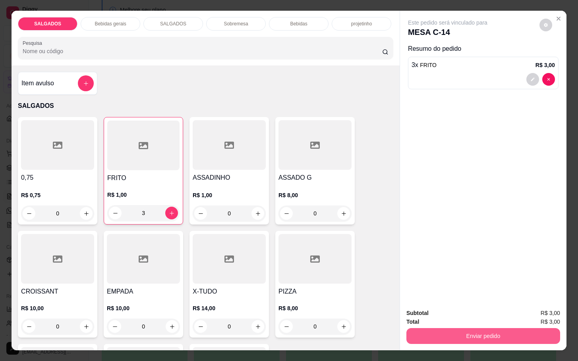
click at [455, 339] on button "Enviar pedido" at bounding box center [483, 336] width 154 height 16
click at [453, 310] on button "Não registrar e enviar pedido" at bounding box center [455, 312] width 80 height 15
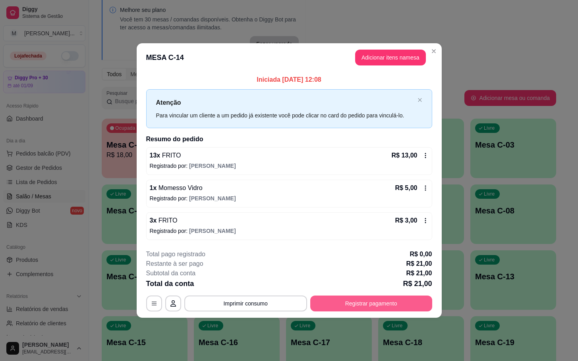
click at [372, 305] on button "Registrar pagamento" at bounding box center [371, 304] width 122 height 16
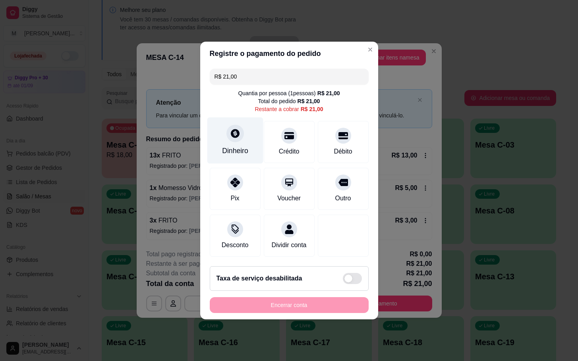
click at [223, 146] on div "Dinheiro" at bounding box center [235, 151] width 26 height 10
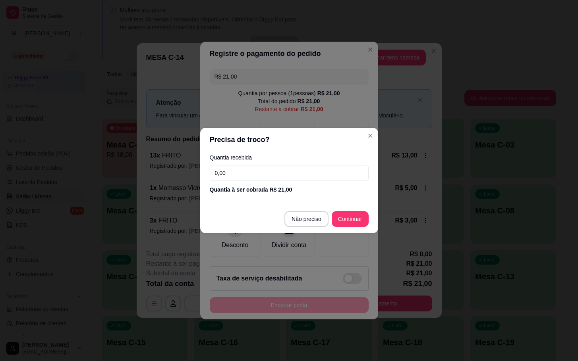
click at [296, 172] on input "0,00" at bounding box center [289, 173] width 159 height 16
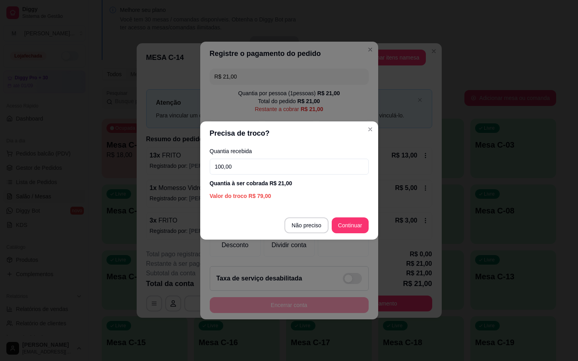
type input "100,00"
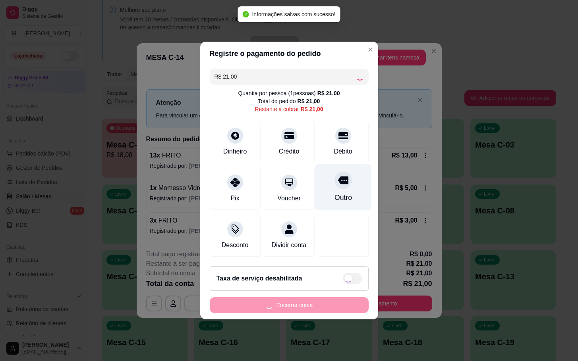
type input "R$ 0,00"
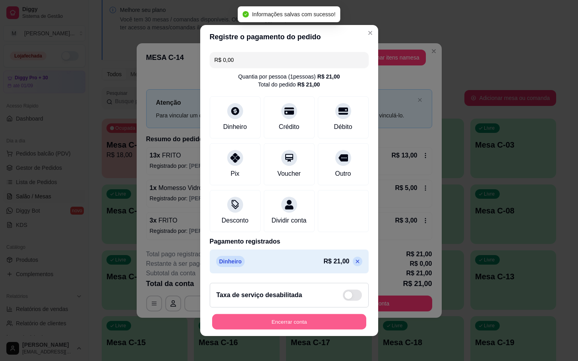
click at [264, 328] on button "Encerrar conta" at bounding box center [289, 322] width 154 height 15
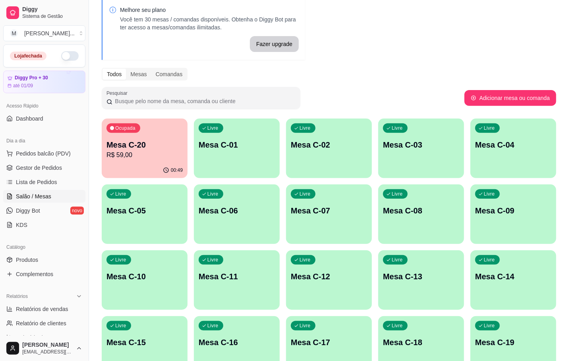
click at [438, 230] on div "Livre Mesa C-08" at bounding box center [421, 210] width 86 height 50
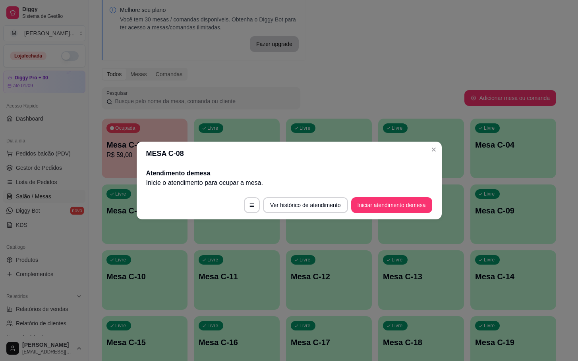
drag, startPoint x: 413, startPoint y: 190, endPoint x: 417, endPoint y: 208, distance: 19.0
click at [415, 194] on section "MESA C-08 Atendimento de mesa Inicie o atendimento para ocupar a mesa . Ver his…" at bounding box center [289, 181] width 305 height 78
click at [417, 210] on button "Iniciar atendimento de mesa" at bounding box center [391, 205] width 81 height 16
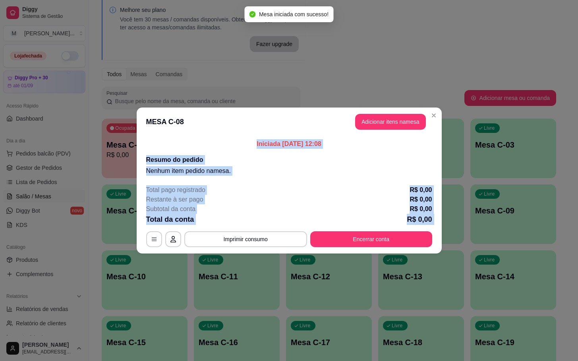
click at [392, 136] on div "Iniciada [DATE] 12:08 Resumo do pedido Nenhum item pedido na mesa ." at bounding box center [289, 157] width 305 height 43
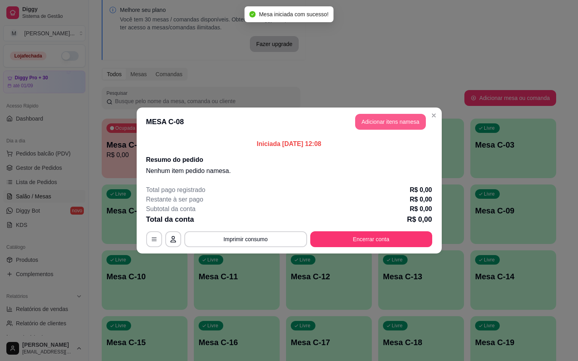
click at [402, 127] on button "Adicionar itens na mesa" at bounding box center [390, 122] width 71 height 16
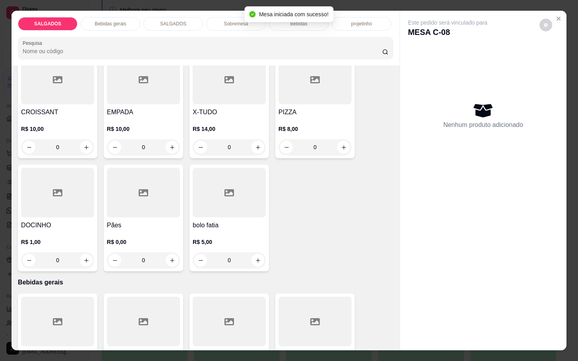
scroll to position [119, 0]
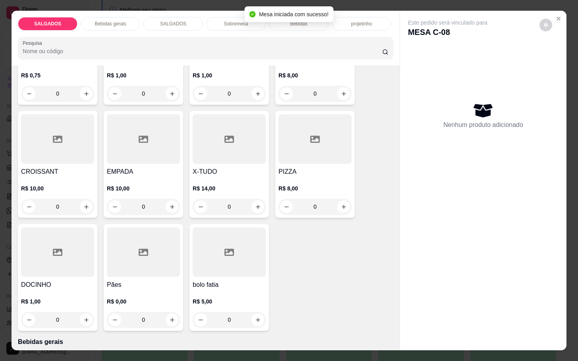
click at [310, 79] on div "R$ 8,00 0" at bounding box center [314, 86] width 73 height 30
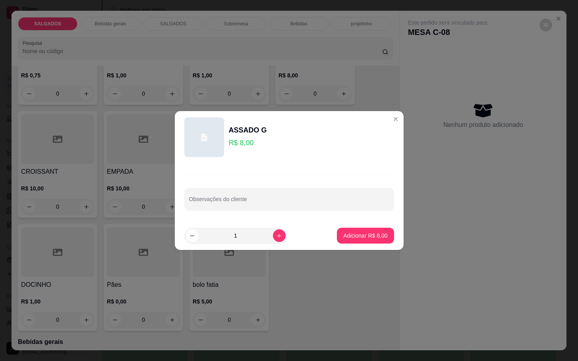
click at [358, 220] on div "Observações do cliente" at bounding box center [289, 193] width 229 height 58
click at [275, 229] on div "1" at bounding box center [236, 236] width 100 height 16
click at [273, 240] on button "increase-product-quantity" at bounding box center [279, 236] width 13 height 13
type input "2"
click at [359, 235] on p "Adicionar R$ 16,00" at bounding box center [364, 236] width 46 height 8
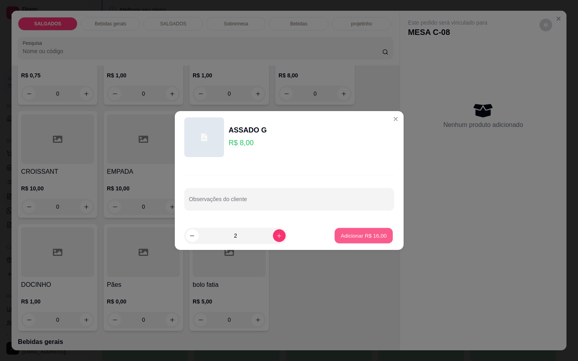
type input "2"
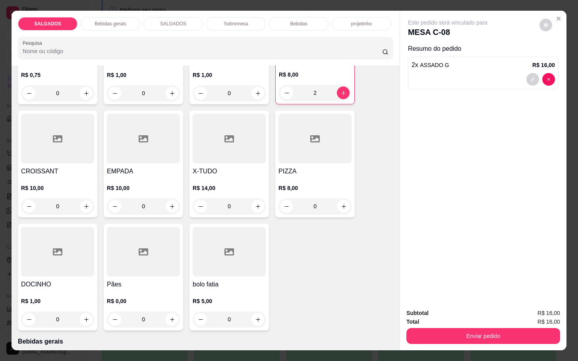
click at [120, 21] on p "Bebidas gerais" at bounding box center [110, 24] width 31 height 6
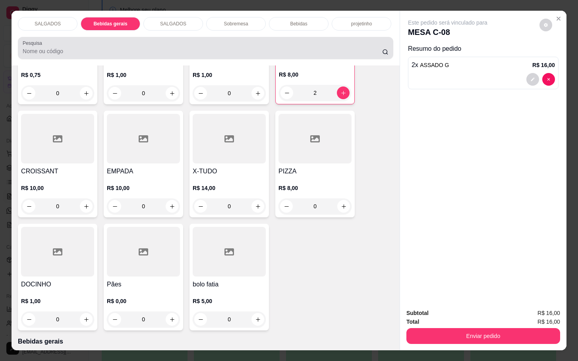
scroll to position [19, 0]
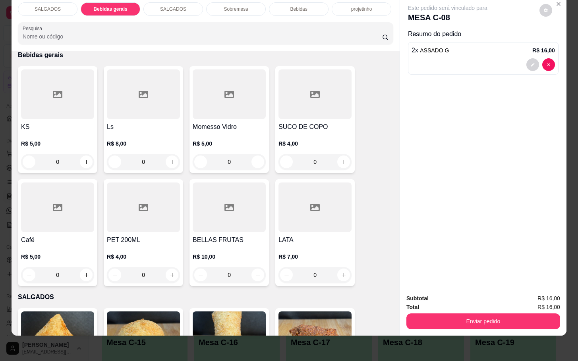
click at [296, 8] on div "SALGADOS Bebidas gerais SALGADOS Sobremesa Bebidas projetinho Pesquisa" at bounding box center [206, 23] width 388 height 55
click at [300, 4] on div "Bebidas" at bounding box center [299, 9] width 60 height 14
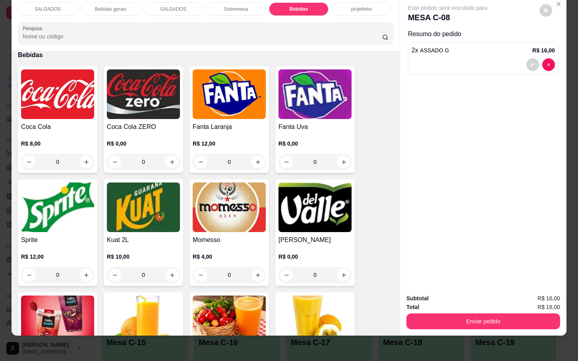
click at [29, 11] on div "SALGADOS Bebidas gerais SALGADOS Sobremesa Bebidas projetinho Pesquisa" at bounding box center [206, 23] width 388 height 55
click at [56, 9] on div "SALGADOS Bebidas gerais SALGADOS Sobremesa Bebidas projetinho Pesquisa" at bounding box center [206, 23] width 388 height 55
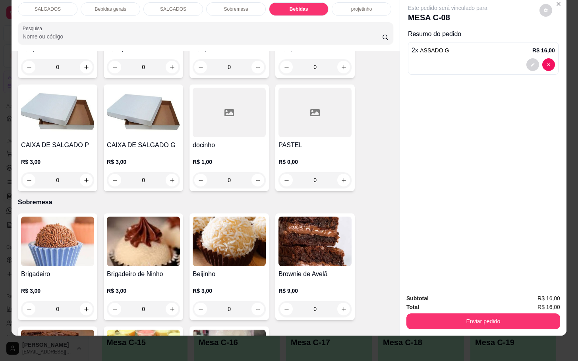
scroll to position [127, 0]
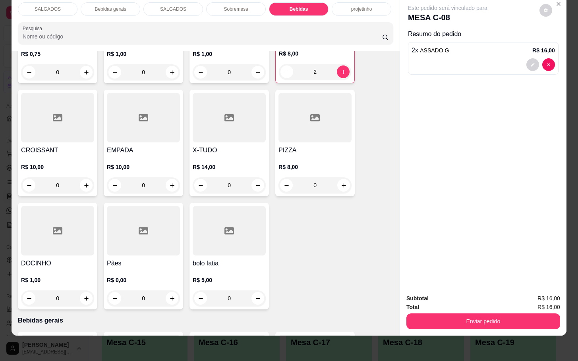
drag, startPoint x: 554, startPoint y: 69, endPoint x: 553, endPoint y: 37, distance: 31.8
click at [553, 39] on div "Este pedido será vinculado para MESA C-08 Resumo do pedido 2 x ASSADO G R$ 16,00" at bounding box center [483, 141] width 166 height 291
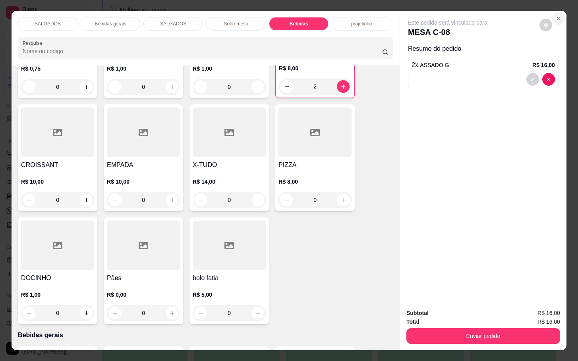
click at [552, 17] on button "Close" at bounding box center [558, 18] width 13 height 13
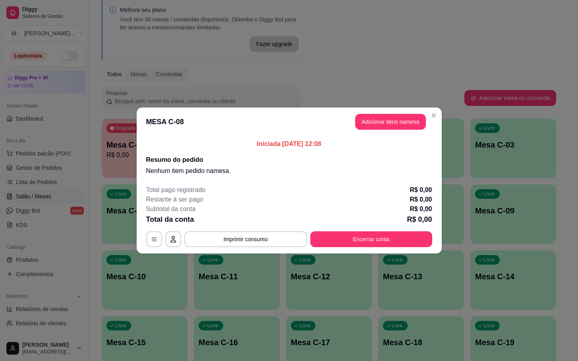
click at [433, 122] on header "MESA C-08 Adicionar itens na mesa" at bounding box center [289, 122] width 305 height 29
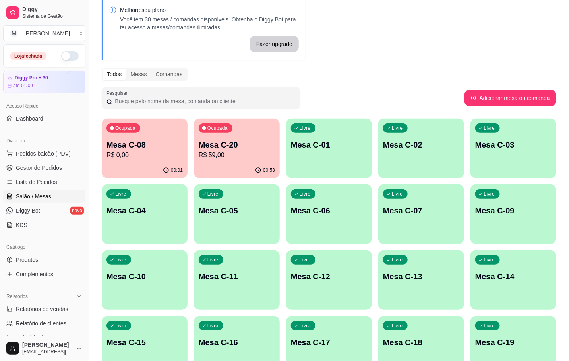
click at [223, 148] on p "Mesa C-20" at bounding box center [237, 144] width 76 height 11
click at [102, 162] on div "Ocupada Mesa C-08 R$ 0,00 00:01 Ocupada Mesa C-20 R$ 59,00 00:53 Livre Mesa C-0…" at bounding box center [329, 313] width 454 height 389
click at [121, 158] on p "R$ 0,00" at bounding box center [144, 156] width 76 height 10
click at [168, 160] on div "Ocupada Mesa C-08 R$ 0,00" at bounding box center [144, 141] width 83 height 43
click at [122, 147] on p "Mesa C-08" at bounding box center [145, 145] width 74 height 11
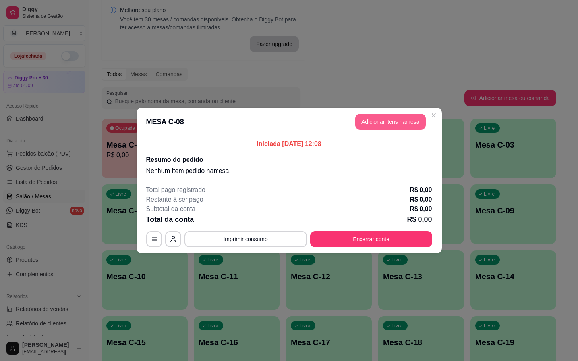
click at [382, 120] on button "Adicionar itens na mesa" at bounding box center [390, 122] width 71 height 16
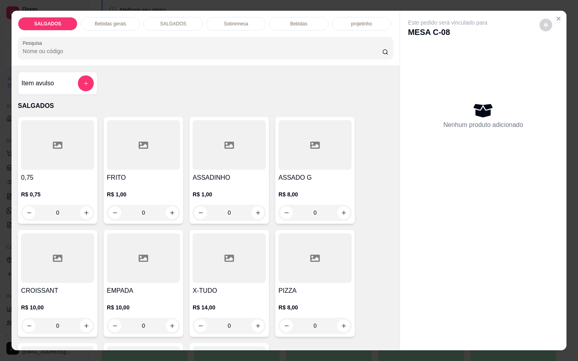
click at [149, 245] on div at bounding box center [143, 259] width 73 height 50
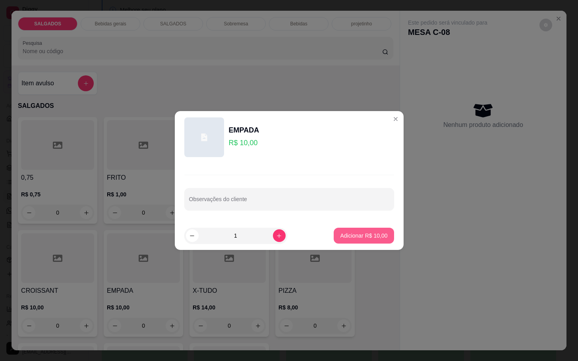
click at [336, 234] on button "Adicionar R$ 10,00" at bounding box center [364, 236] width 60 height 16
type input "1"
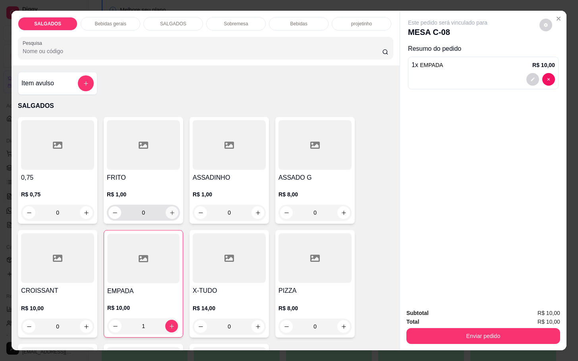
click at [170, 210] on icon "increase-product-quantity" at bounding box center [172, 213] width 6 height 6
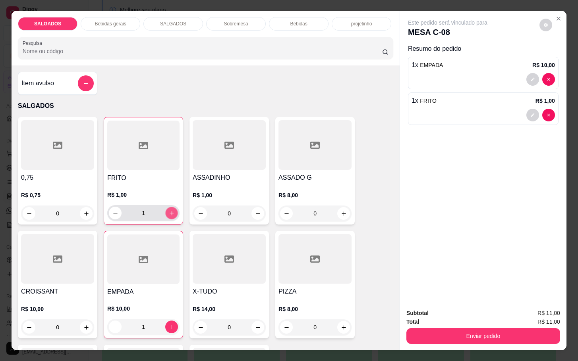
click at [170, 210] on button "increase-product-quantity" at bounding box center [172, 213] width 12 height 12
click at [170, 214] on button "increase-product-quantity" at bounding box center [171, 213] width 13 height 13
type input "3"
click at [121, 21] on p "Bebidas gerais" at bounding box center [110, 24] width 31 height 6
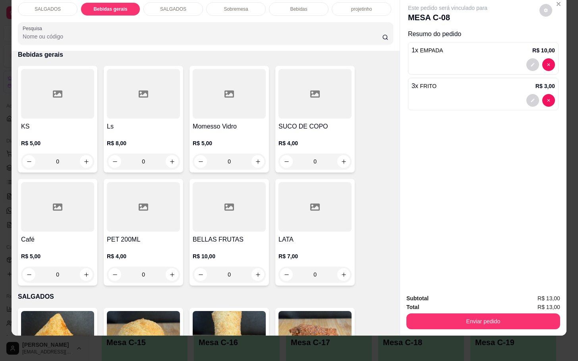
click at [55, 2] on div "SALGADOS" at bounding box center [48, 9] width 60 height 14
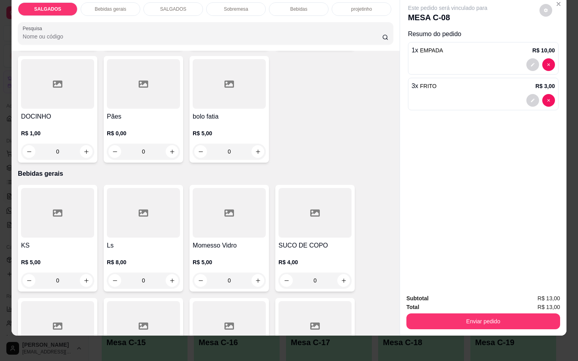
scroll to position [334, 0]
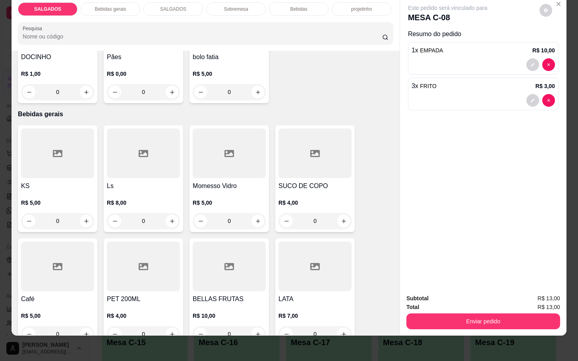
click at [235, 284] on div "BELLAS FRUTAS R$ 10,00 0" at bounding box center [228, 292] width 79 height 107
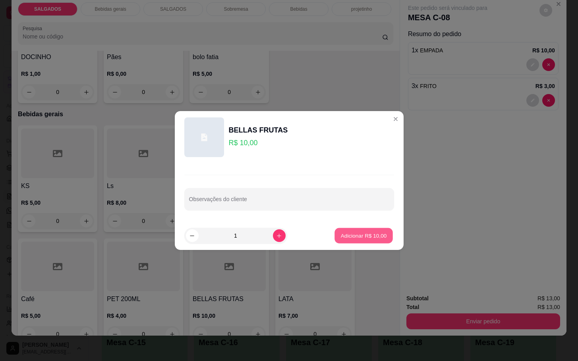
click at [369, 243] on button "Adicionar R$ 10,00" at bounding box center [364, 235] width 58 height 15
type input "1"
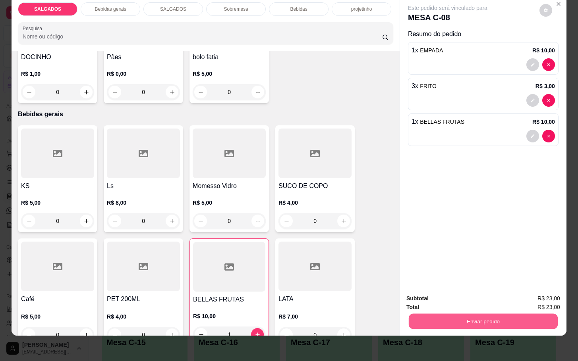
click at [429, 315] on button "Enviar pedido" at bounding box center [483, 321] width 149 height 15
click at [430, 292] on button "Não registrar e enviar pedido" at bounding box center [455, 293] width 80 height 15
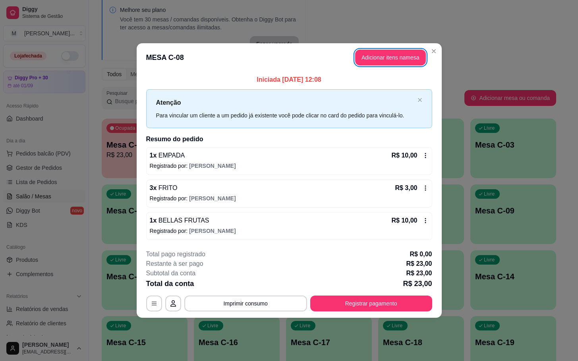
click at [364, 59] on button "Adicionar itens na mesa" at bounding box center [390, 58] width 71 height 16
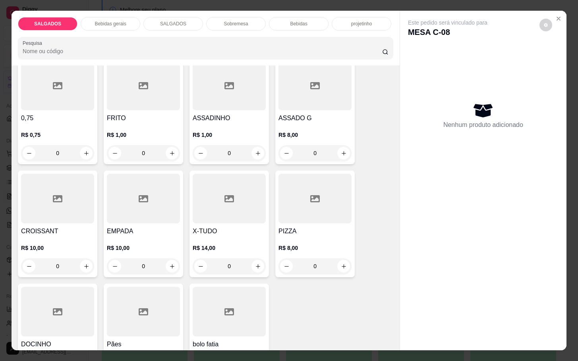
scroll to position [0, 0]
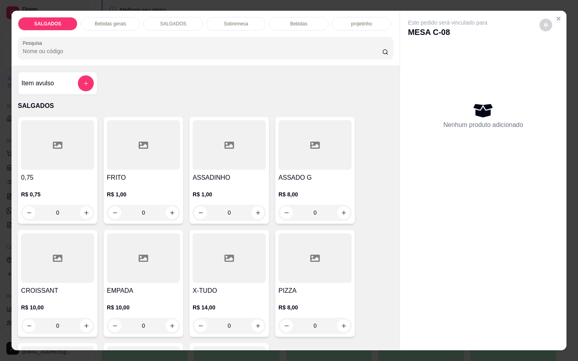
click at [66, 260] on div at bounding box center [57, 259] width 73 height 50
click at [296, 155] on div at bounding box center [314, 145] width 73 height 50
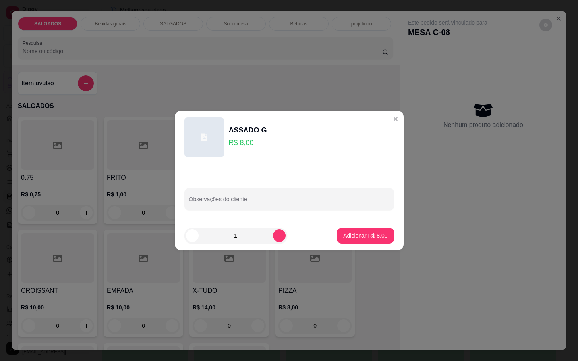
click at [361, 247] on footer "1 Adicionar R$ 8,00" at bounding box center [289, 236] width 229 height 29
click at [366, 240] on button "Adicionar R$ 8,00" at bounding box center [365, 235] width 55 height 15
type input "1"
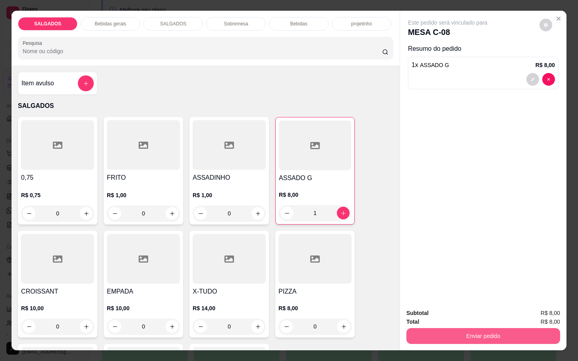
click at [441, 328] on button "Enviar pedido" at bounding box center [483, 336] width 154 height 16
click at [448, 327] on div "Enviar pedido" at bounding box center [483, 335] width 154 height 18
click at [454, 328] on button "Enviar pedido" at bounding box center [483, 336] width 154 height 16
click at [450, 313] on button "Não registrar e enviar pedido" at bounding box center [455, 312] width 80 height 15
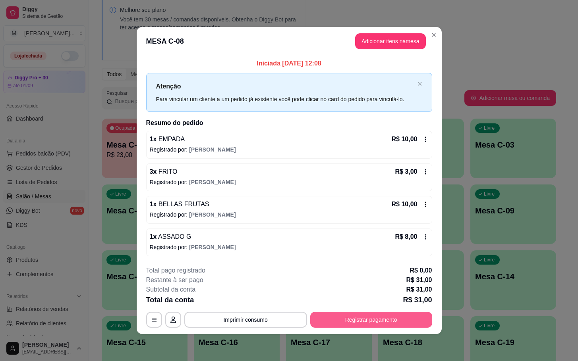
click at [335, 321] on button "Registrar pagamento" at bounding box center [371, 320] width 122 height 16
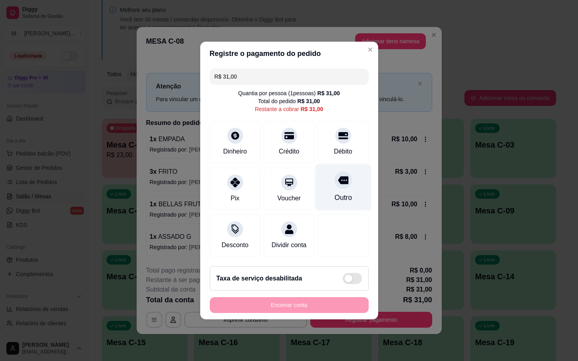
click at [340, 177] on icon at bounding box center [343, 181] width 10 height 8
type input "R$ 0,00"
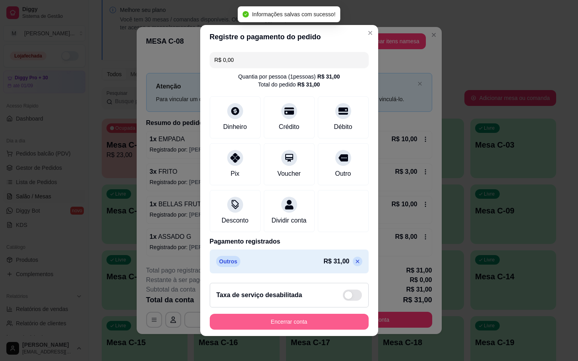
click at [280, 326] on button "Encerrar conta" at bounding box center [289, 322] width 159 height 16
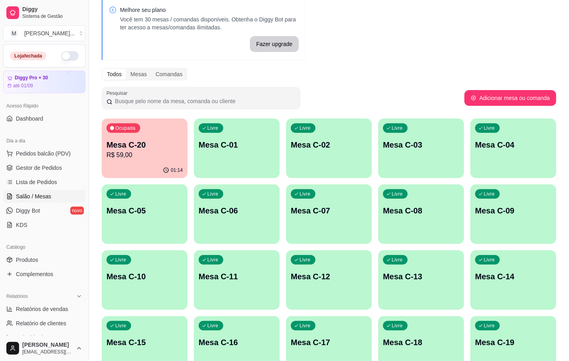
click at [162, 144] on p "Mesa C-20" at bounding box center [144, 144] width 76 height 11
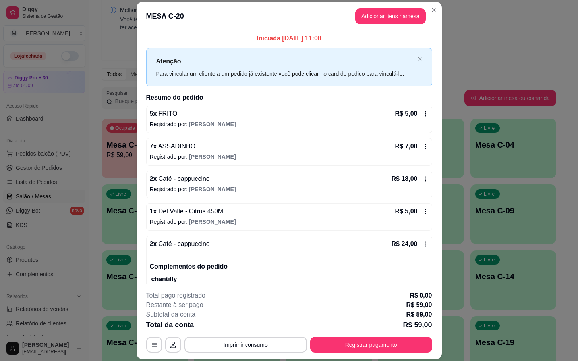
click at [396, 336] on div "**********" at bounding box center [289, 322] width 286 height 62
click at [391, 346] on button "Registrar pagamento" at bounding box center [371, 345] width 118 height 15
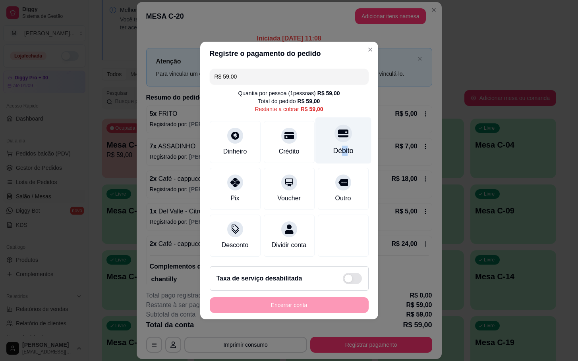
drag, startPoint x: 333, startPoint y: 149, endPoint x: 340, endPoint y: 148, distance: 7.2
click at [340, 148] on div "Débito" at bounding box center [343, 151] width 20 height 10
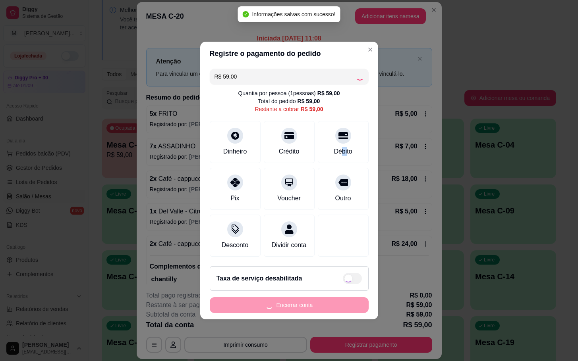
type input "R$ 0,00"
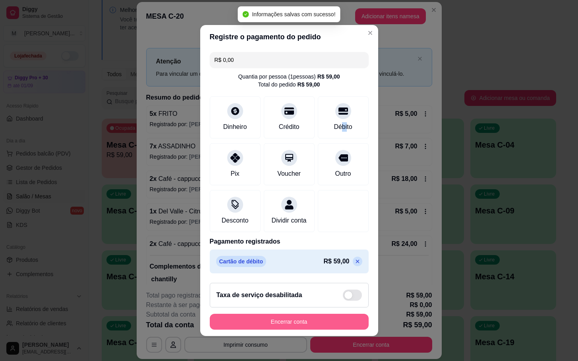
click at [282, 323] on button "Encerrar conta" at bounding box center [289, 322] width 159 height 16
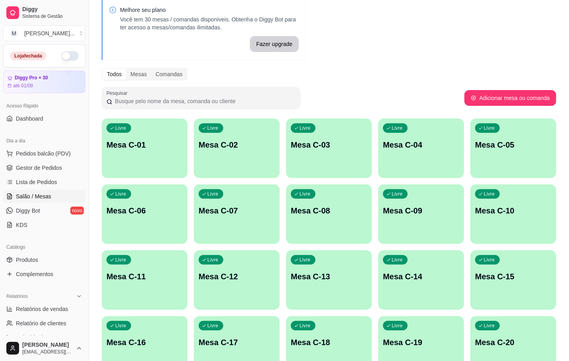
click at [518, 343] on p "Mesa C-20" at bounding box center [513, 342] width 76 height 11
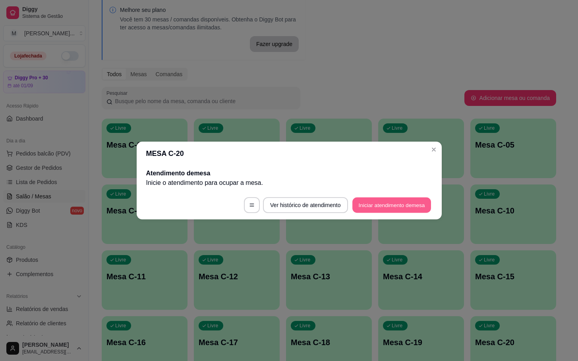
click at [392, 201] on button "Iniciar atendimento de mesa" at bounding box center [391, 205] width 79 height 15
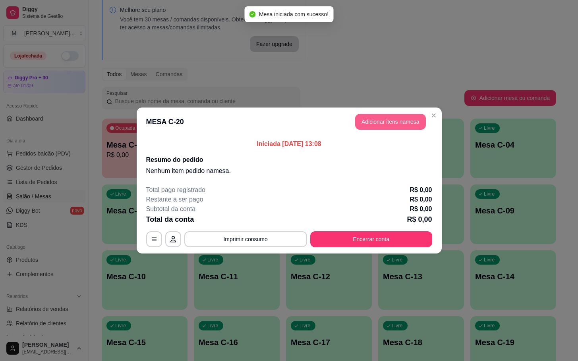
click at [384, 124] on button "Adicionar itens na mesa" at bounding box center [390, 122] width 71 height 16
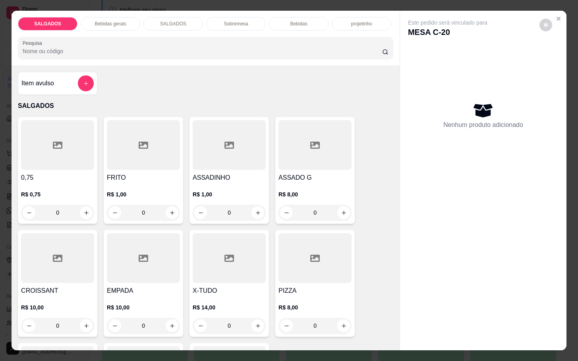
drag, startPoint x: 156, startPoint y: 208, endPoint x: 99, endPoint y: 215, distance: 57.6
click at [104, 215] on div "FRITO R$ 1,00 0" at bounding box center [143, 170] width 79 height 107
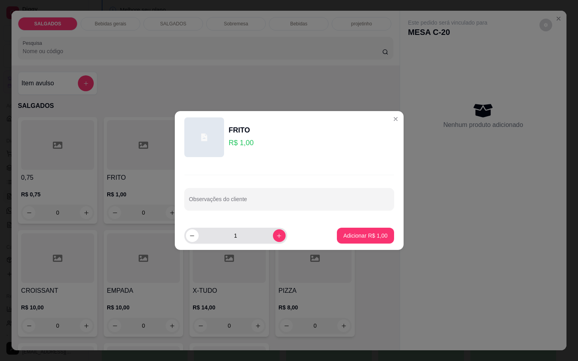
click at [255, 236] on input "1" at bounding box center [236, 236] width 74 height 16
type input "15"
click at [346, 238] on p "Adicionar R$ 15,00" at bounding box center [363, 236] width 47 height 8
type input "15"
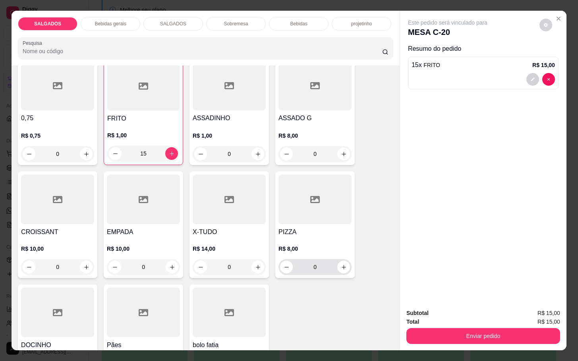
scroll to position [238, 0]
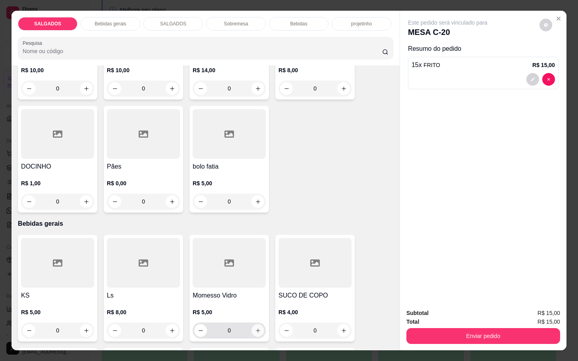
click at [251, 330] on button "increase-product-quantity" at bounding box center [257, 330] width 13 height 13
type input "1"
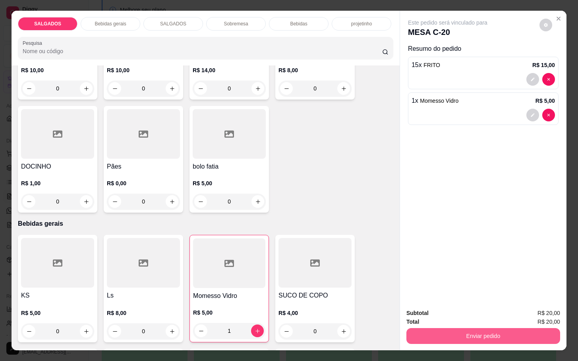
click at [479, 328] on button "Enviar pedido" at bounding box center [483, 336] width 154 height 16
click at [437, 313] on button "Não registrar e enviar pedido" at bounding box center [455, 312] width 83 height 15
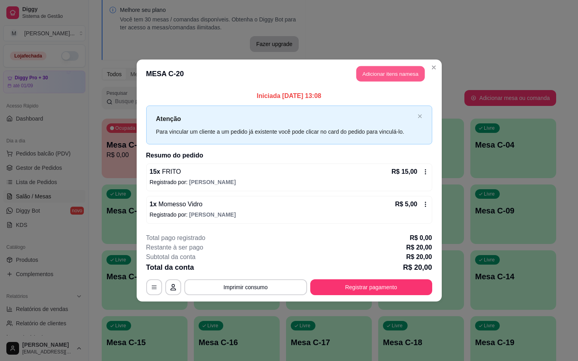
click at [384, 75] on button "Adicionar itens na mesa" at bounding box center [390, 73] width 68 height 15
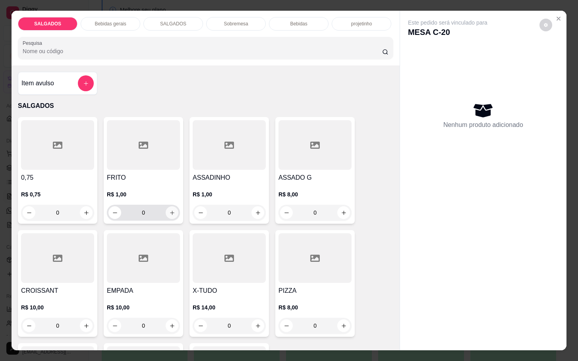
click at [169, 210] on icon "increase-product-quantity" at bounding box center [172, 213] width 6 height 6
type input "1"
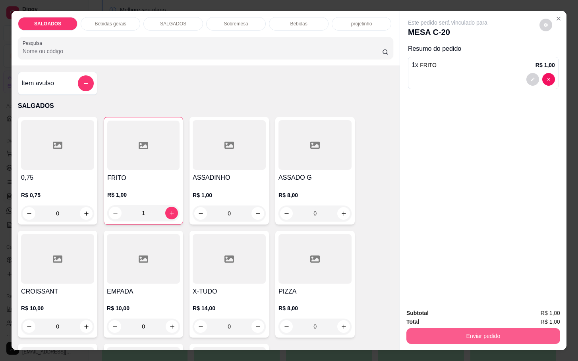
click at [432, 332] on button "Enviar pedido" at bounding box center [483, 336] width 154 height 16
click at [455, 310] on button "Não registrar e enviar pedido" at bounding box center [455, 312] width 80 height 15
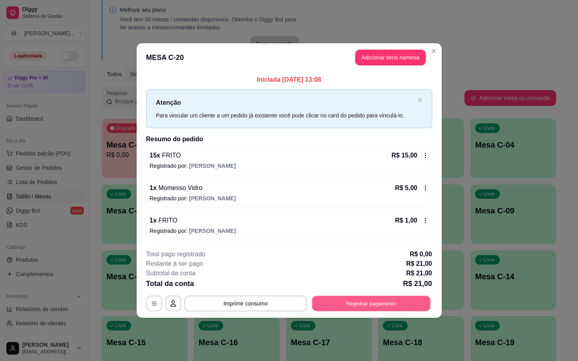
click at [404, 308] on button "Registrar pagamento" at bounding box center [371, 303] width 118 height 15
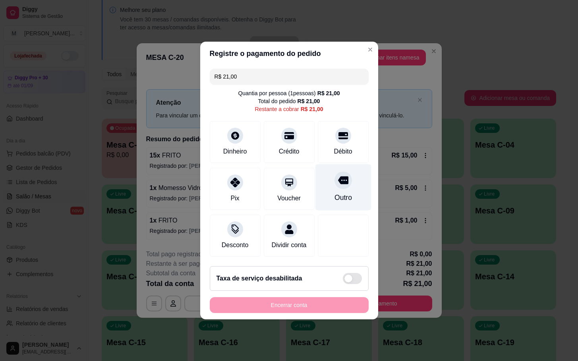
click at [334, 193] on div "Outro" at bounding box center [342, 198] width 17 height 10
type input "R$ 0,00"
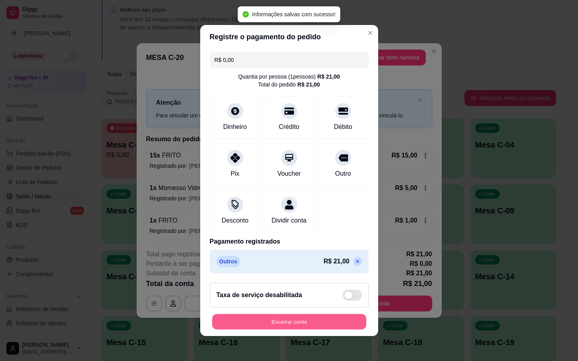
click at [319, 324] on button "Encerrar conta" at bounding box center [289, 322] width 154 height 15
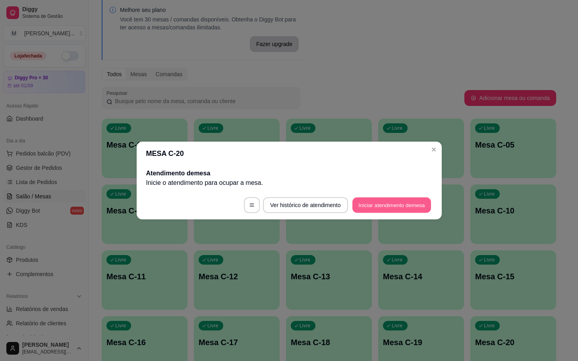
click at [376, 211] on button "Iniciar atendimento de mesa" at bounding box center [391, 205] width 79 height 15
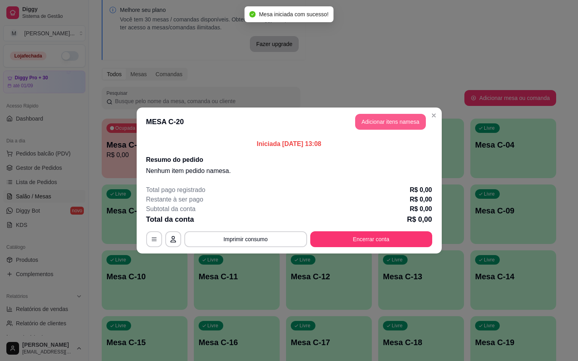
click at [372, 129] on button "Adicionar itens na mesa" at bounding box center [390, 122] width 71 height 16
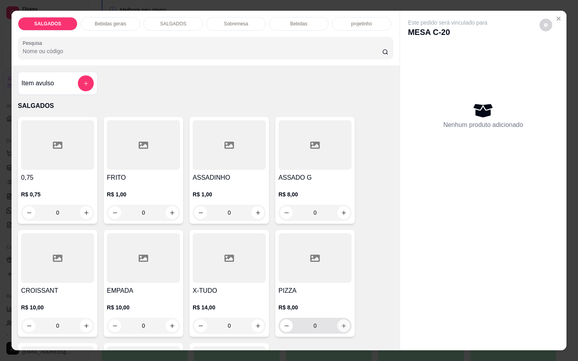
click at [341, 323] on icon "increase-product-quantity" at bounding box center [344, 326] width 6 height 6
type input "1"
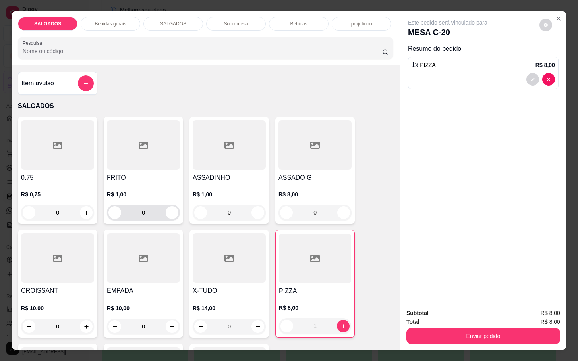
click at [166, 216] on div "0" at bounding box center [143, 213] width 70 height 16
click at [255, 211] on icon "increase-product-quantity" at bounding box center [258, 213] width 6 height 6
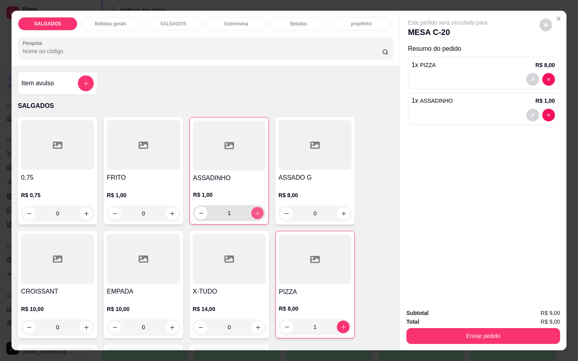
click at [255, 211] on icon "increase-product-quantity" at bounding box center [258, 213] width 6 height 6
click at [257, 207] on button "increase-product-quantity" at bounding box center [257, 213] width 12 height 12
click at [254, 207] on button "increase-product-quantity" at bounding box center [257, 213] width 12 height 12
type input "5"
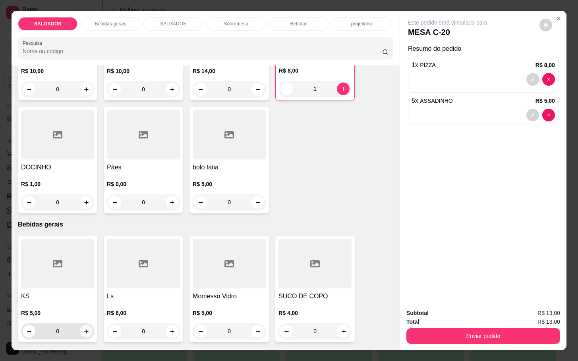
click at [87, 332] on button "increase-product-quantity" at bounding box center [86, 331] width 13 height 13
type input "1"
click at [83, 200] on icon "increase-product-quantity" at bounding box center [86, 203] width 6 height 6
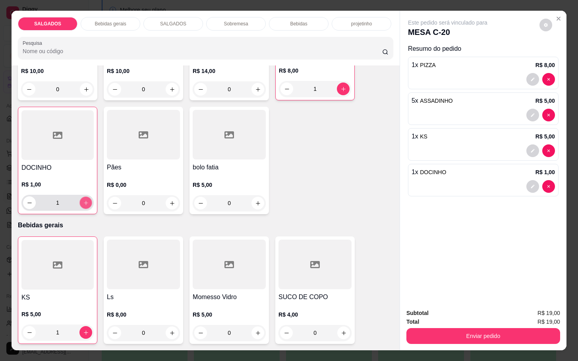
click at [83, 200] on icon "increase-product-quantity" at bounding box center [86, 203] width 6 height 6
type input "2"
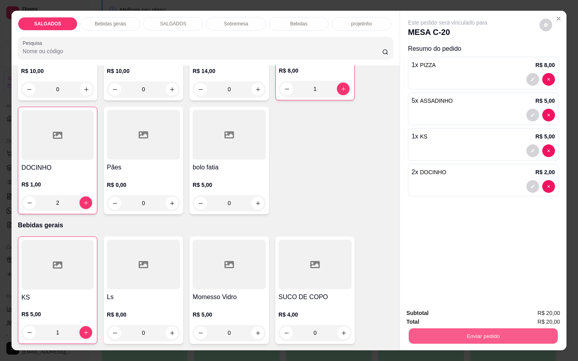
click at [430, 336] on button "Enviar pedido" at bounding box center [483, 335] width 149 height 15
click at [447, 316] on button "Não registrar e enviar pedido" at bounding box center [455, 312] width 83 height 15
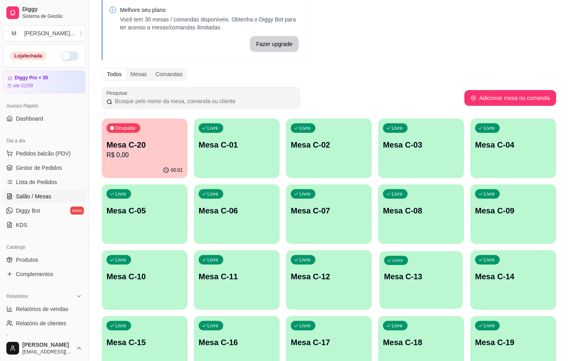
click at [407, 286] on div "Livre Mesa C-13" at bounding box center [420, 275] width 83 height 48
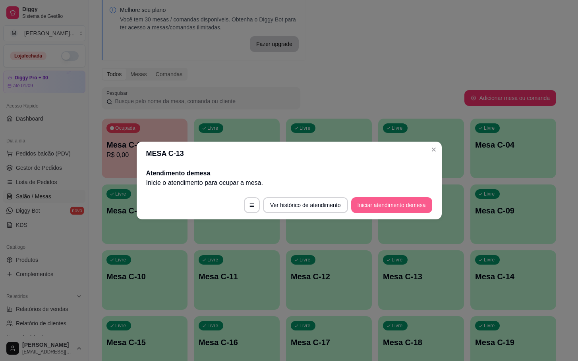
click at [374, 197] on button "Iniciar atendimento de mesa" at bounding box center [391, 205] width 81 height 16
click at [376, 208] on button "Iniciar atendimento de mesa" at bounding box center [391, 205] width 81 height 16
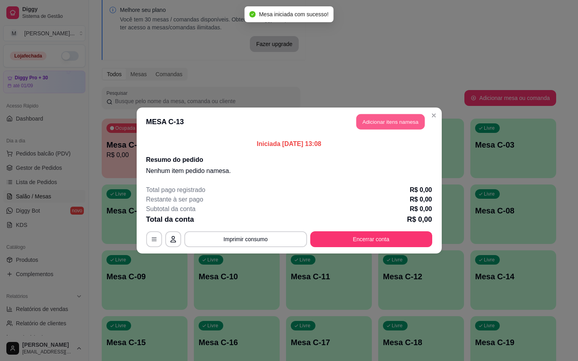
click at [367, 128] on button "Adicionar itens na mesa" at bounding box center [390, 121] width 68 height 15
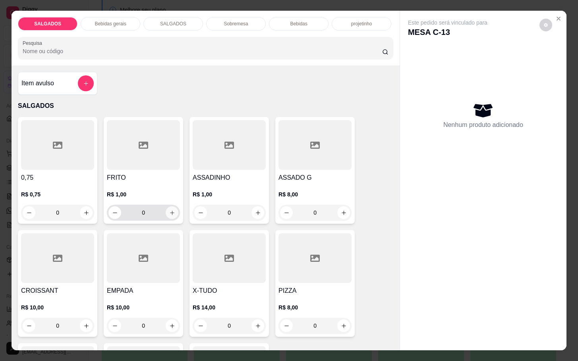
click at [169, 211] on icon "increase-product-quantity" at bounding box center [172, 213] width 6 height 6
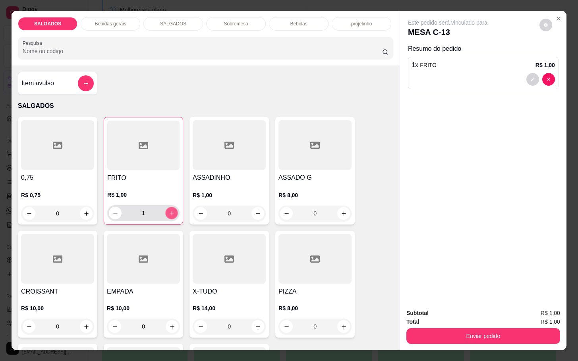
click at [169, 211] on icon "increase-product-quantity" at bounding box center [172, 213] width 6 height 6
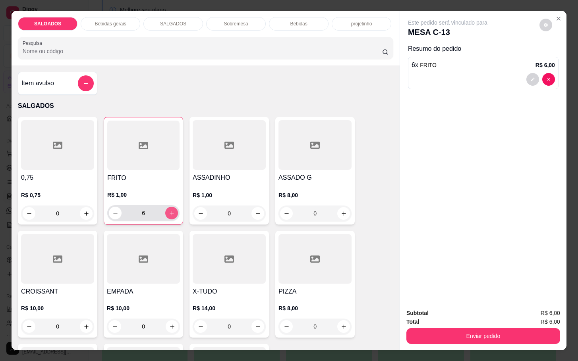
click at [169, 211] on icon "increase-product-quantity" at bounding box center [172, 213] width 6 height 6
type input "7"
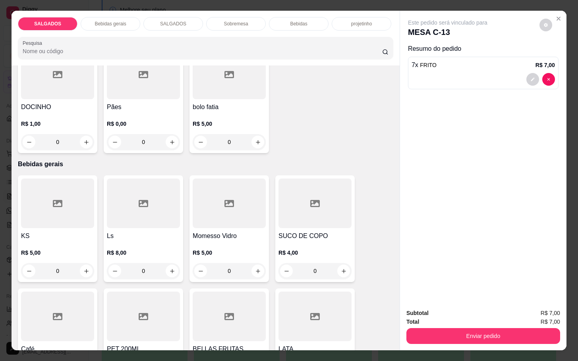
scroll to position [357, 0]
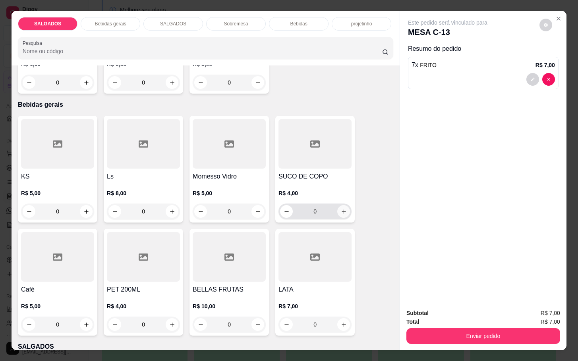
click at [341, 210] on icon "increase-product-quantity" at bounding box center [344, 212] width 6 height 6
type input "1"
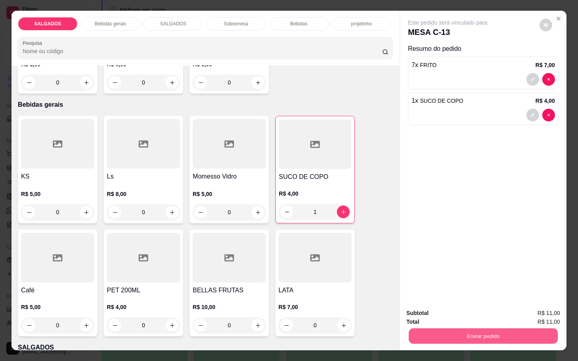
click at [487, 332] on button "Enviar pedido" at bounding box center [483, 335] width 149 height 15
click at [471, 313] on button "Não registrar e enviar pedido" at bounding box center [455, 312] width 83 height 15
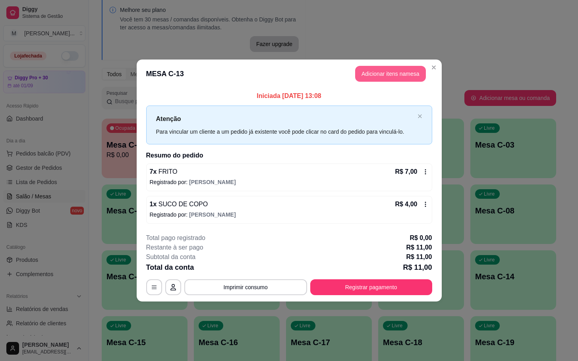
click at [386, 69] on button "Adicionar itens na mesa" at bounding box center [390, 74] width 71 height 16
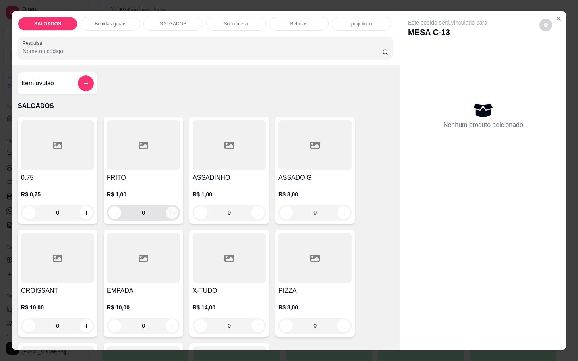
click at [169, 210] on icon "increase-product-quantity" at bounding box center [172, 213] width 6 height 6
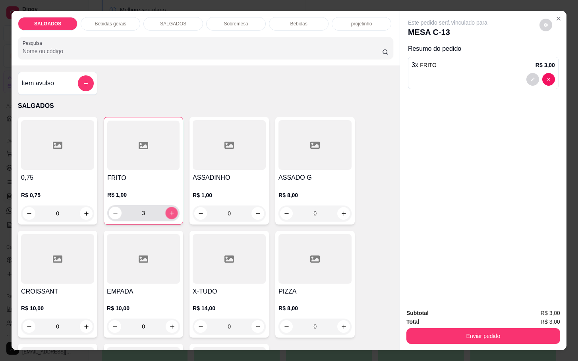
click at [169, 210] on icon "increase-product-quantity" at bounding box center [172, 213] width 6 height 6
type input "4"
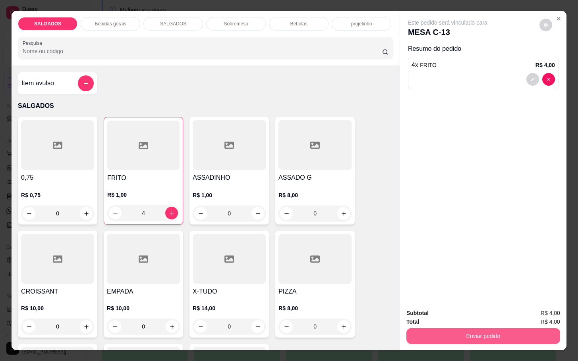
click at [437, 331] on button "Enviar pedido" at bounding box center [483, 336] width 154 height 16
click at [436, 316] on button "Não registrar e enviar pedido" at bounding box center [455, 312] width 83 height 15
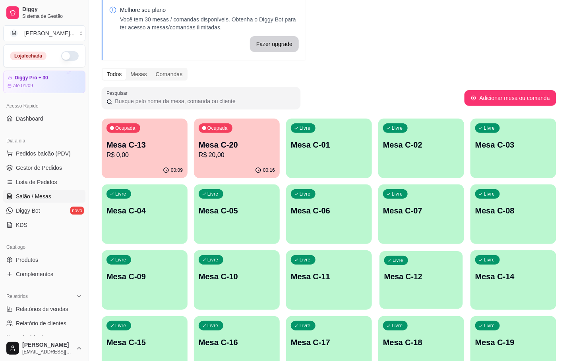
click at [416, 281] on p "Mesa C-12" at bounding box center [421, 277] width 74 height 11
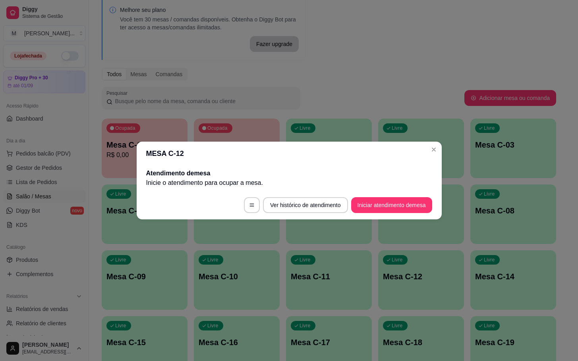
click at [391, 193] on footer "Ver histórico de atendimento Iniciar atendimento de mesa" at bounding box center [289, 205] width 305 height 29
click at [396, 203] on button "Iniciar atendimento de mesa" at bounding box center [391, 205] width 81 height 16
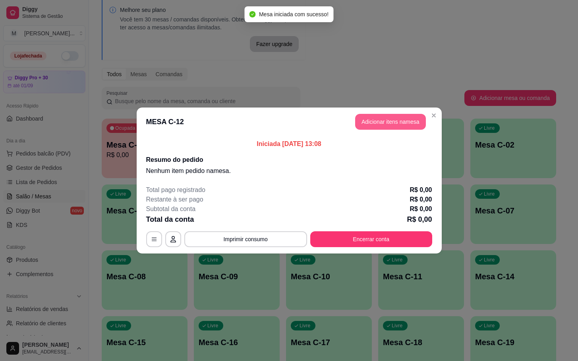
click at [366, 112] on header "MESA C-12 Adicionar itens na mesa" at bounding box center [289, 122] width 305 height 29
click at [382, 123] on button "Adicionar itens na mesa" at bounding box center [390, 122] width 71 height 16
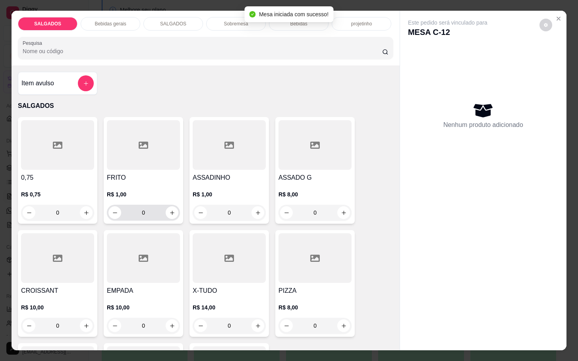
click at [155, 206] on input "0" at bounding box center [143, 213] width 44 height 16
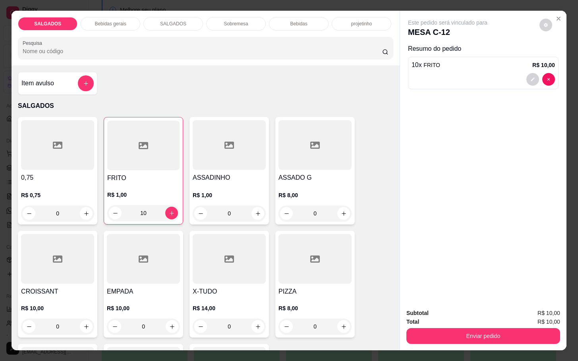
scroll to position [179, 0]
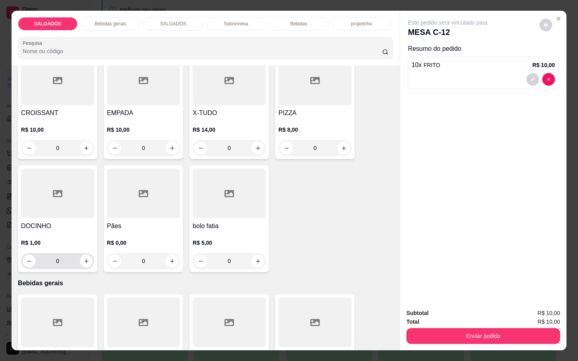
type input "10"
click at [62, 264] on input "0" at bounding box center [57, 261] width 44 height 16
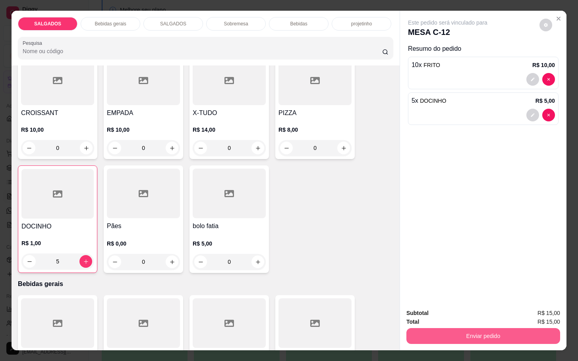
type input "5"
click at [436, 328] on button "Enviar pedido" at bounding box center [483, 336] width 154 height 16
click at [458, 311] on button "Não registrar e enviar pedido" at bounding box center [455, 312] width 83 height 15
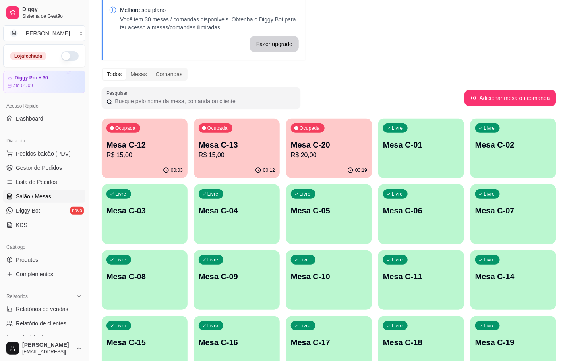
click at [252, 142] on p "Mesa C-13" at bounding box center [237, 144] width 76 height 11
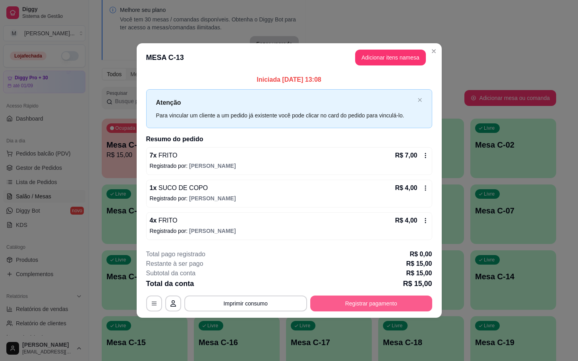
click at [344, 303] on button "Registrar pagamento" at bounding box center [371, 304] width 122 height 16
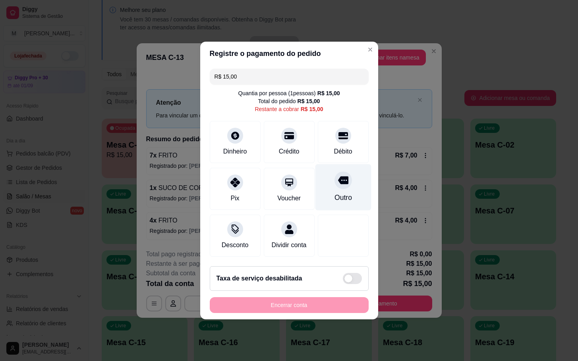
click at [344, 192] on div "Outro" at bounding box center [343, 187] width 56 height 46
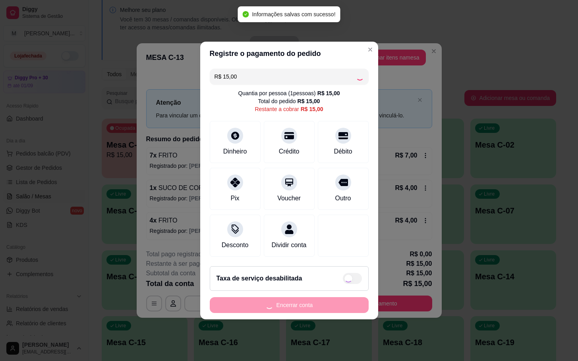
type input "R$ 0,00"
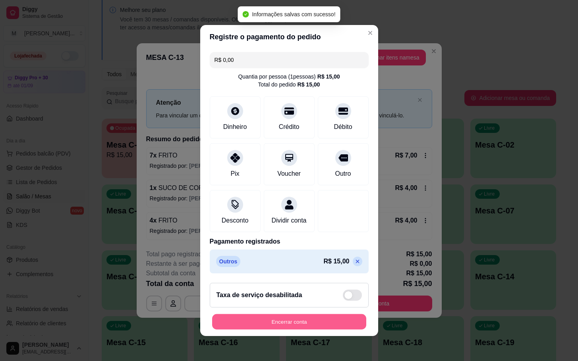
click at [320, 330] on button "Encerrar conta" at bounding box center [289, 322] width 154 height 15
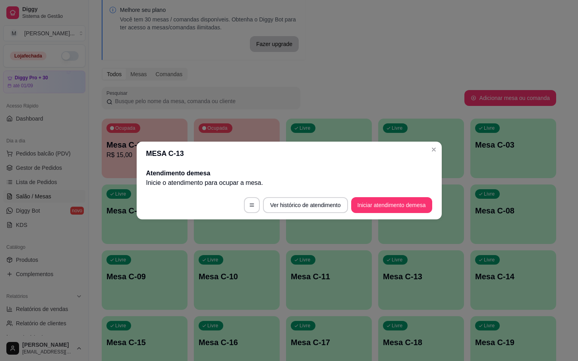
click at [161, 142] on header "MESA C-13" at bounding box center [289, 154] width 305 height 24
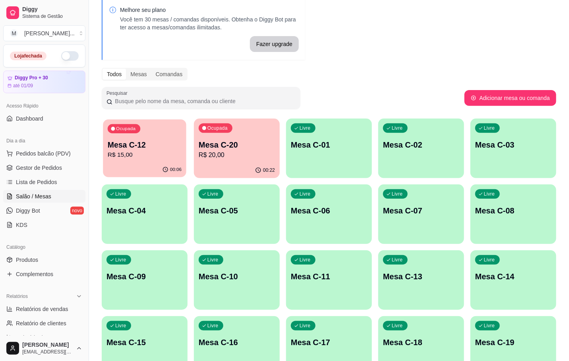
click at [136, 151] on p "R$ 15,00" at bounding box center [145, 155] width 74 height 9
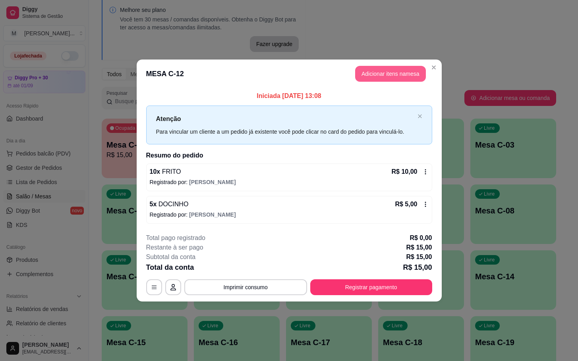
click at [390, 71] on button "Adicionar itens na mesa" at bounding box center [390, 74] width 71 height 16
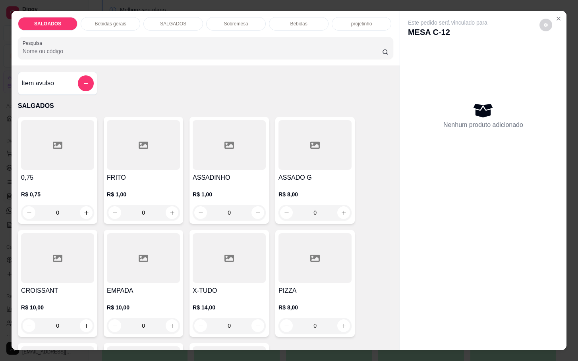
scroll to position [238, 0]
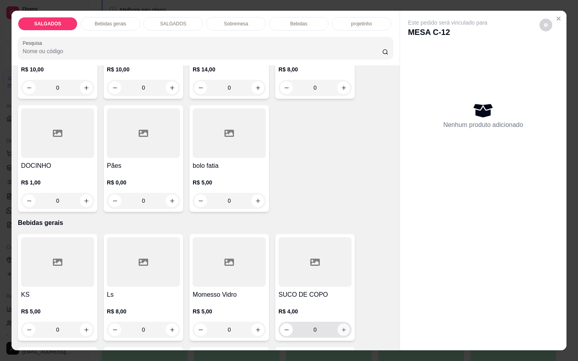
click at [338, 330] on button "increase-product-quantity" at bounding box center [344, 330] width 12 height 12
type input "1"
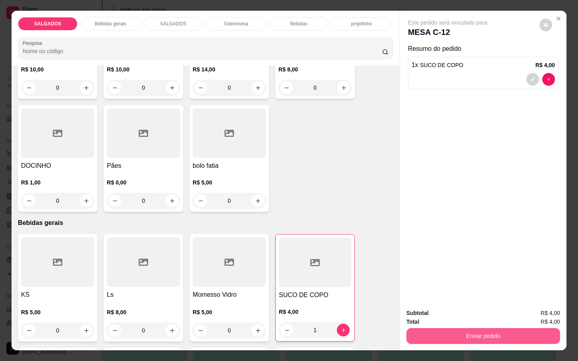
click at [474, 331] on button "Enviar pedido" at bounding box center [483, 336] width 154 height 16
click at [456, 307] on button "Não registrar e enviar pedido" at bounding box center [455, 312] width 83 height 15
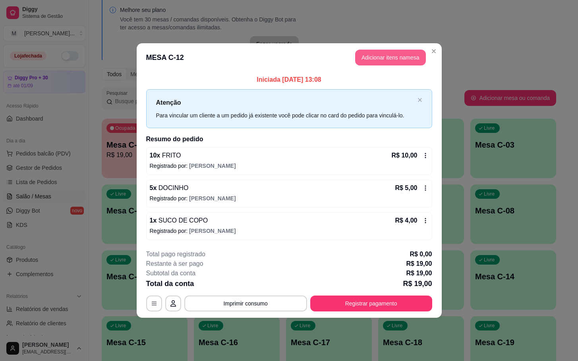
click at [372, 53] on button "Adicionar itens na mesa" at bounding box center [390, 58] width 71 height 16
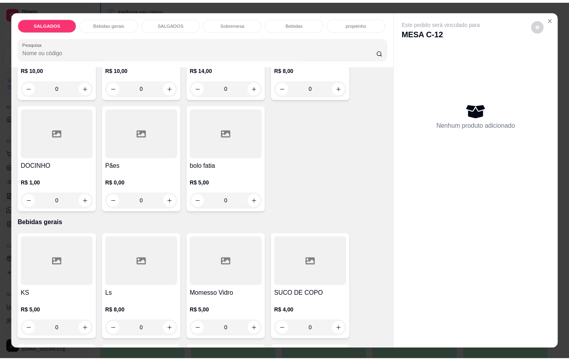
scroll to position [298, 0]
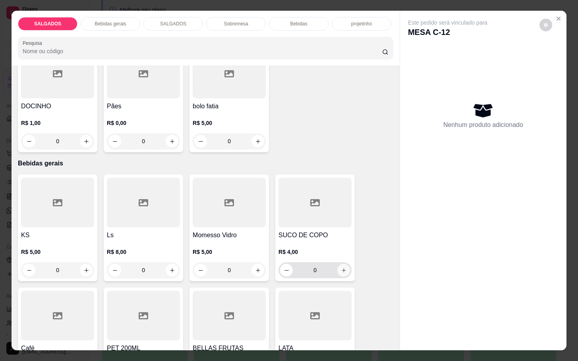
click at [341, 268] on icon "increase-product-quantity" at bounding box center [344, 271] width 6 height 6
type input "1"
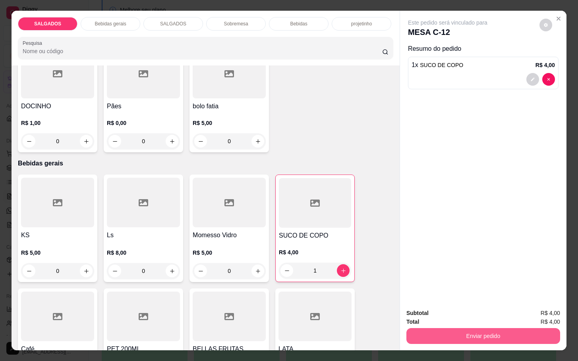
click at [462, 334] on button "Enviar pedido" at bounding box center [483, 336] width 154 height 16
click at [455, 318] on button "Não registrar e enviar pedido" at bounding box center [455, 312] width 83 height 15
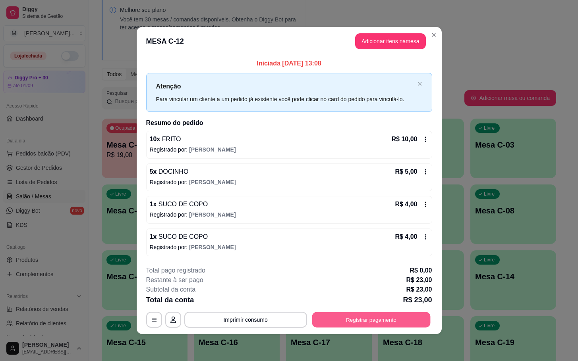
click at [379, 324] on button "Registrar pagamento" at bounding box center [371, 319] width 118 height 15
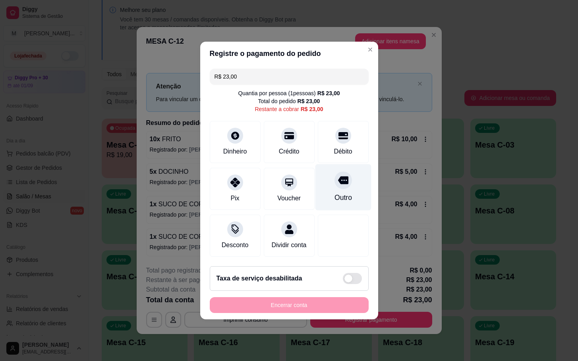
click at [338, 187] on div "Outro" at bounding box center [343, 187] width 56 height 46
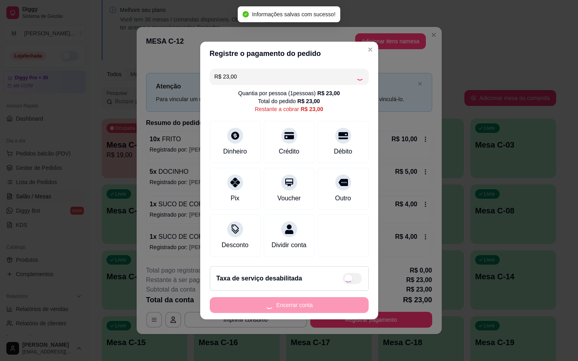
type input "R$ 0,00"
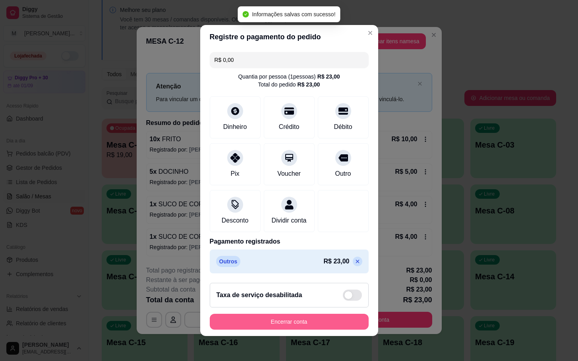
click at [280, 321] on button "Encerrar conta" at bounding box center [289, 322] width 159 height 16
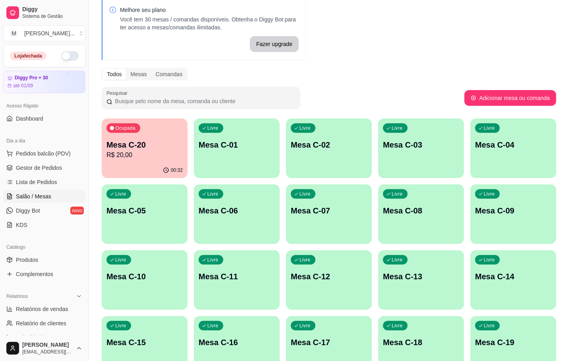
click at [169, 147] on p "Mesa C-20" at bounding box center [144, 144] width 76 height 11
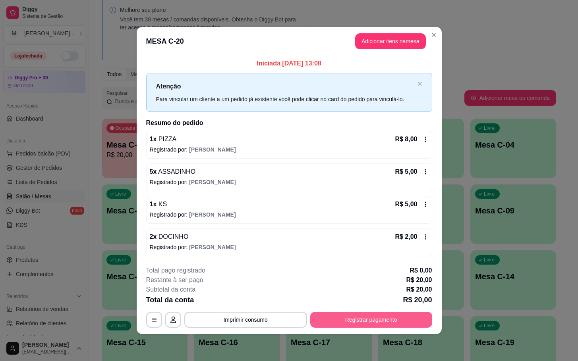
click at [387, 316] on button "Registrar pagamento" at bounding box center [371, 320] width 122 height 16
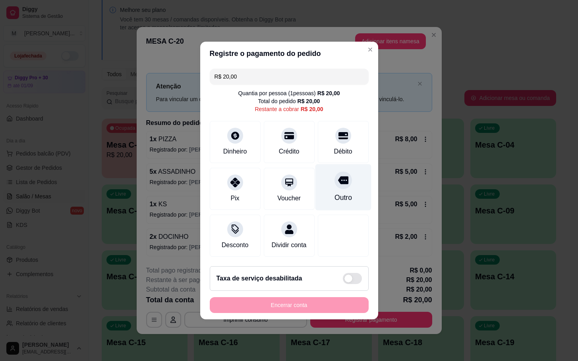
click at [340, 195] on div "Outro" at bounding box center [342, 198] width 17 height 10
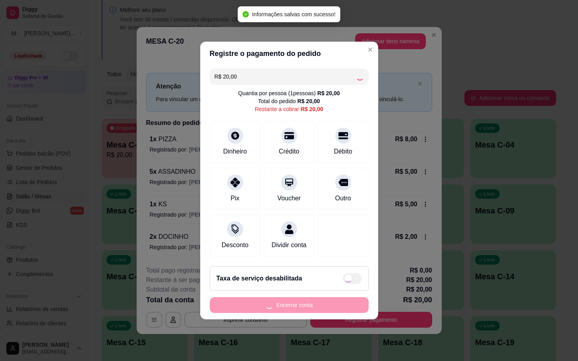
type input "R$ 0,00"
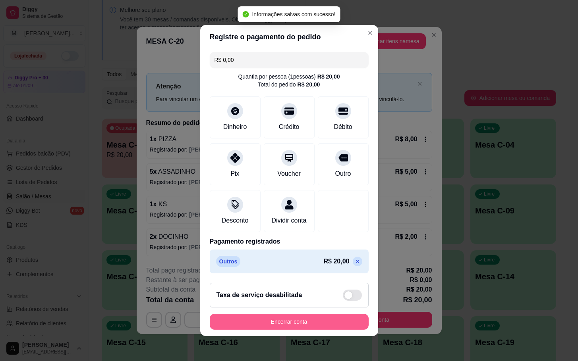
click at [303, 330] on button "Encerrar conta" at bounding box center [289, 322] width 159 height 16
